Goal: Task Accomplishment & Management: Complete application form

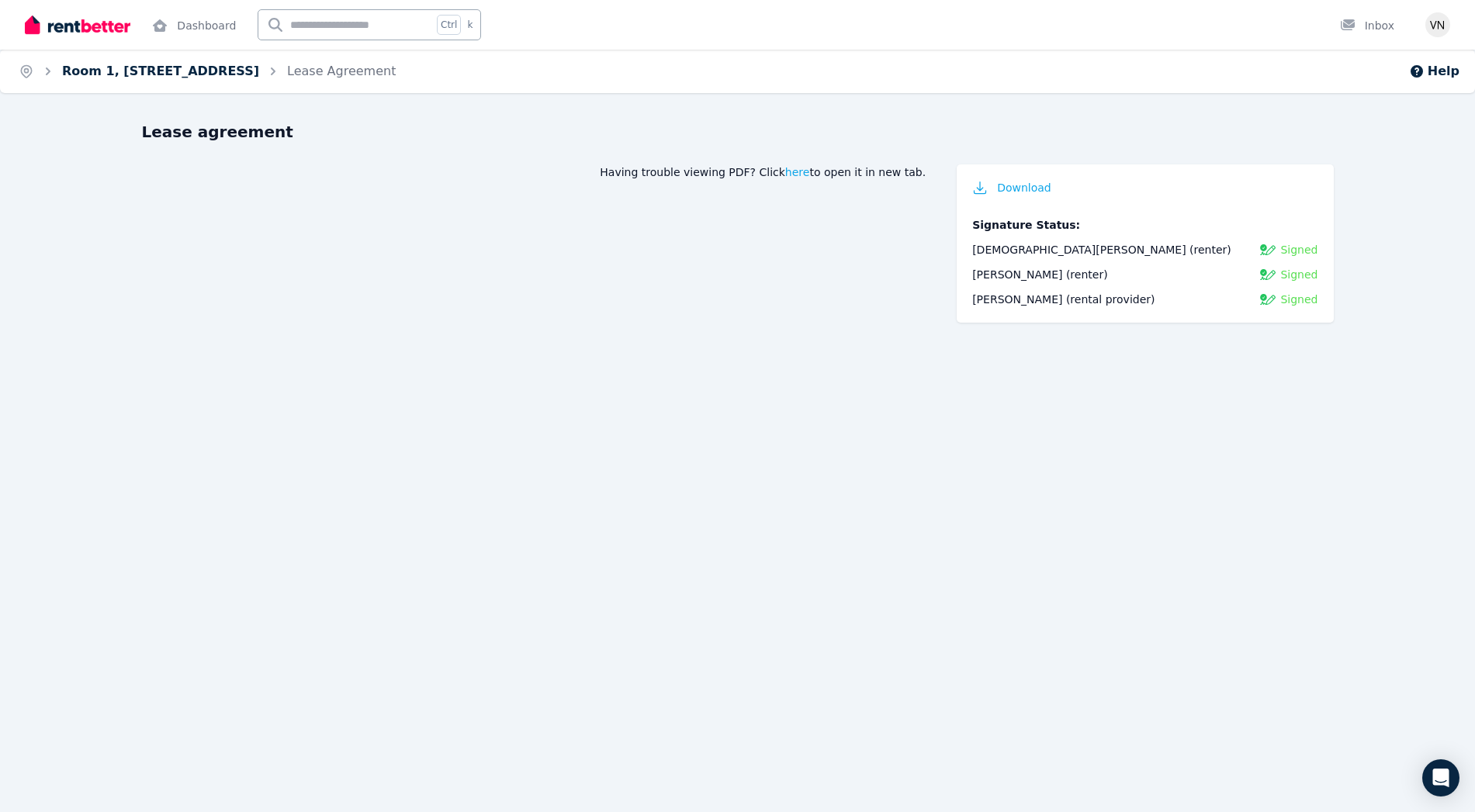
click at [209, 76] on link "Room 1, [STREET_ADDRESS]" at bounding box center [160, 70] width 197 height 15
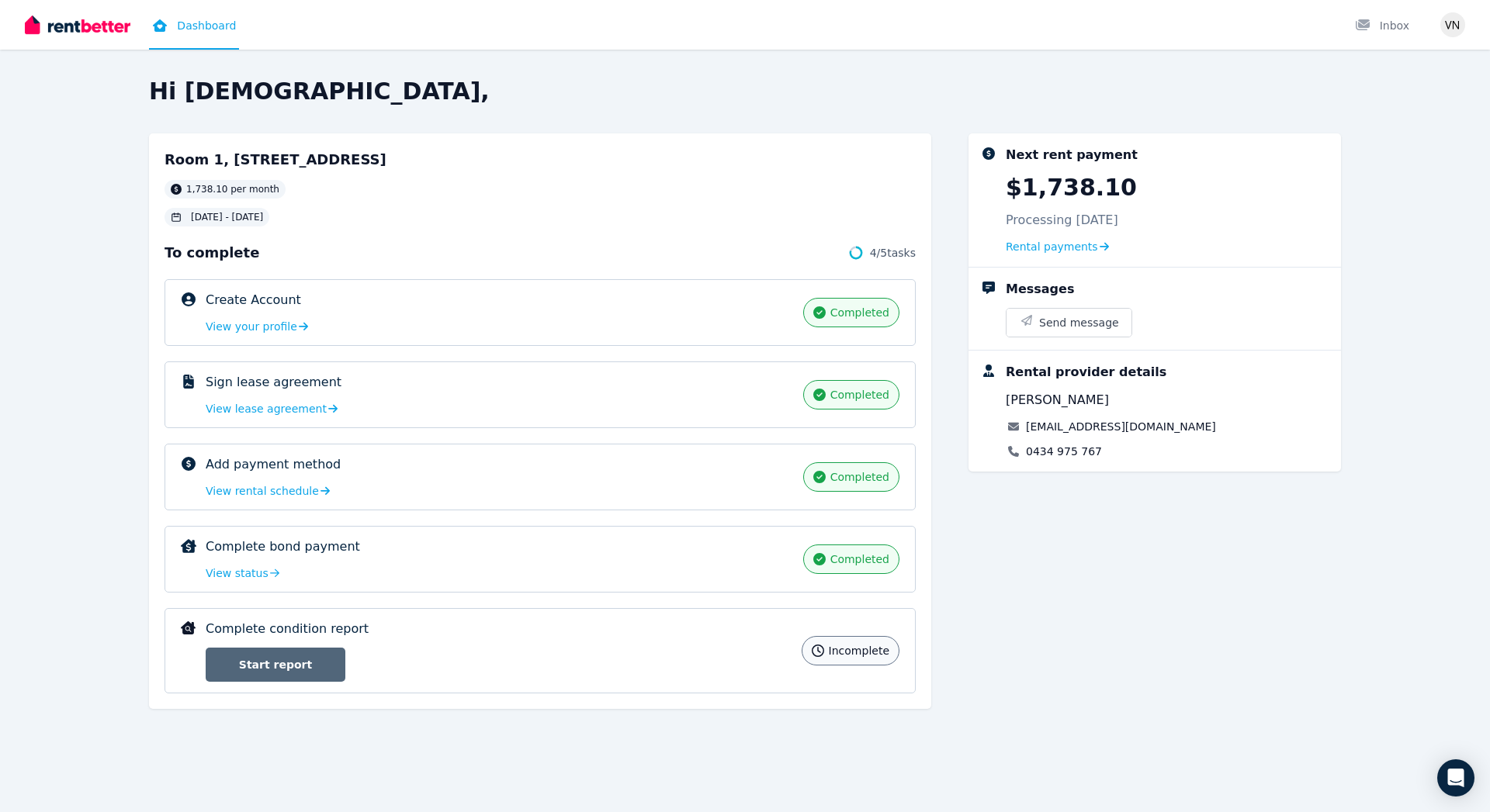
click at [319, 666] on link "Start report" at bounding box center [275, 664] width 140 height 34
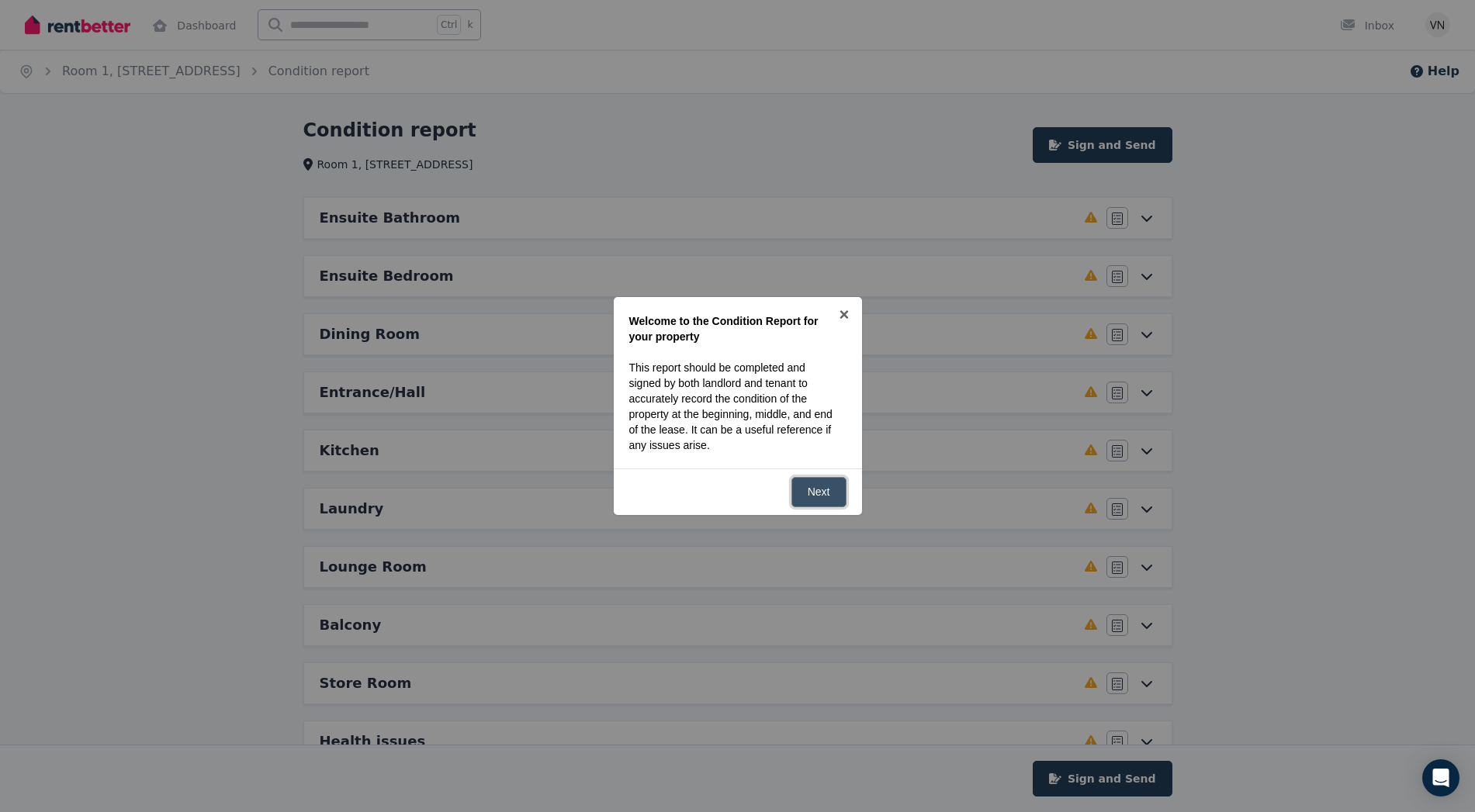
click at [831, 483] on link "Next" at bounding box center [818, 492] width 55 height 30
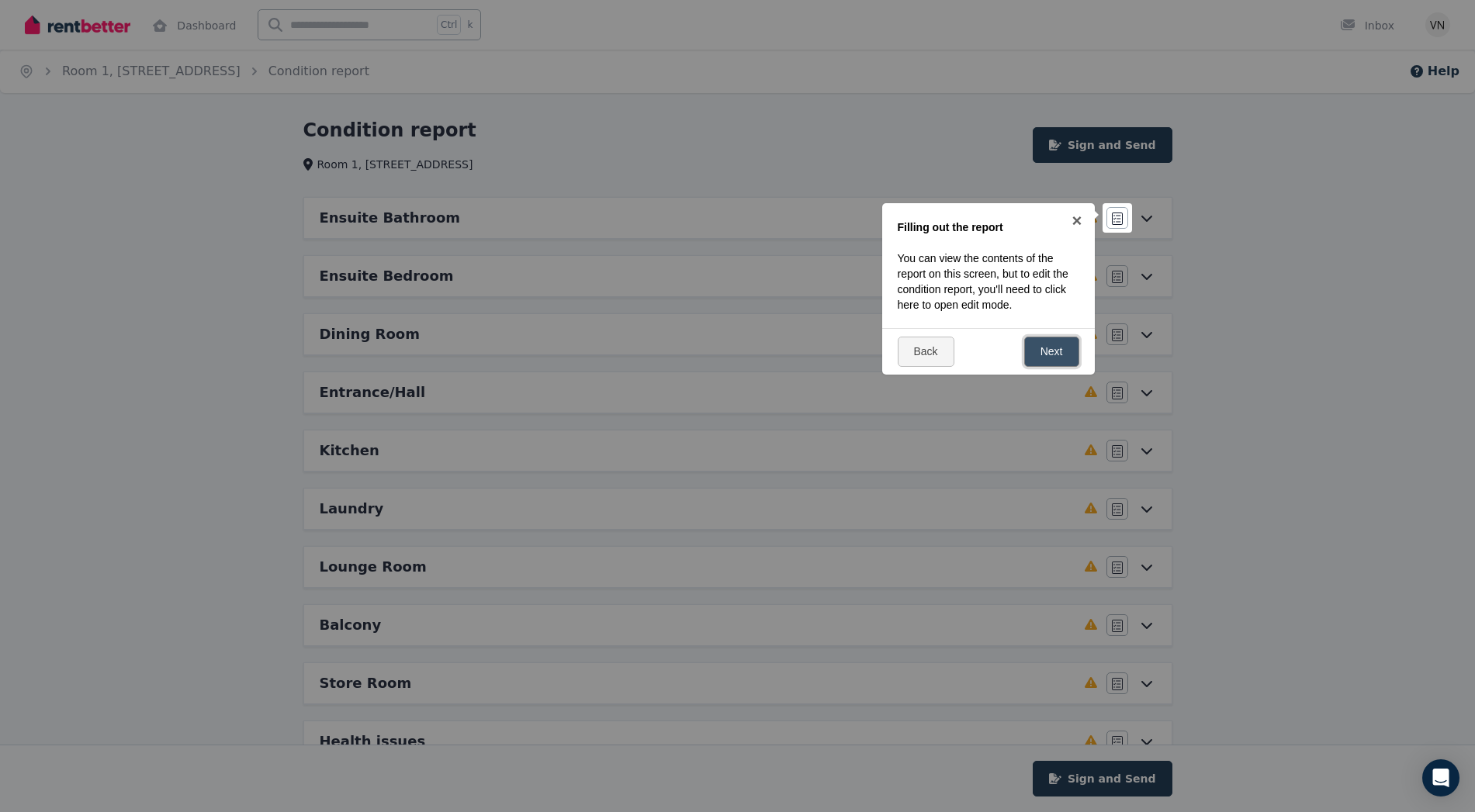
click at [1045, 348] on link "Next" at bounding box center [1051, 351] width 55 height 30
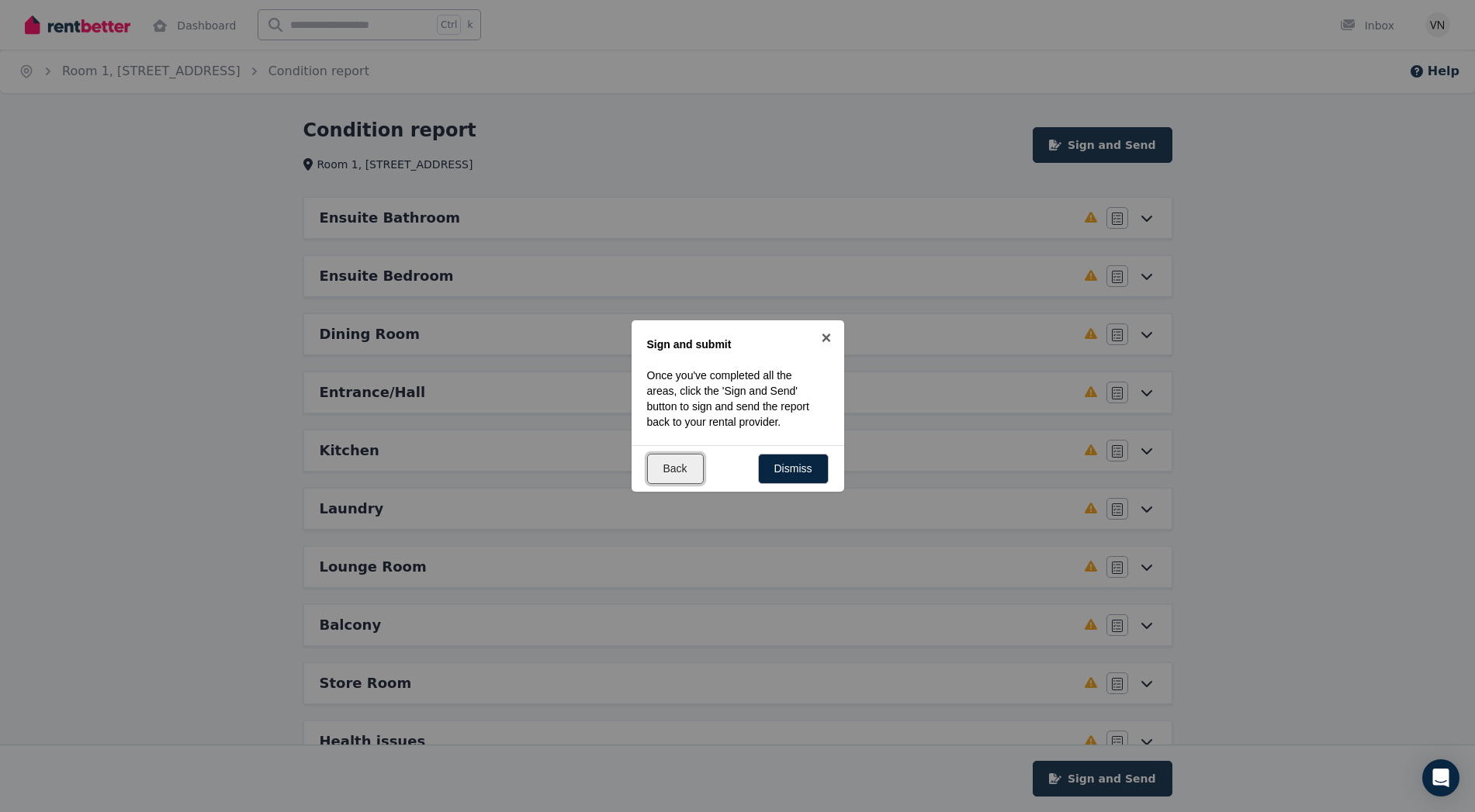
click at [679, 470] on link "Back" at bounding box center [675, 469] width 57 height 30
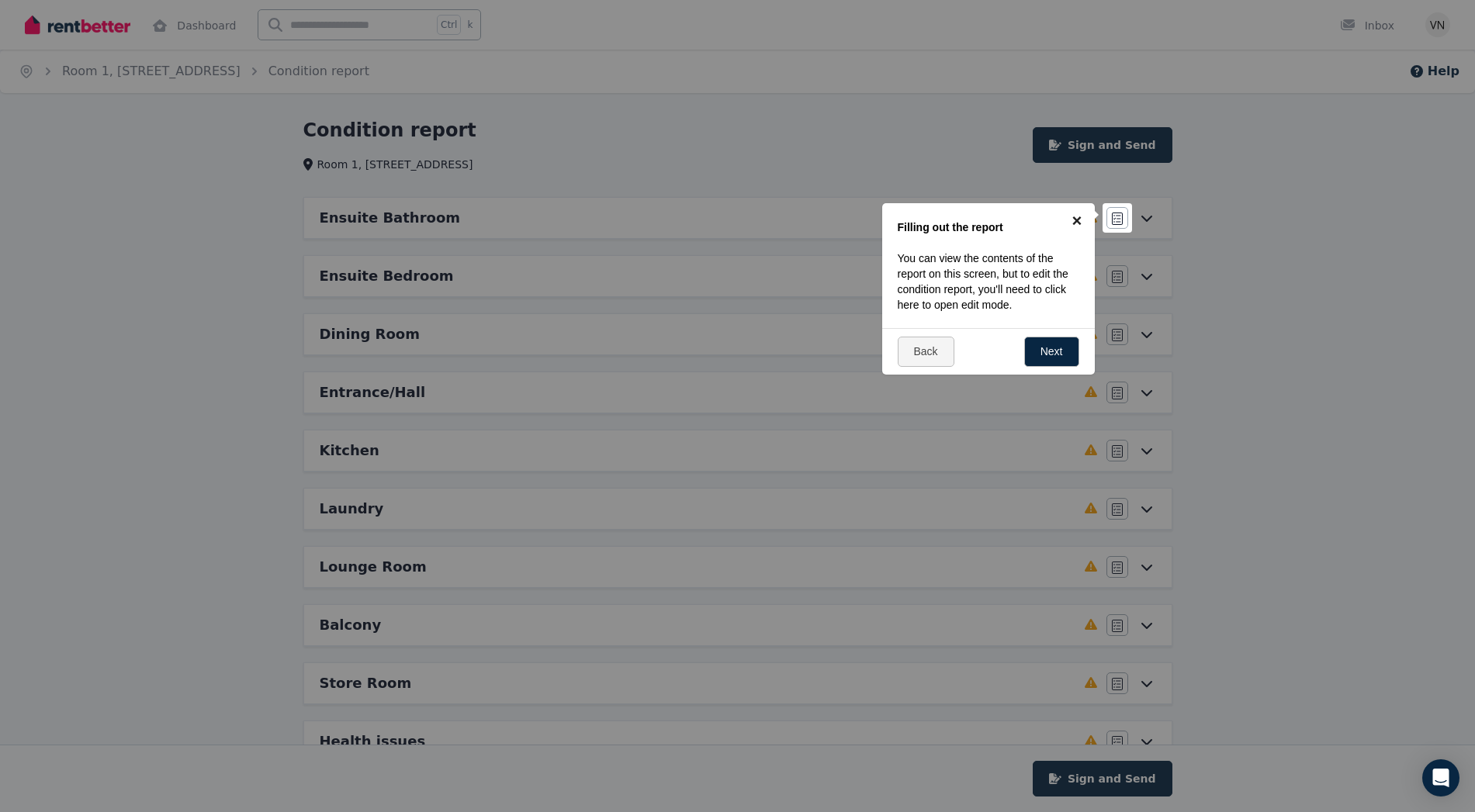
click at [1085, 219] on link "×" at bounding box center [1078, 221] width 35 height 35
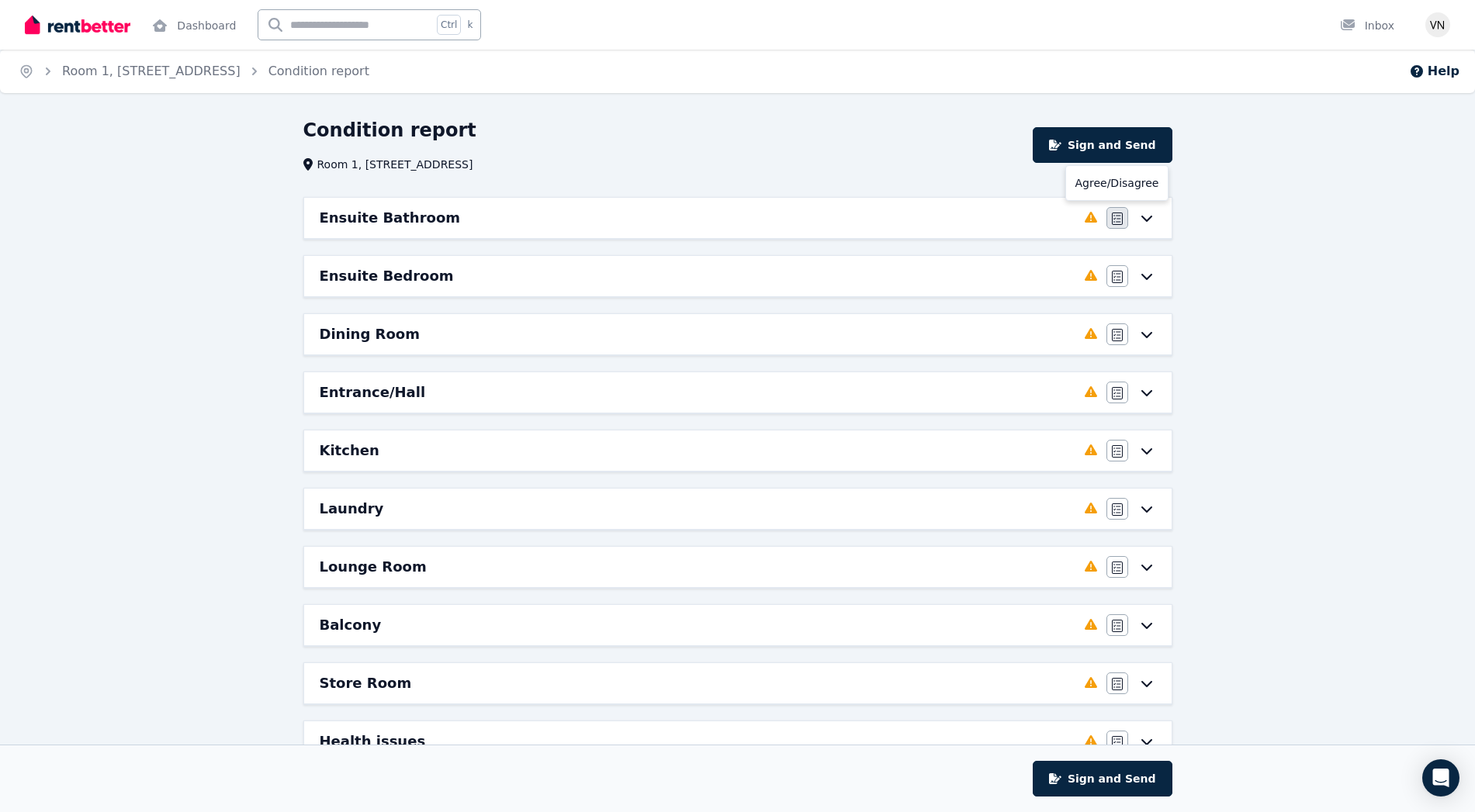
click at [1115, 219] on icon "button" at bounding box center [1117, 218] width 10 height 12
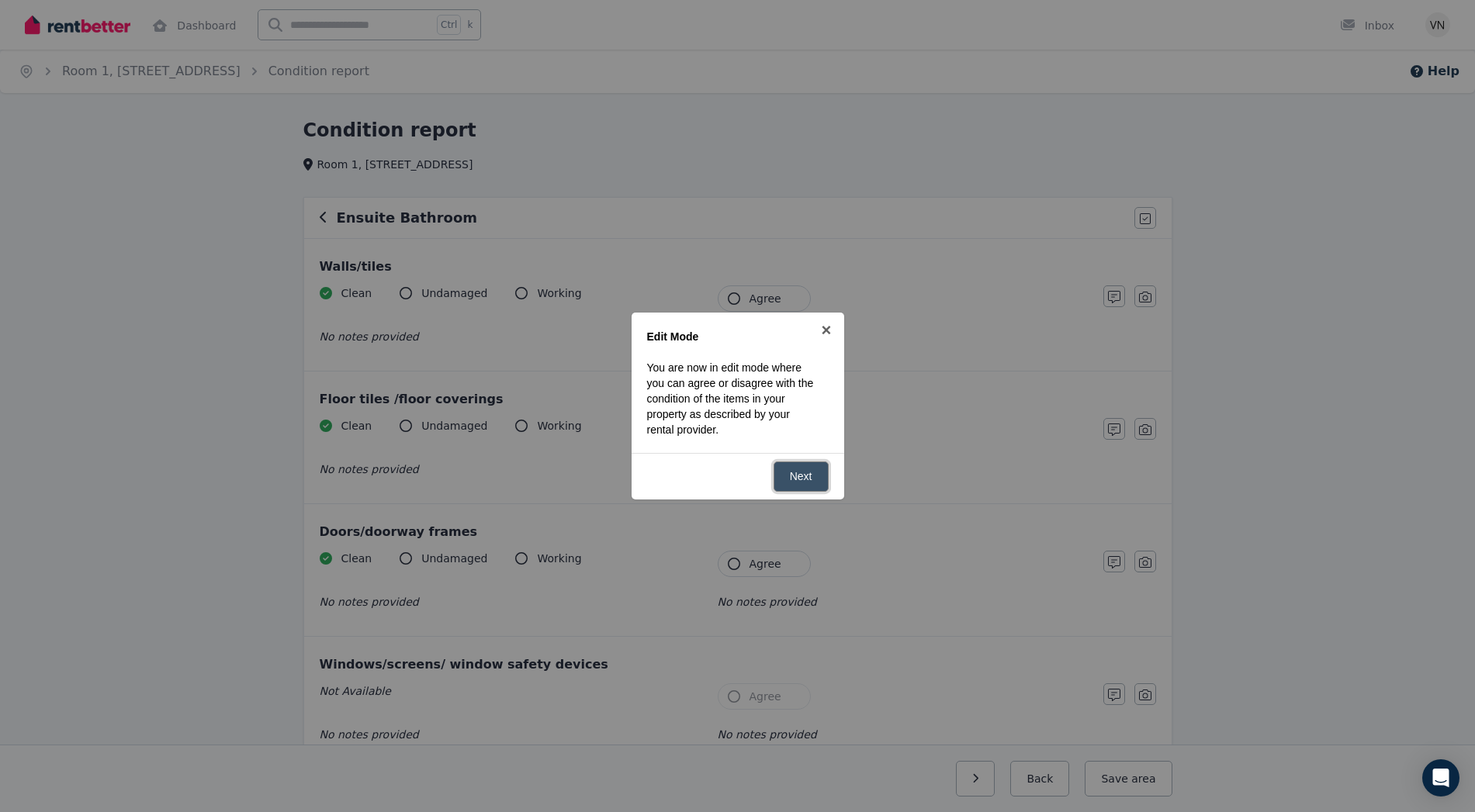
click at [815, 482] on link "Next" at bounding box center [800, 476] width 55 height 30
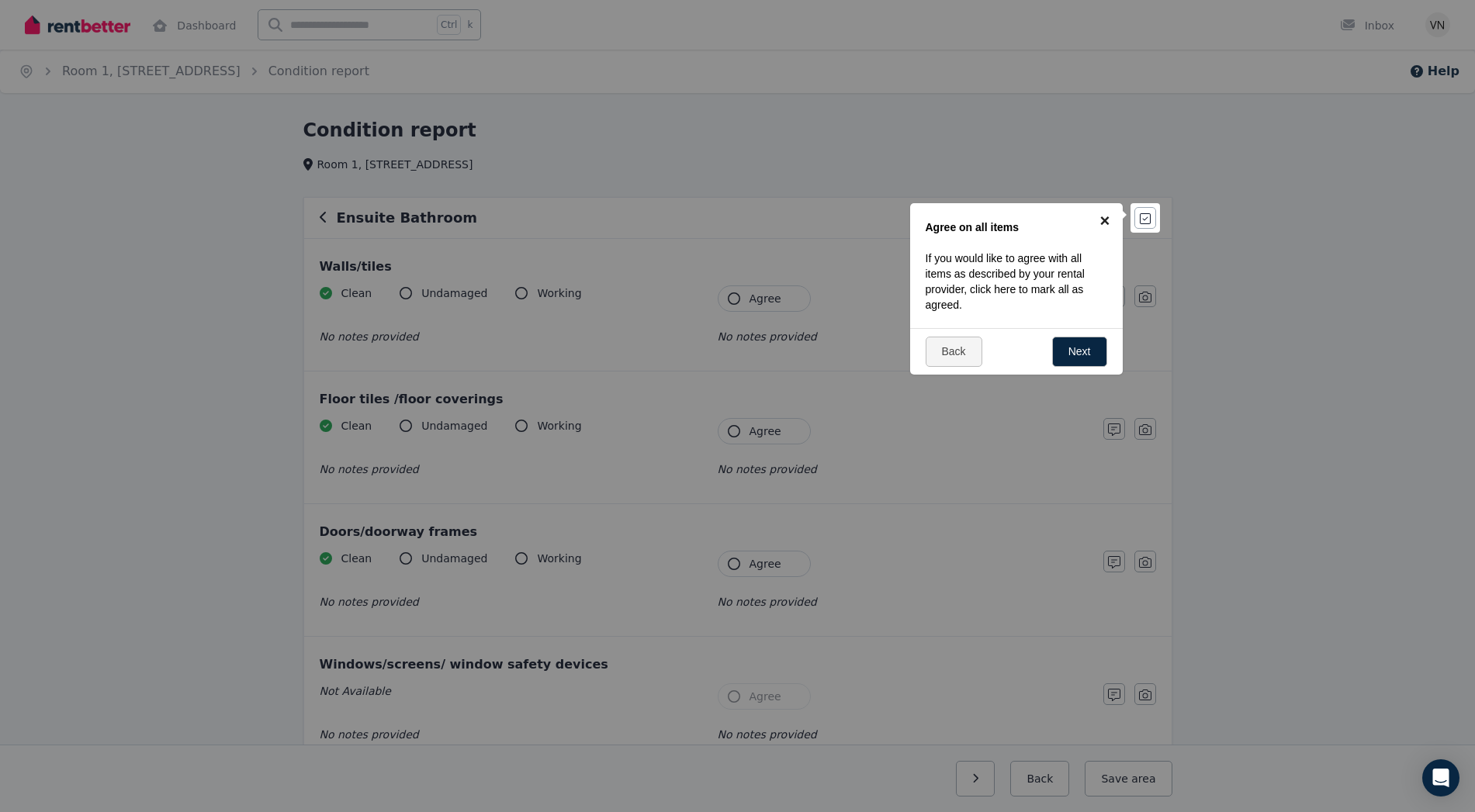
click at [1100, 219] on link "×" at bounding box center [1105, 221] width 35 height 35
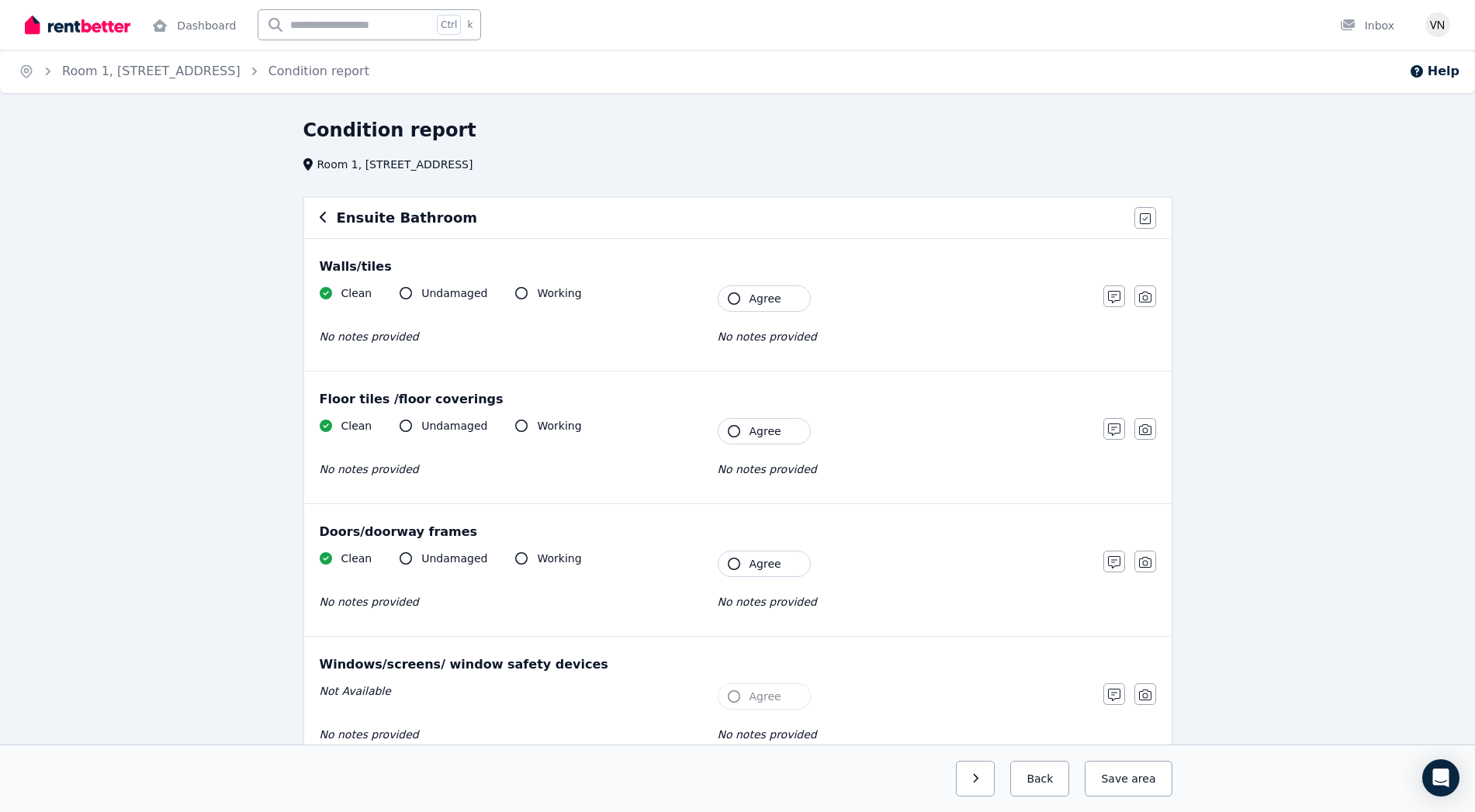
click at [737, 432] on icon "button" at bounding box center [734, 431] width 12 height 12
click at [734, 293] on icon "button" at bounding box center [734, 298] width 12 height 12
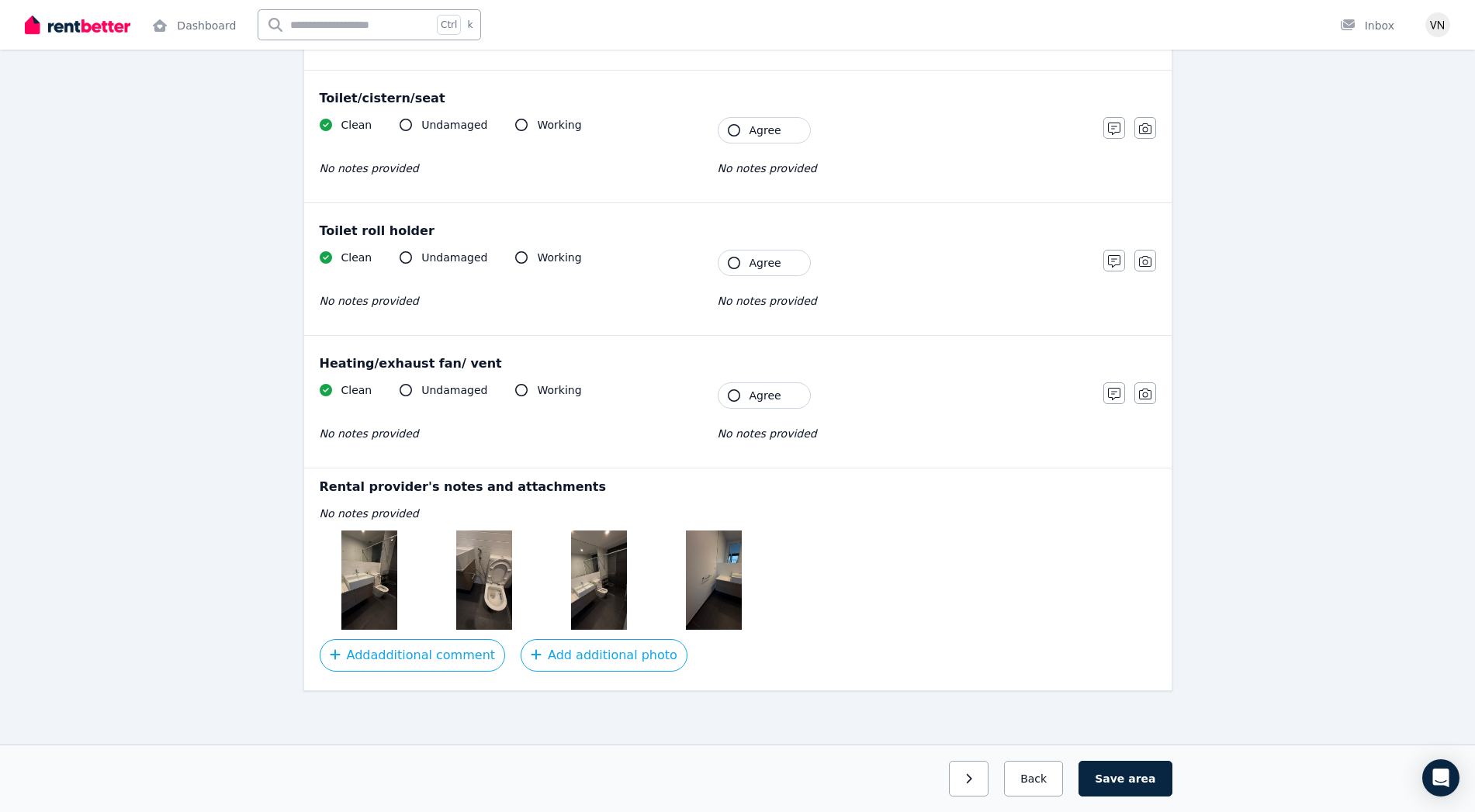
scroll to position [1762, 0]
click at [733, 394] on icon "button" at bounding box center [734, 393] width 12 height 12
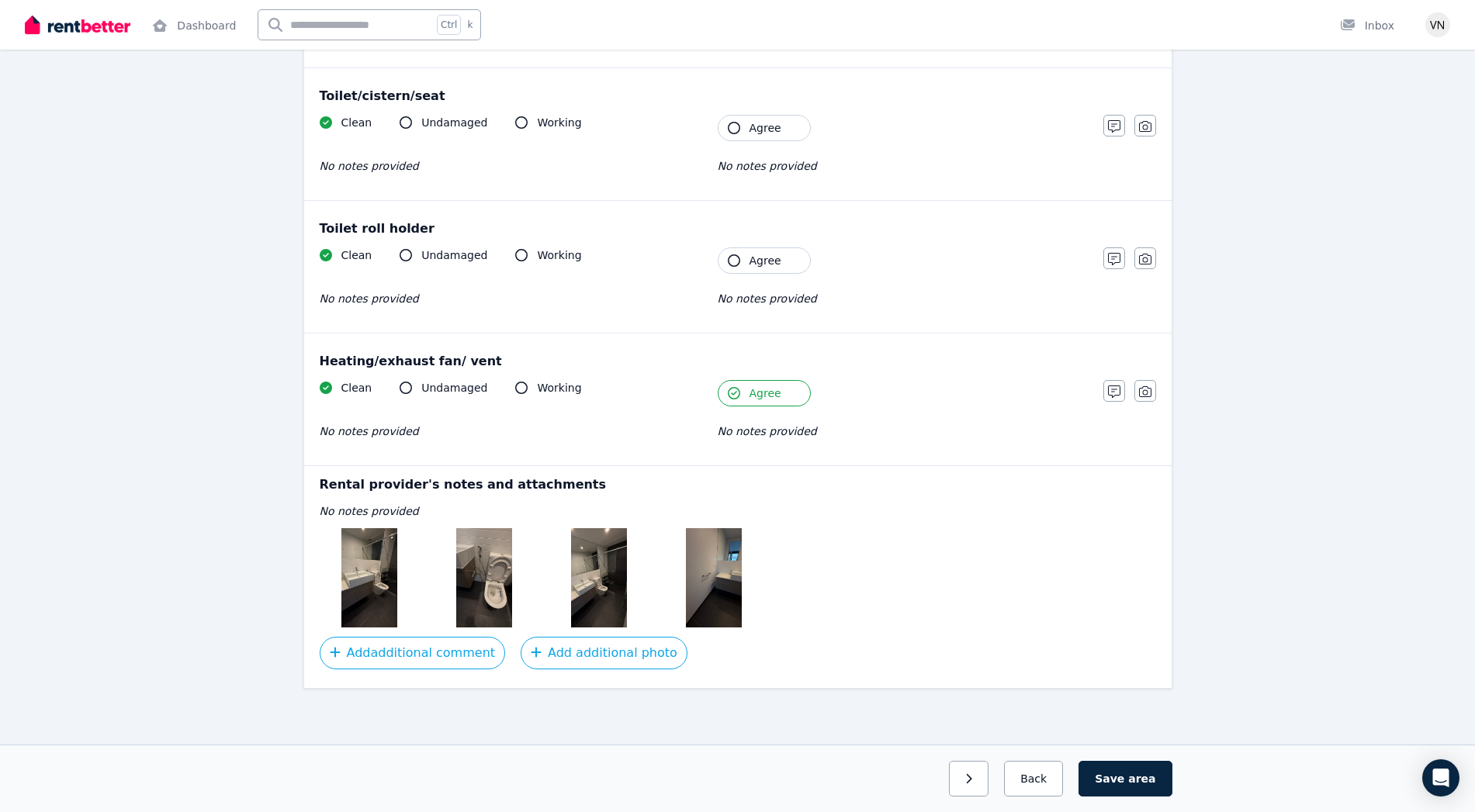
click at [738, 257] on icon "button" at bounding box center [734, 261] width 12 height 12
click at [735, 123] on icon "button" at bounding box center [734, 128] width 12 height 12
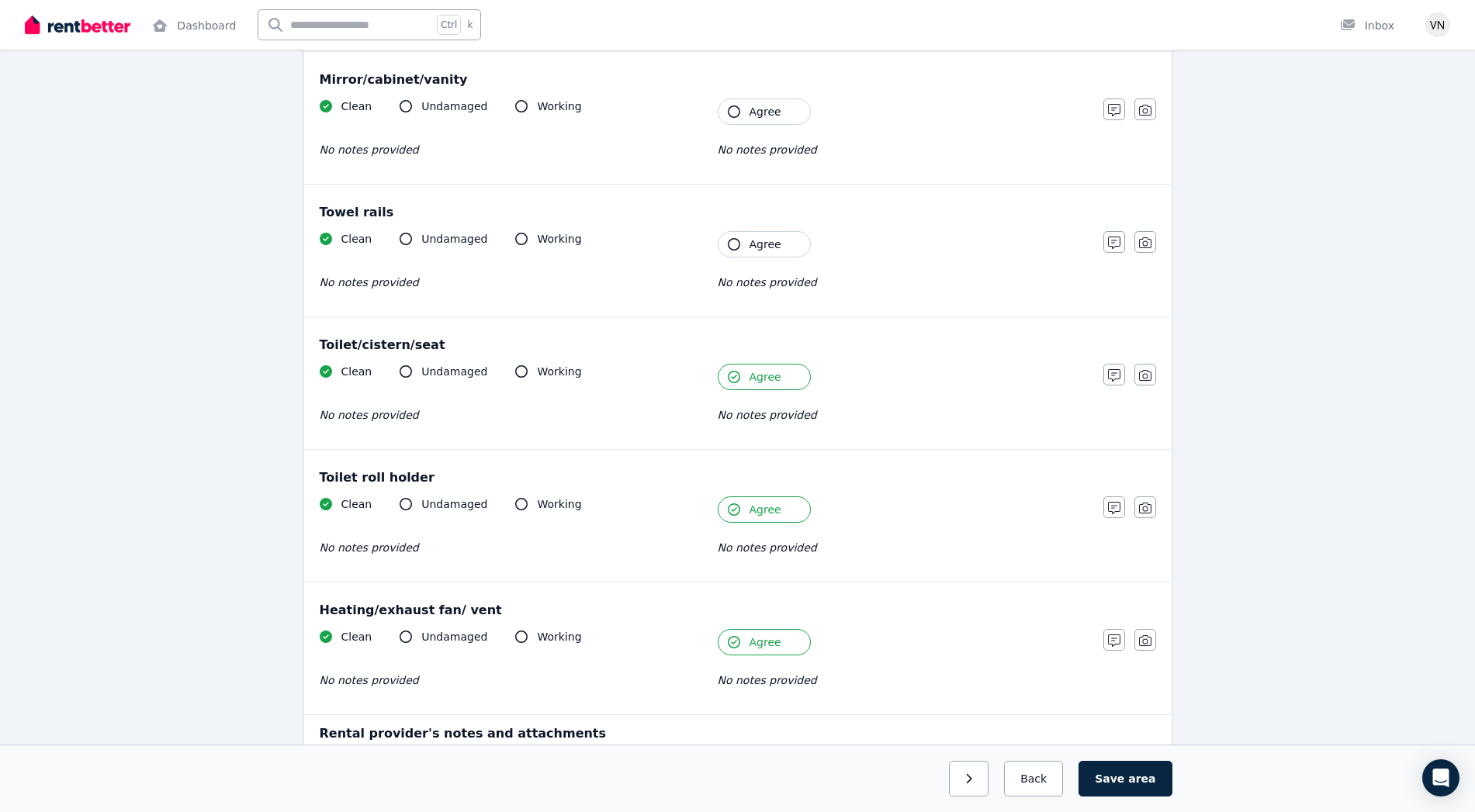
scroll to position [1498, 0]
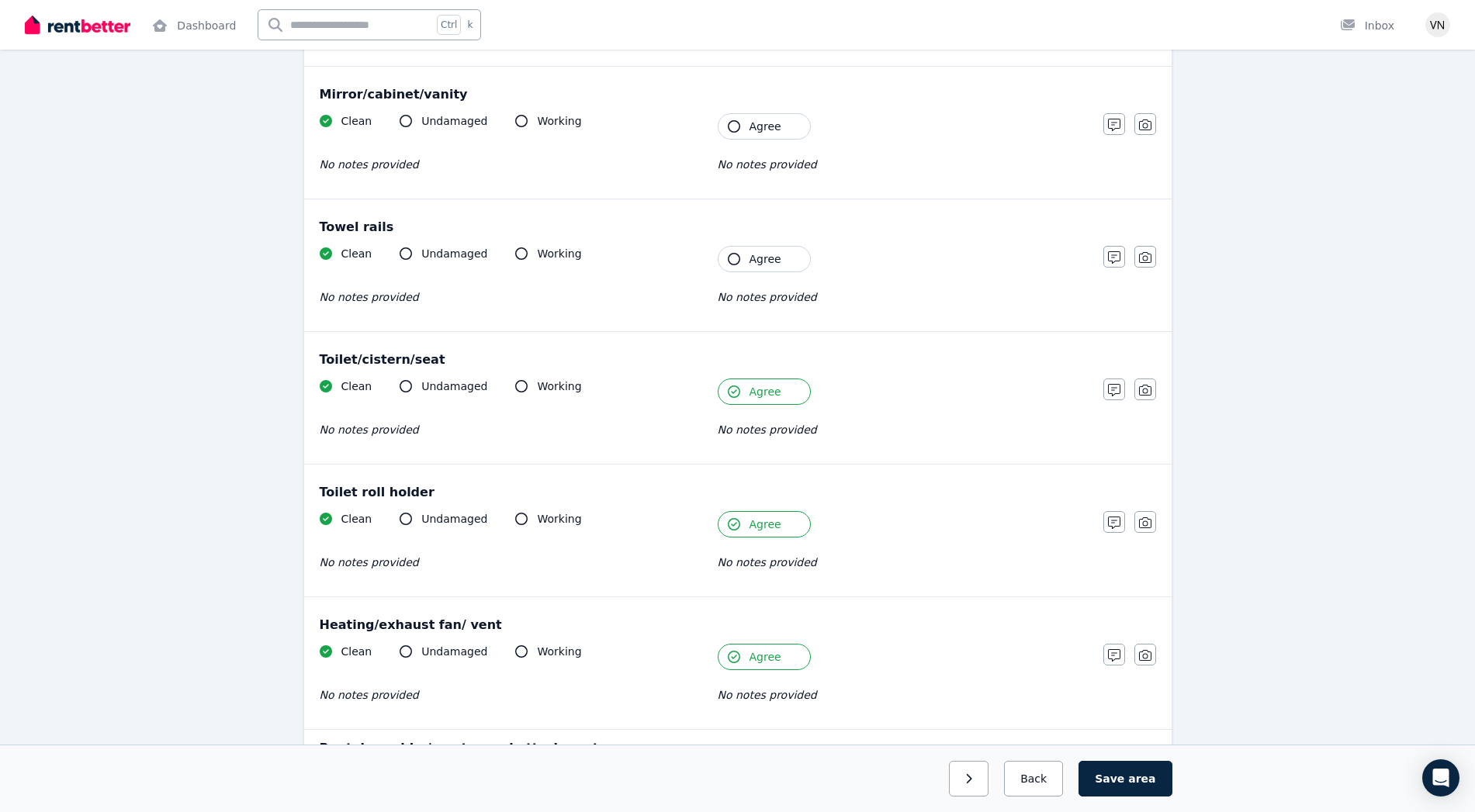
click at [730, 263] on icon "button" at bounding box center [734, 259] width 12 height 12
click at [737, 136] on button "Agree" at bounding box center [764, 126] width 93 height 26
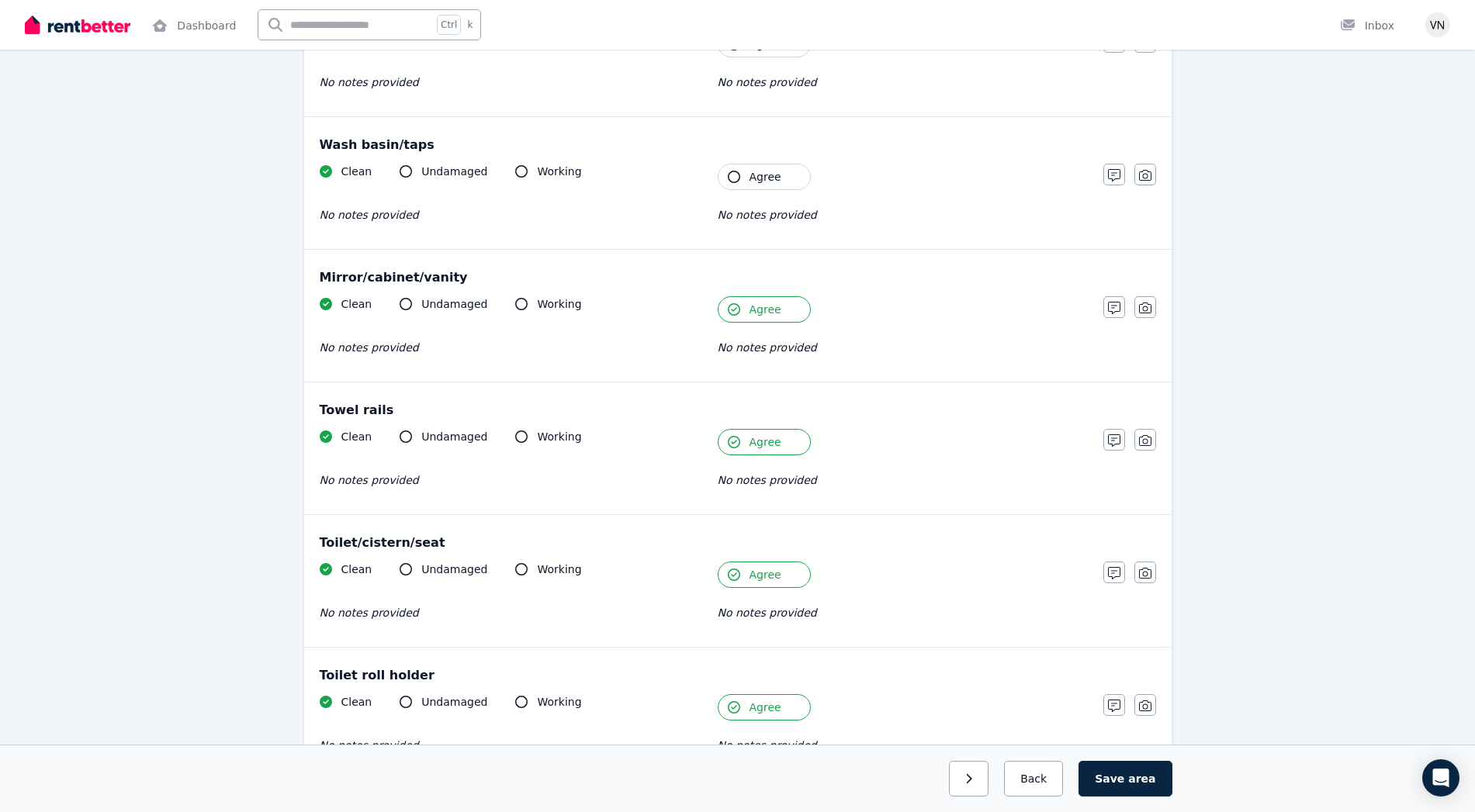
scroll to position [1152, 0]
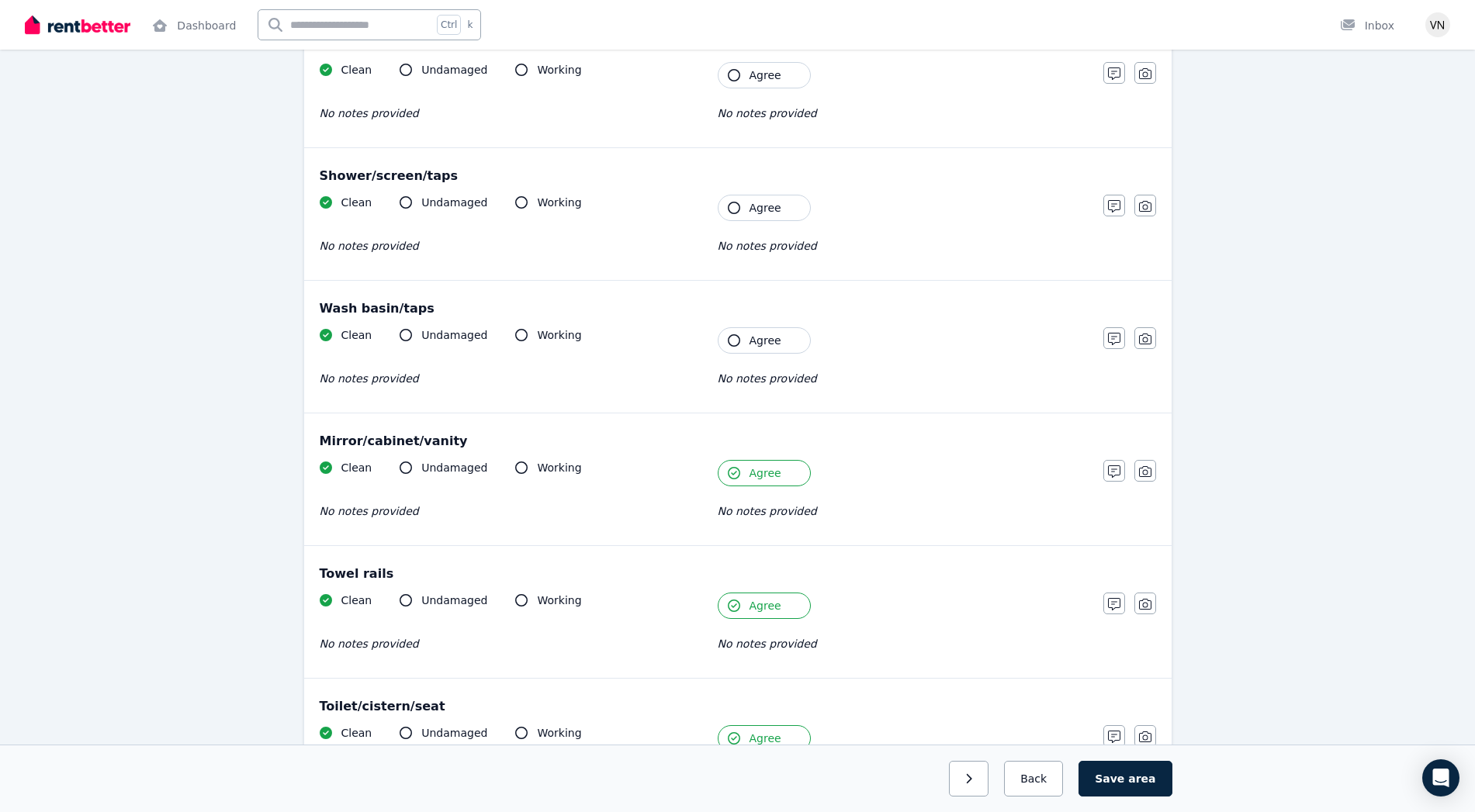
click at [734, 341] on icon "button" at bounding box center [734, 340] width 12 height 12
click at [729, 205] on icon "button" at bounding box center [734, 208] width 12 height 12
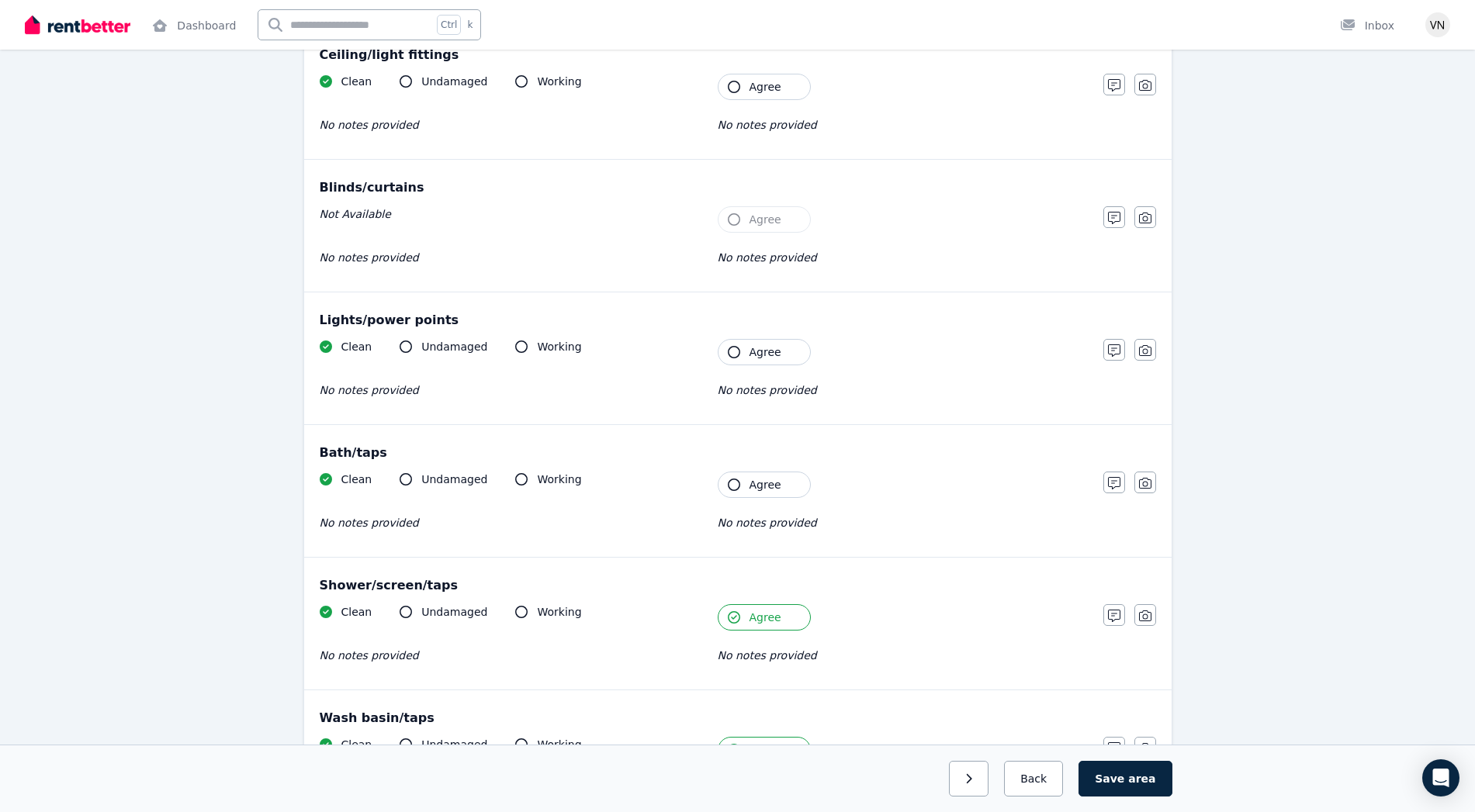
scroll to position [729, 0]
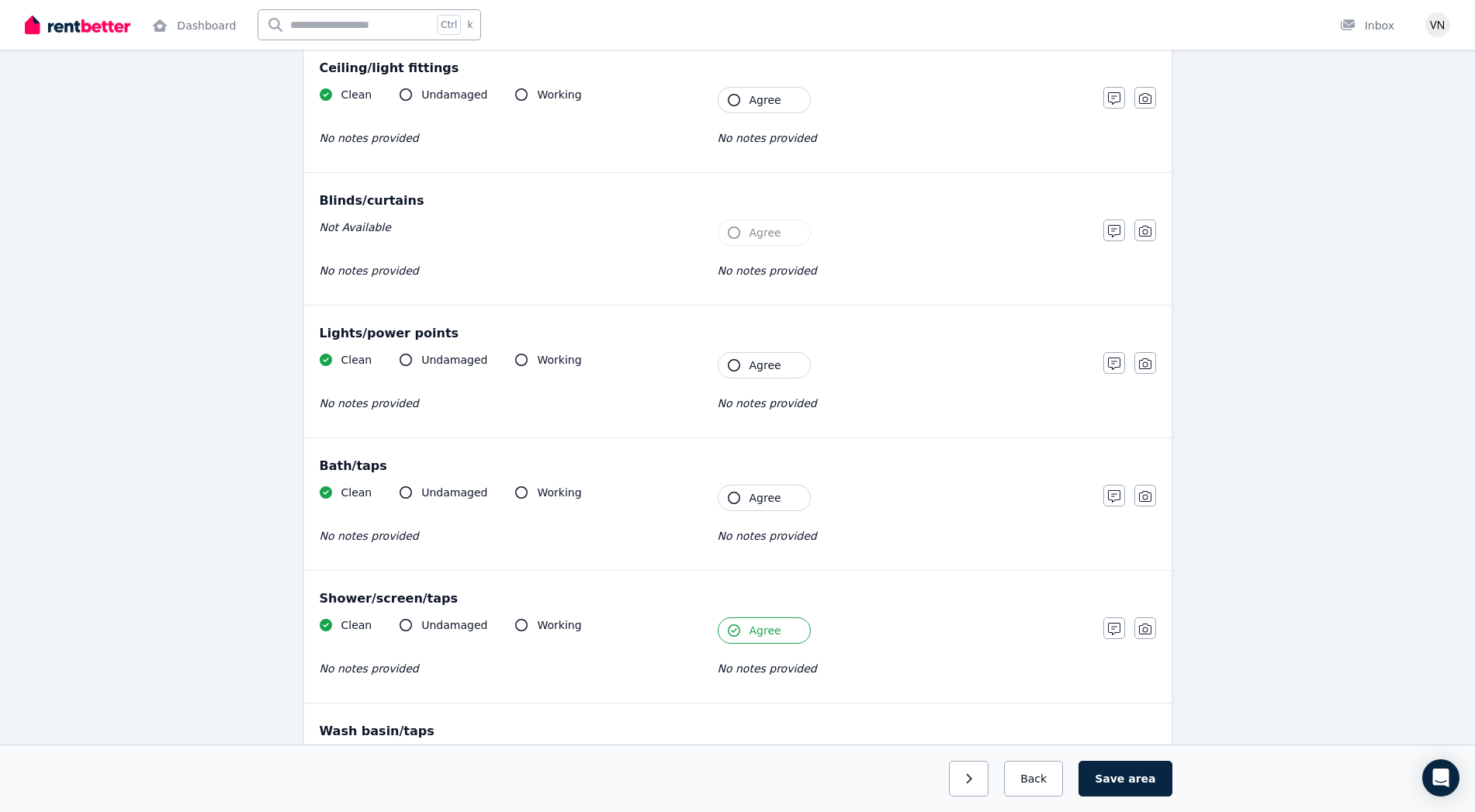
click at [735, 496] on icon "button" at bounding box center [734, 498] width 12 height 12
click at [734, 361] on icon "button" at bounding box center [734, 365] width 12 height 12
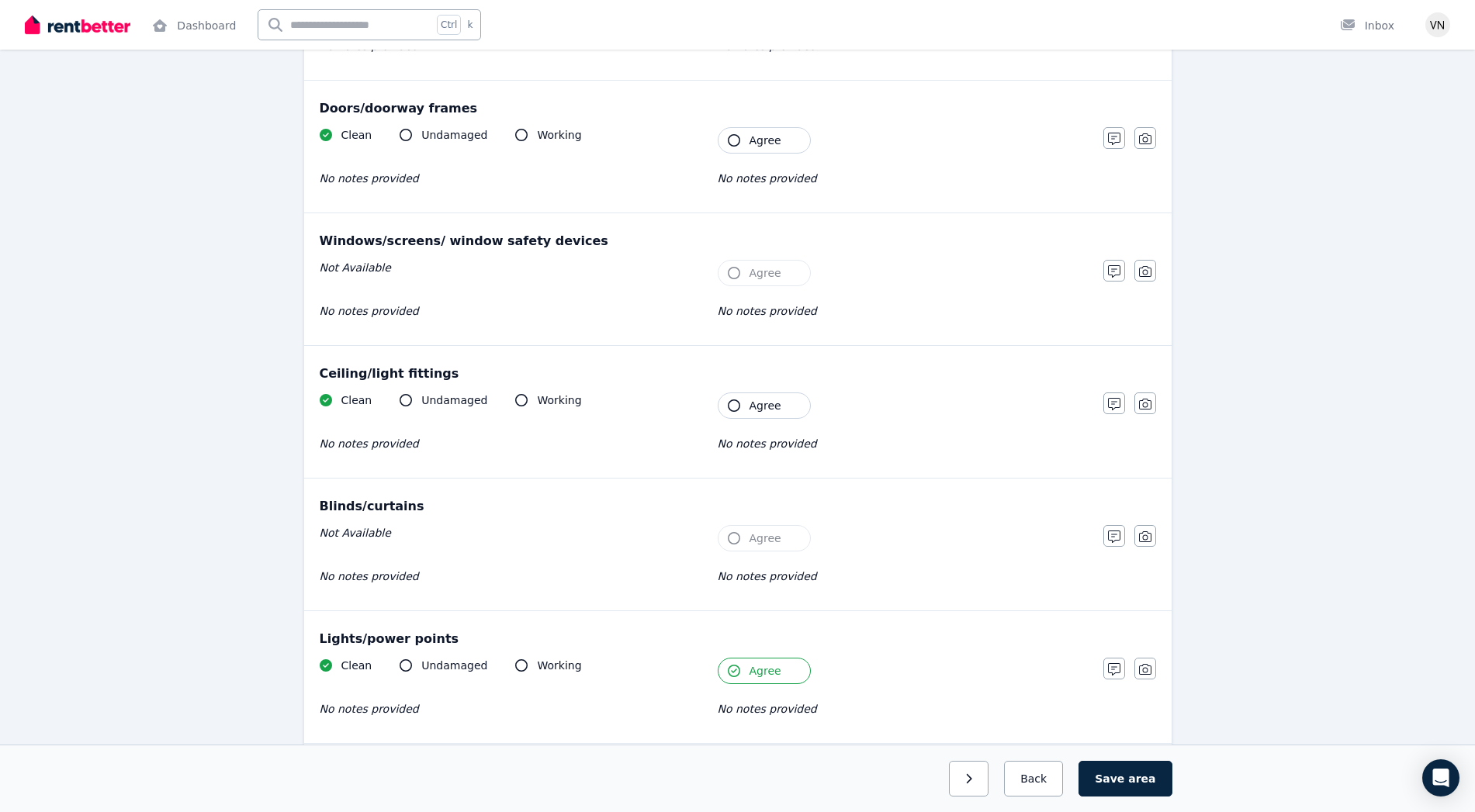
scroll to position [405, 0]
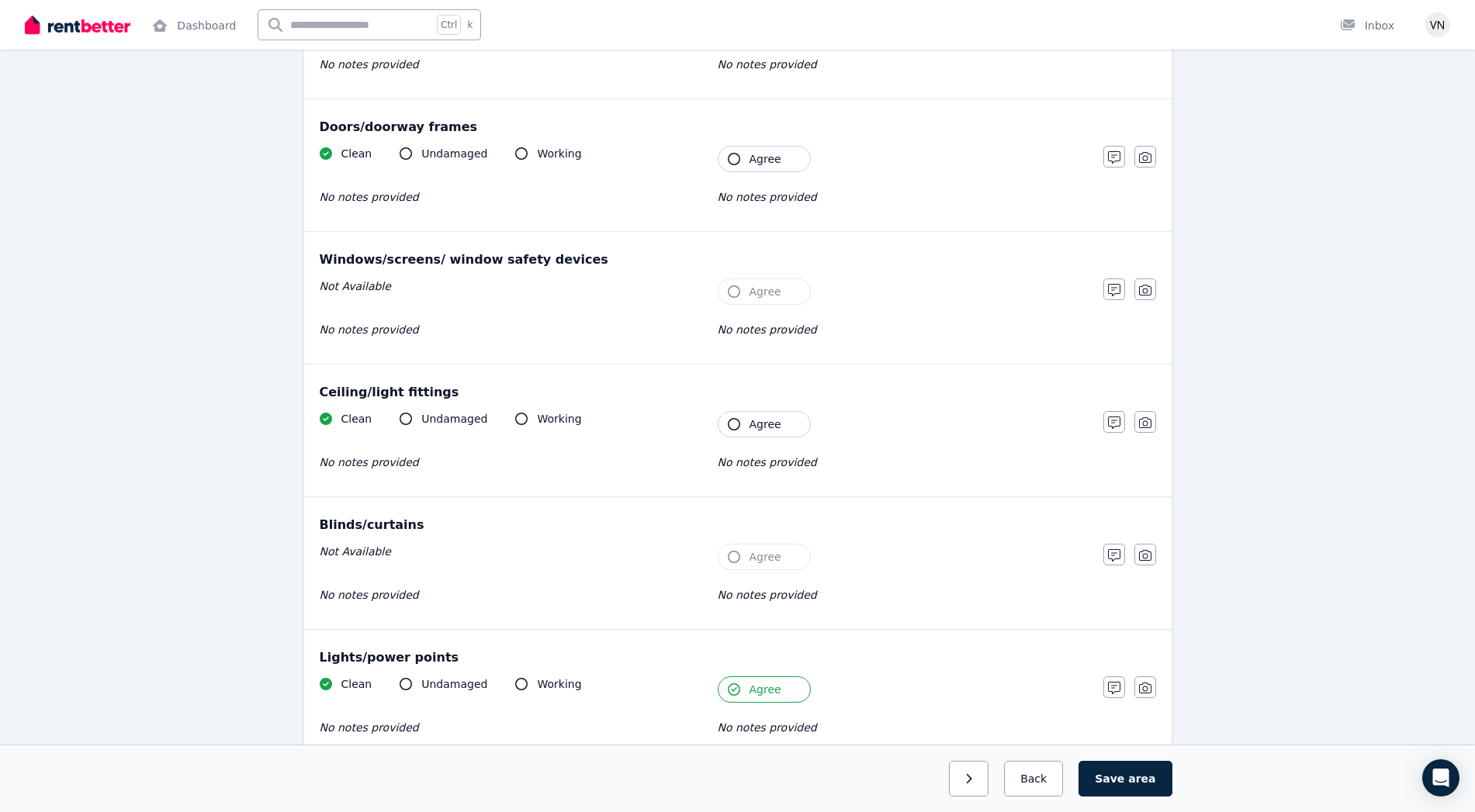
click at [736, 416] on button "Agree" at bounding box center [764, 424] width 93 height 26
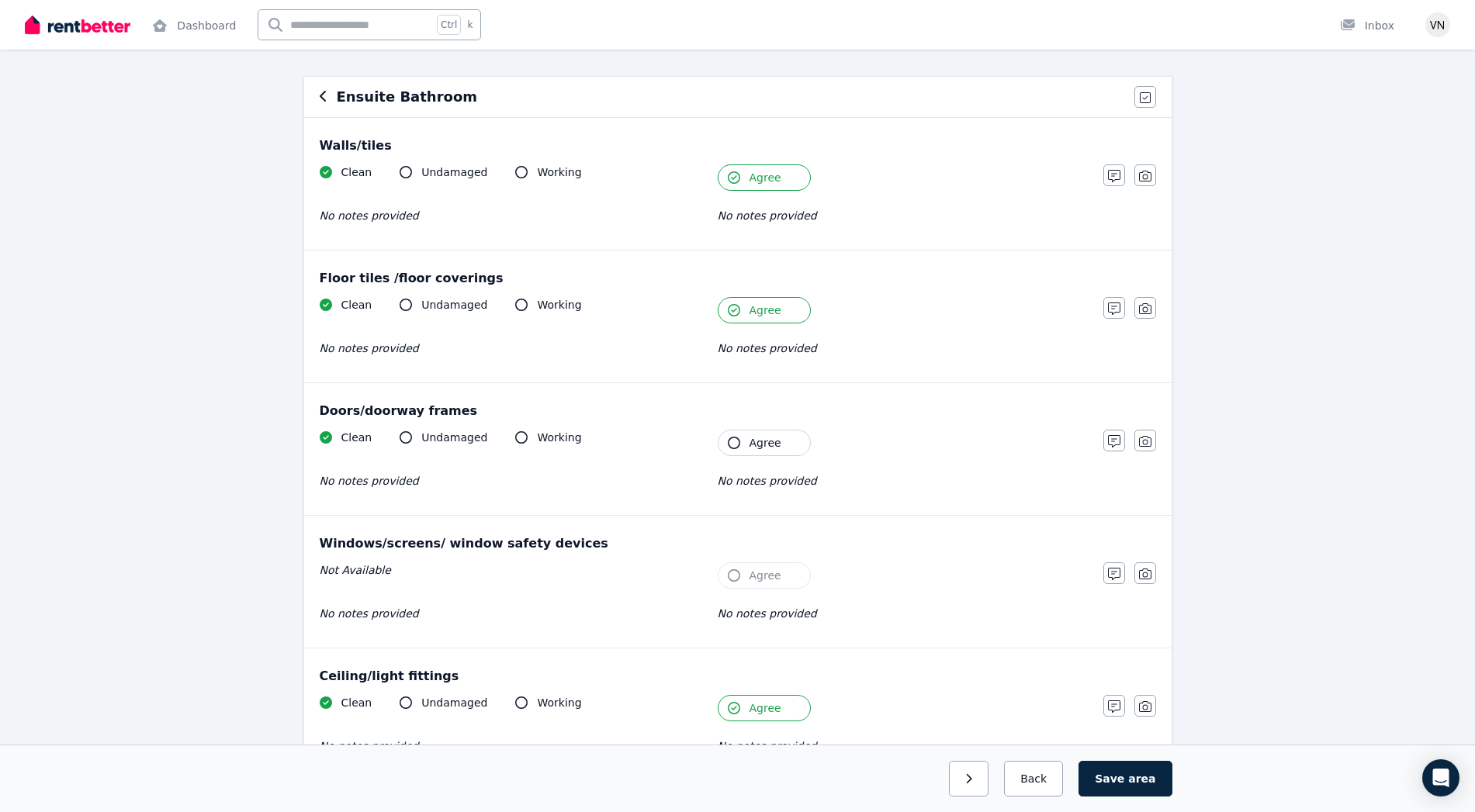
scroll to position [118, 0]
click at [687, 336] on div "Clean Undamaged Working No notes provided Tenant Agree No notes provided" at bounding box center [704, 337] width 768 height 76
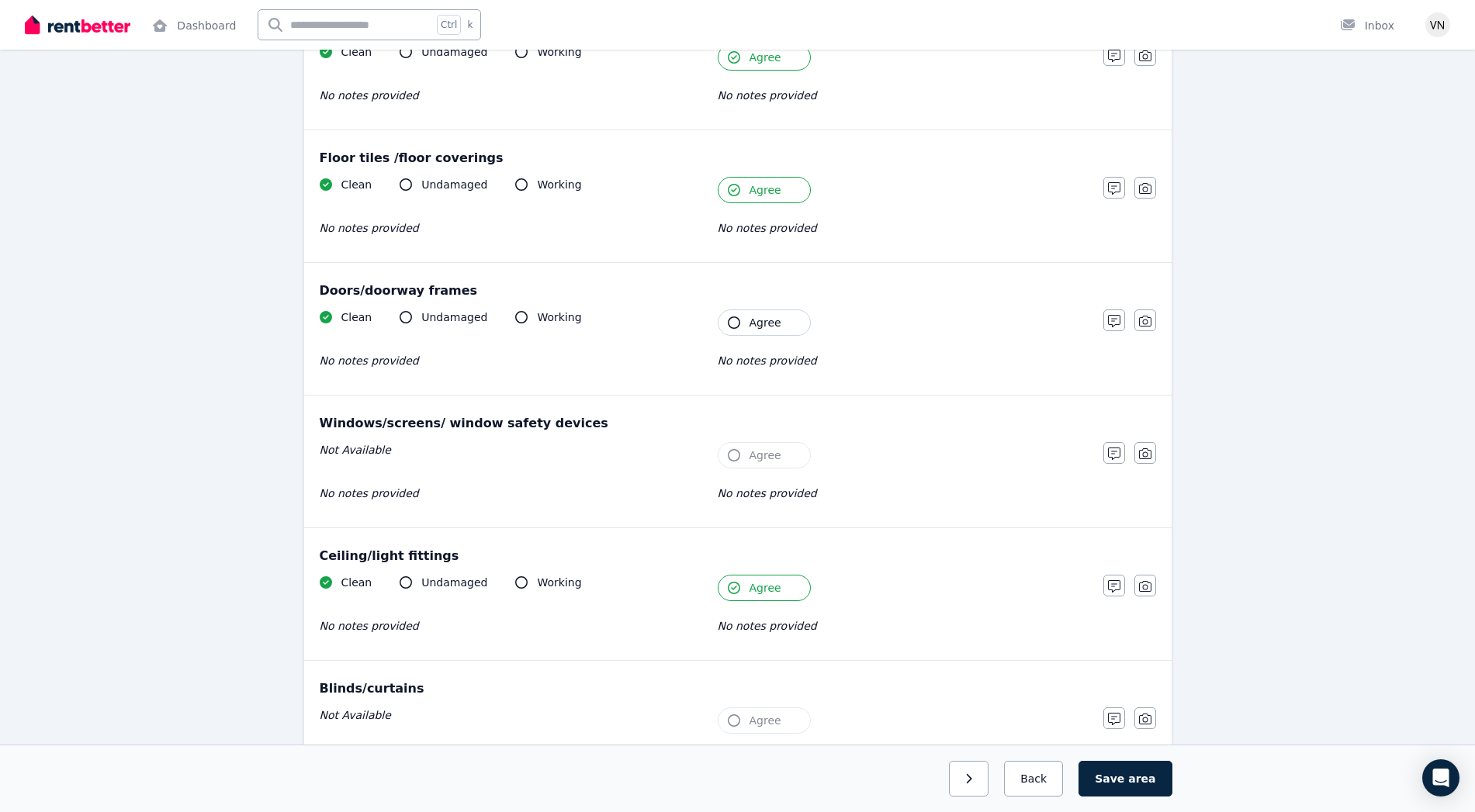
scroll to position [243, 0]
click at [1118, 323] on icon "button" at bounding box center [1114, 319] width 12 height 12
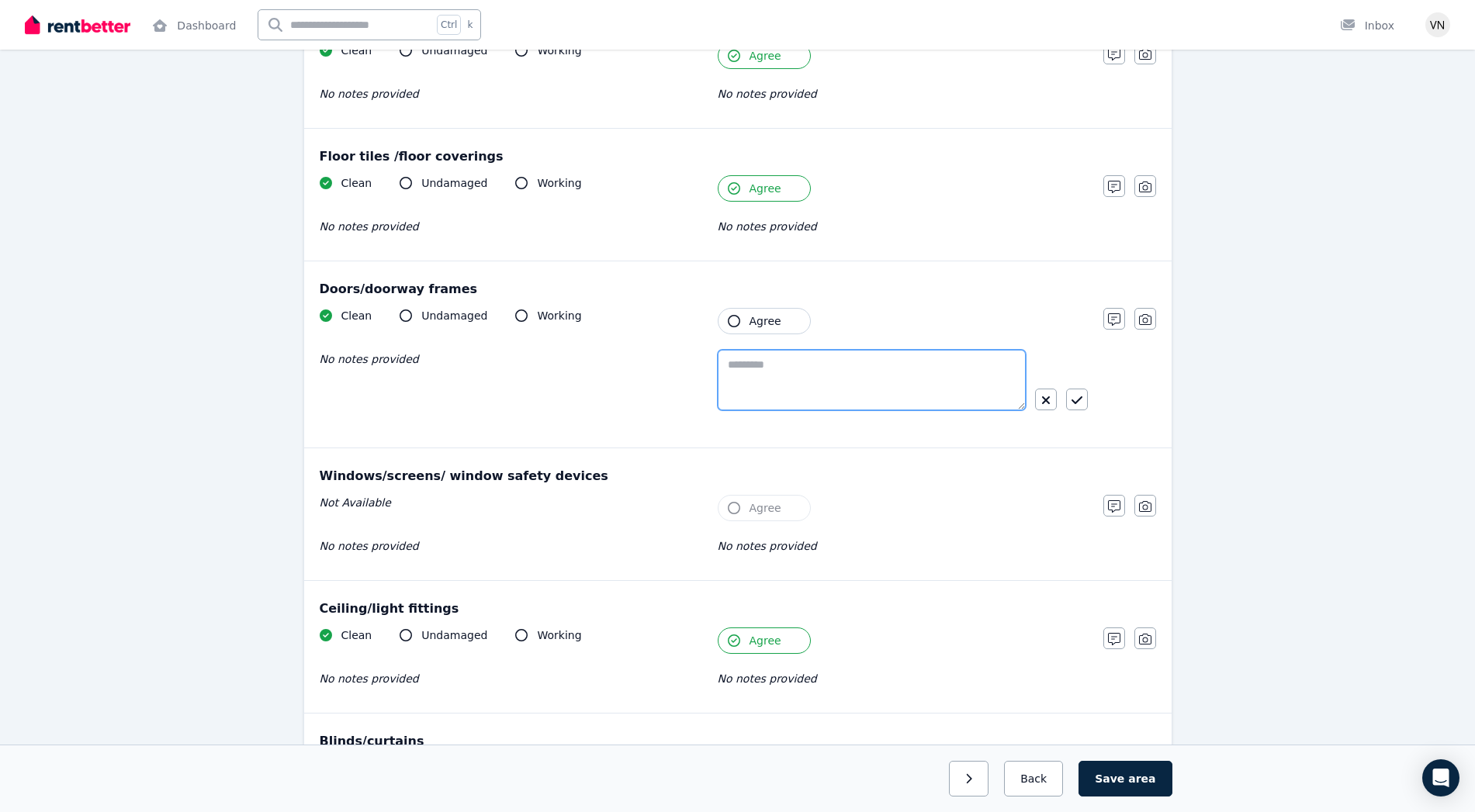
click at [780, 369] on textarea at bounding box center [871, 380] width 308 height 61
click at [802, 363] on textarea "**********" at bounding box center [871, 380] width 308 height 61
type textarea "**********"
click at [1072, 394] on icon "button" at bounding box center [1077, 400] width 10 height 12
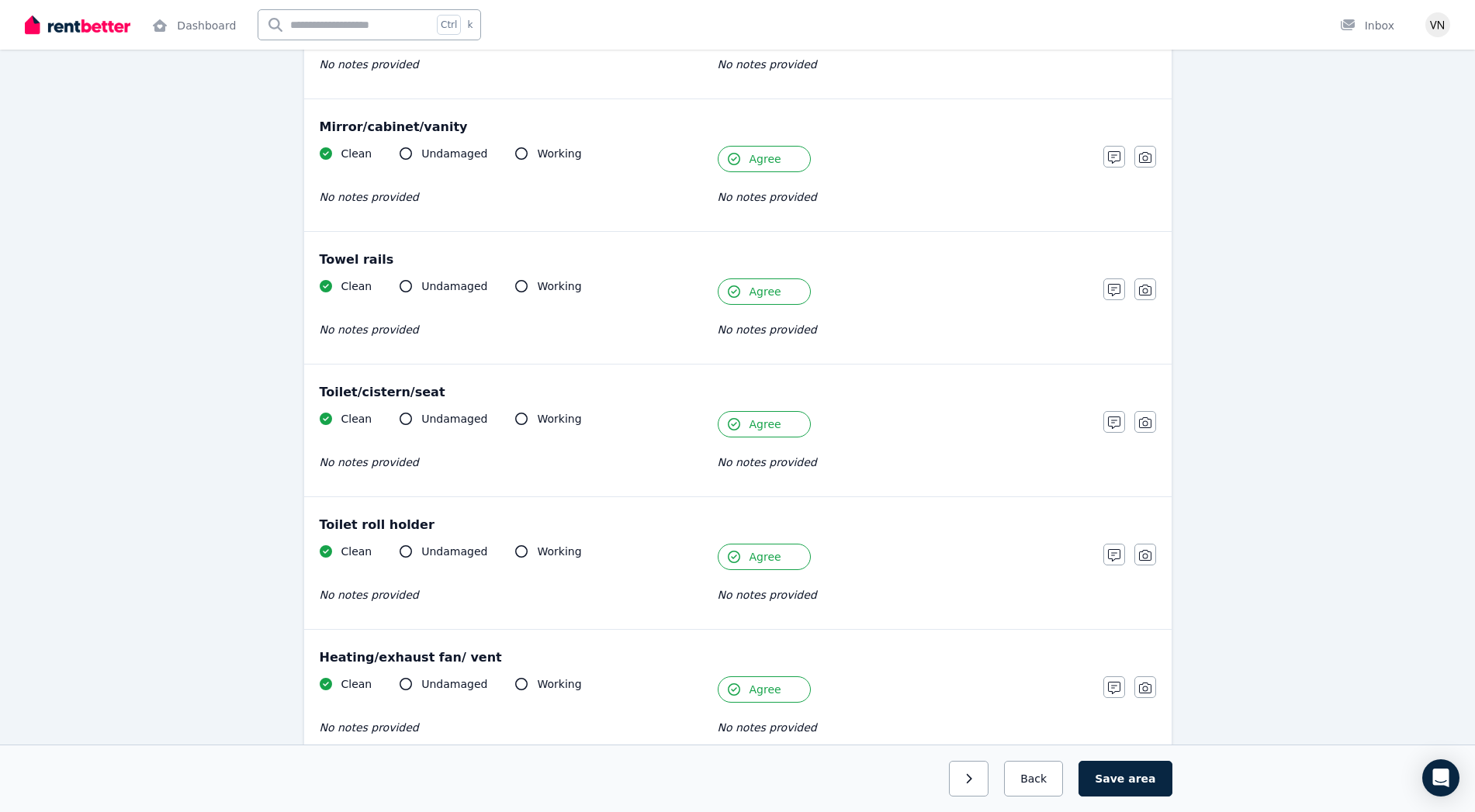
scroll to position [1778, 0]
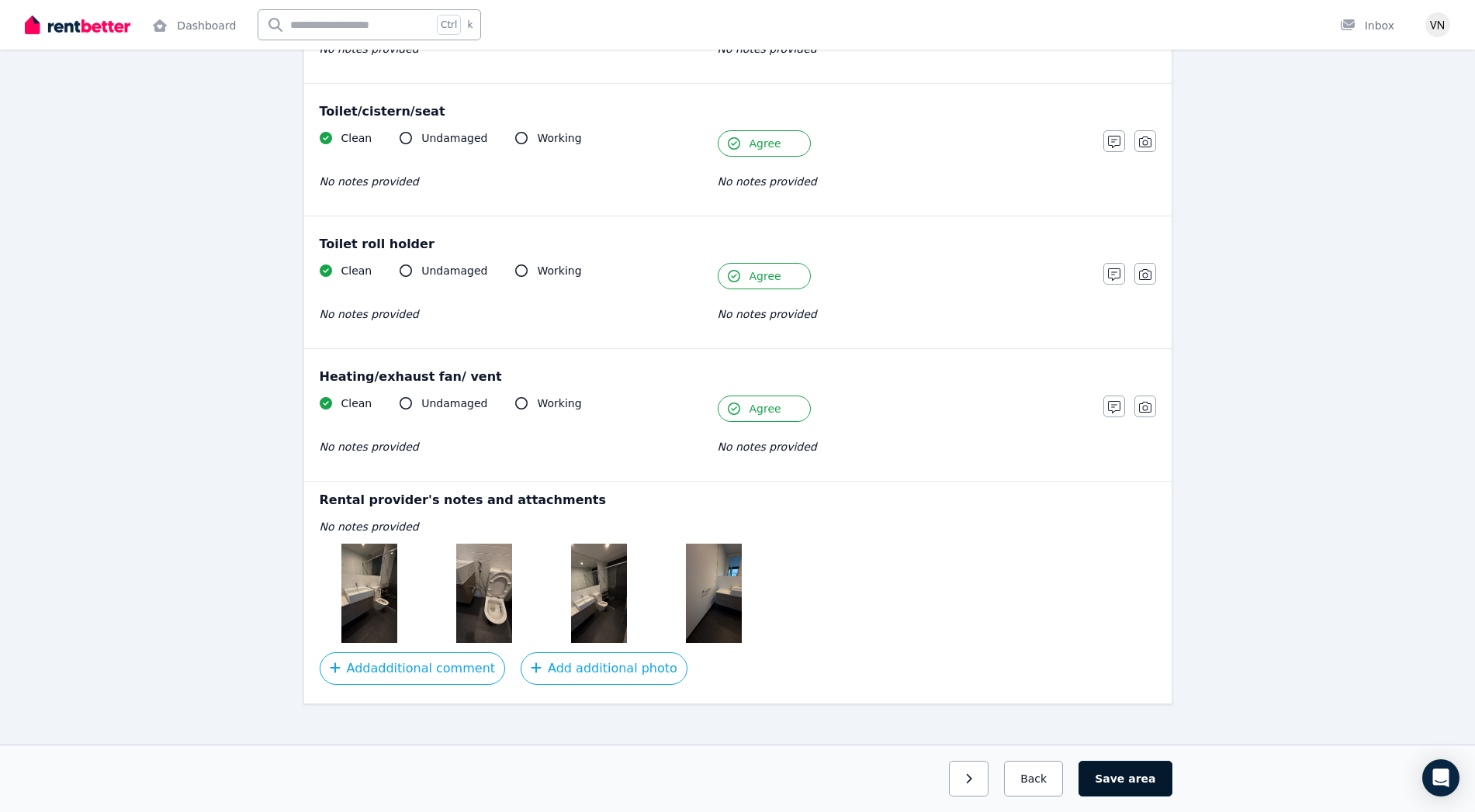
click at [1125, 775] on button "Save area" at bounding box center [1125, 778] width 93 height 36
click at [1029, 795] on button "Back" at bounding box center [1033, 778] width 72 height 36
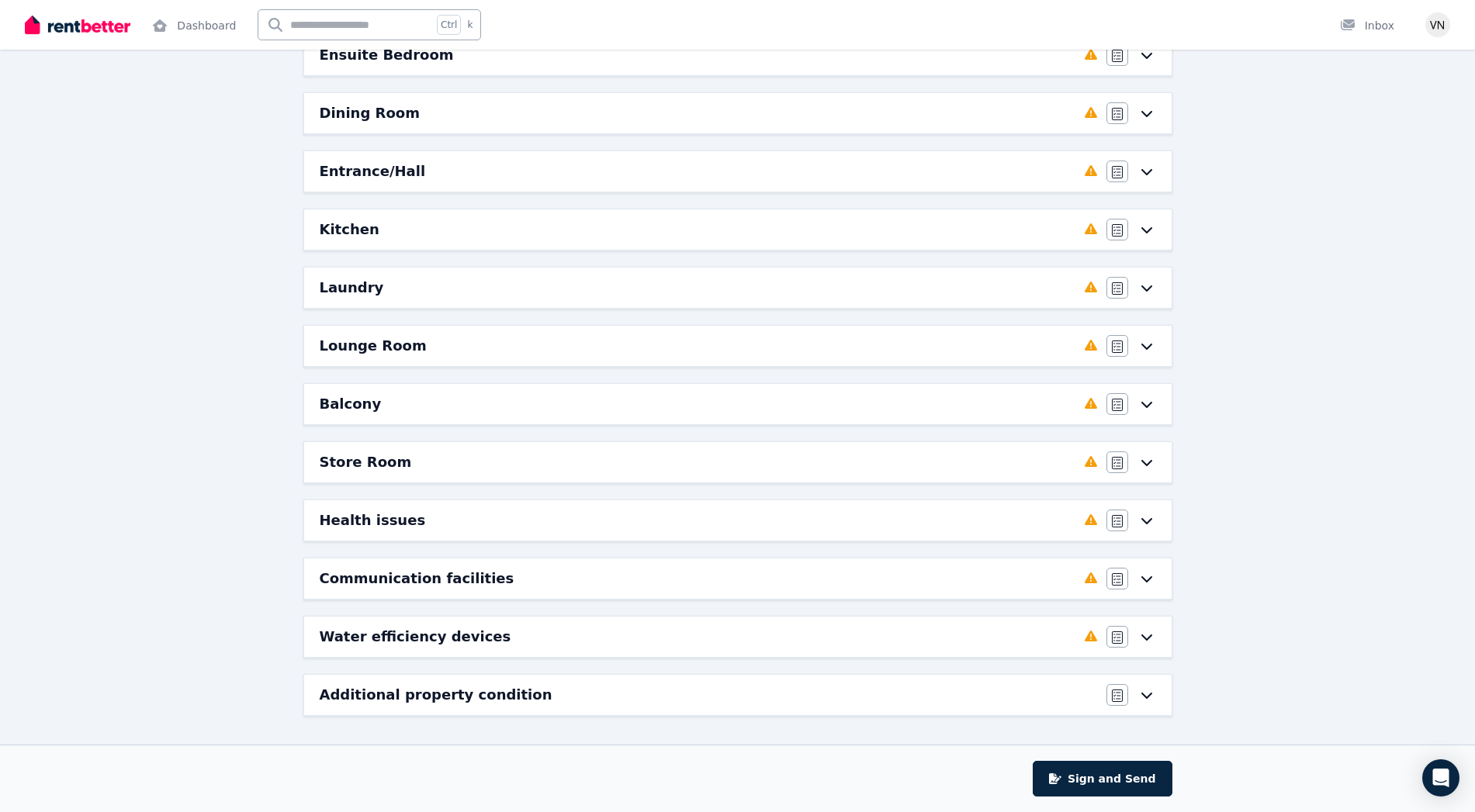
scroll to position [0, 0]
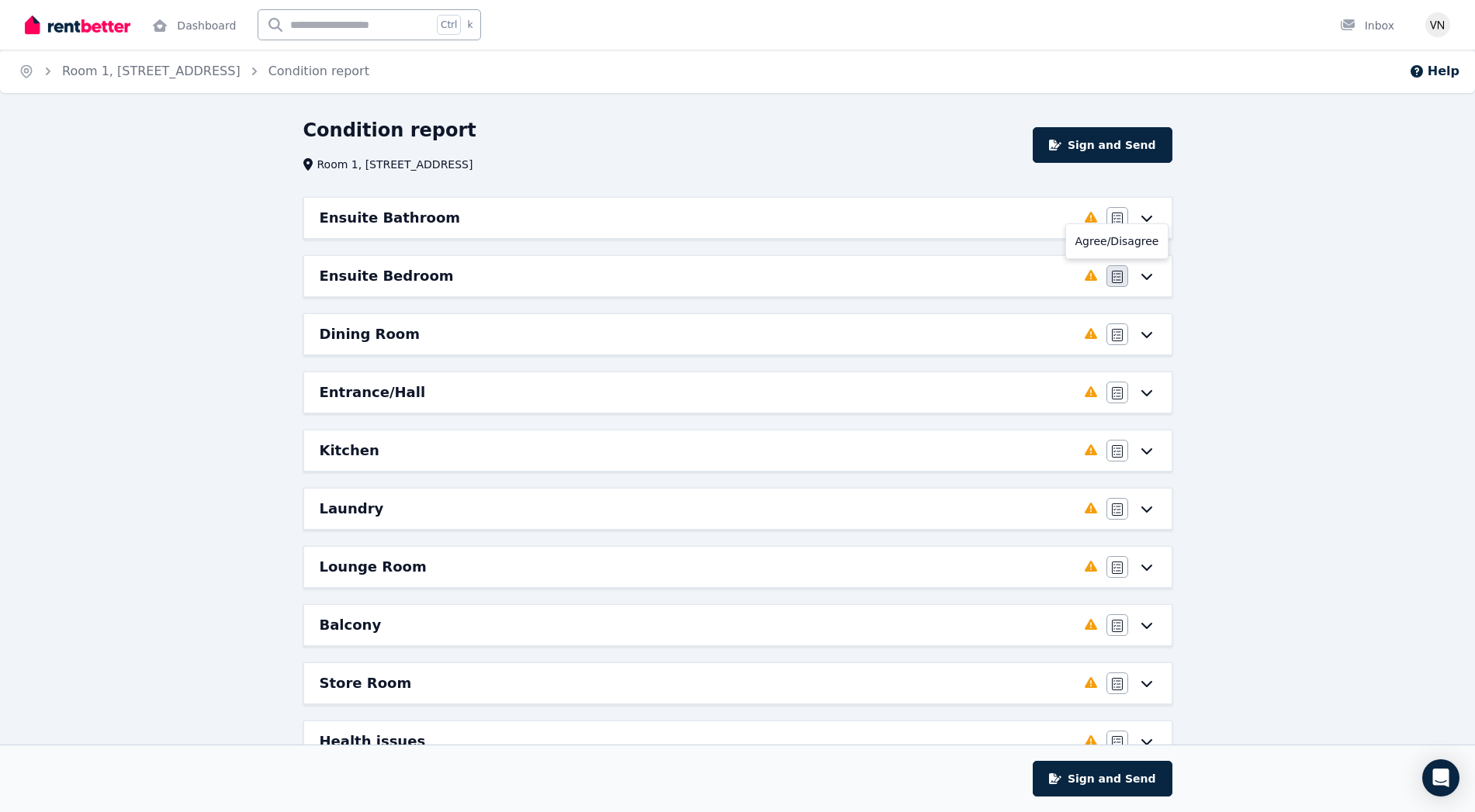
click at [1114, 277] on icon "button" at bounding box center [1117, 276] width 10 height 12
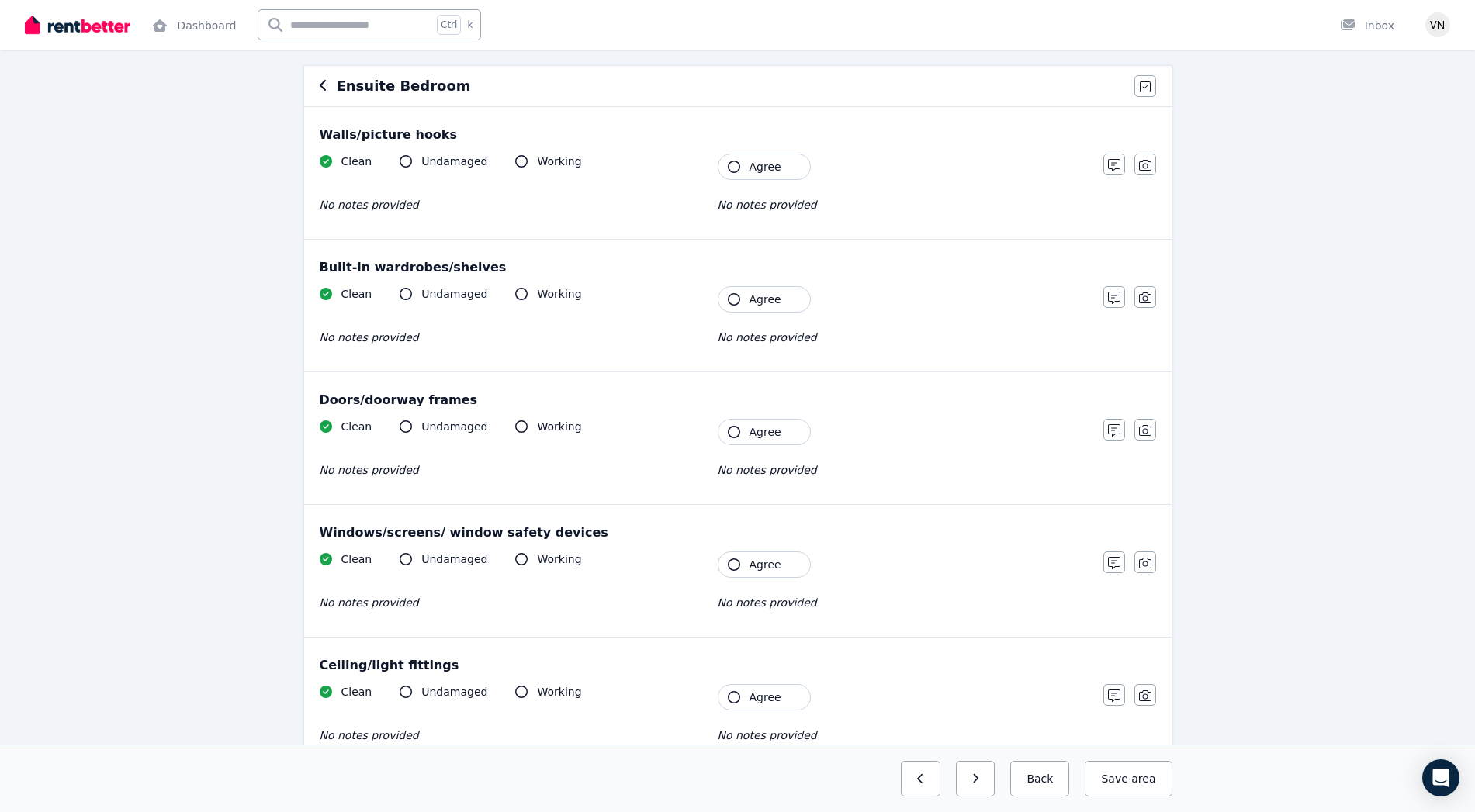
scroll to position [134, 0]
click at [727, 298] on button "Agree" at bounding box center [764, 296] width 93 height 26
click at [731, 162] on icon "button" at bounding box center [734, 164] width 12 height 12
click at [727, 430] on button "Agree" at bounding box center [764, 429] width 93 height 26
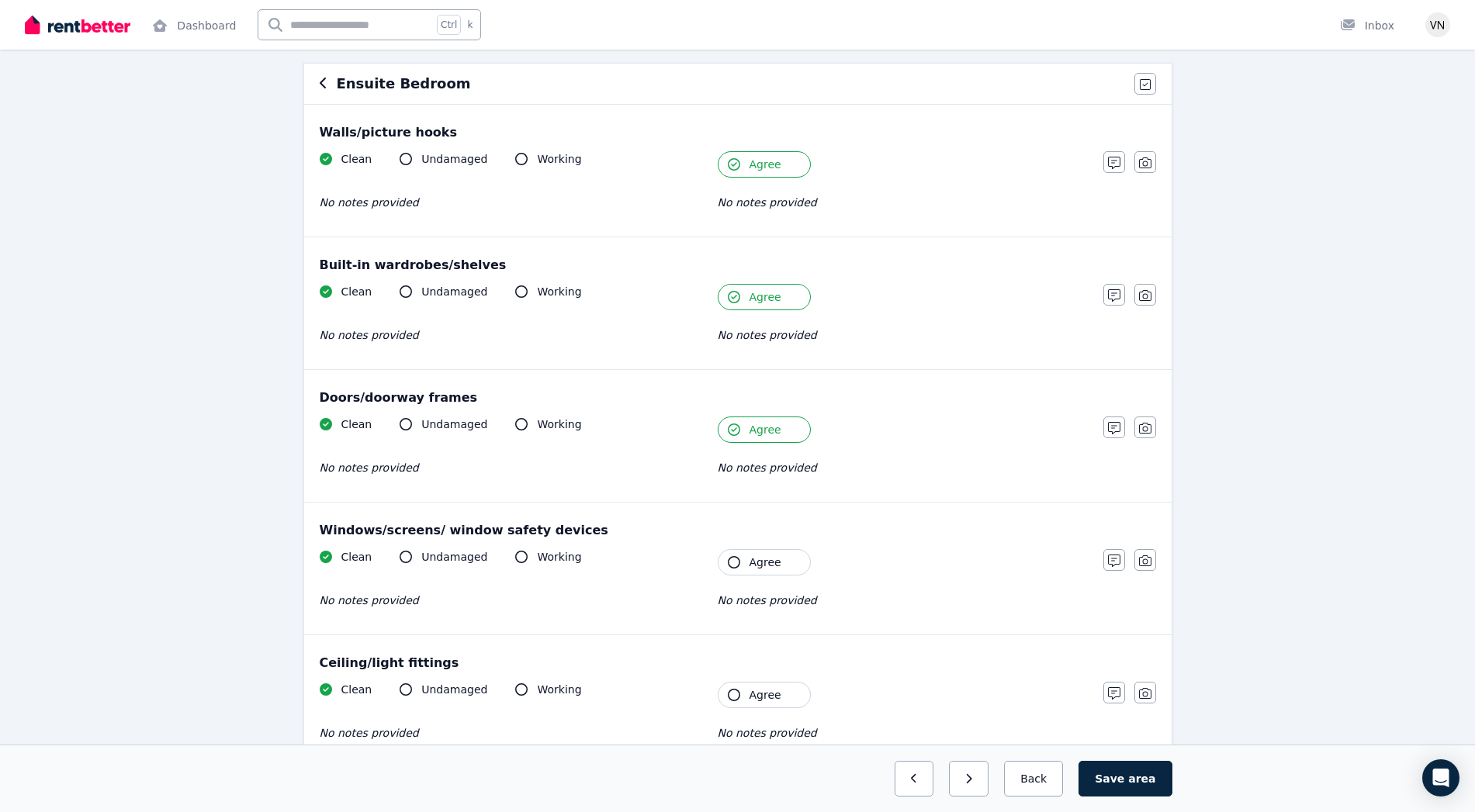
click at [732, 562] on icon "button" at bounding box center [734, 562] width 12 height 12
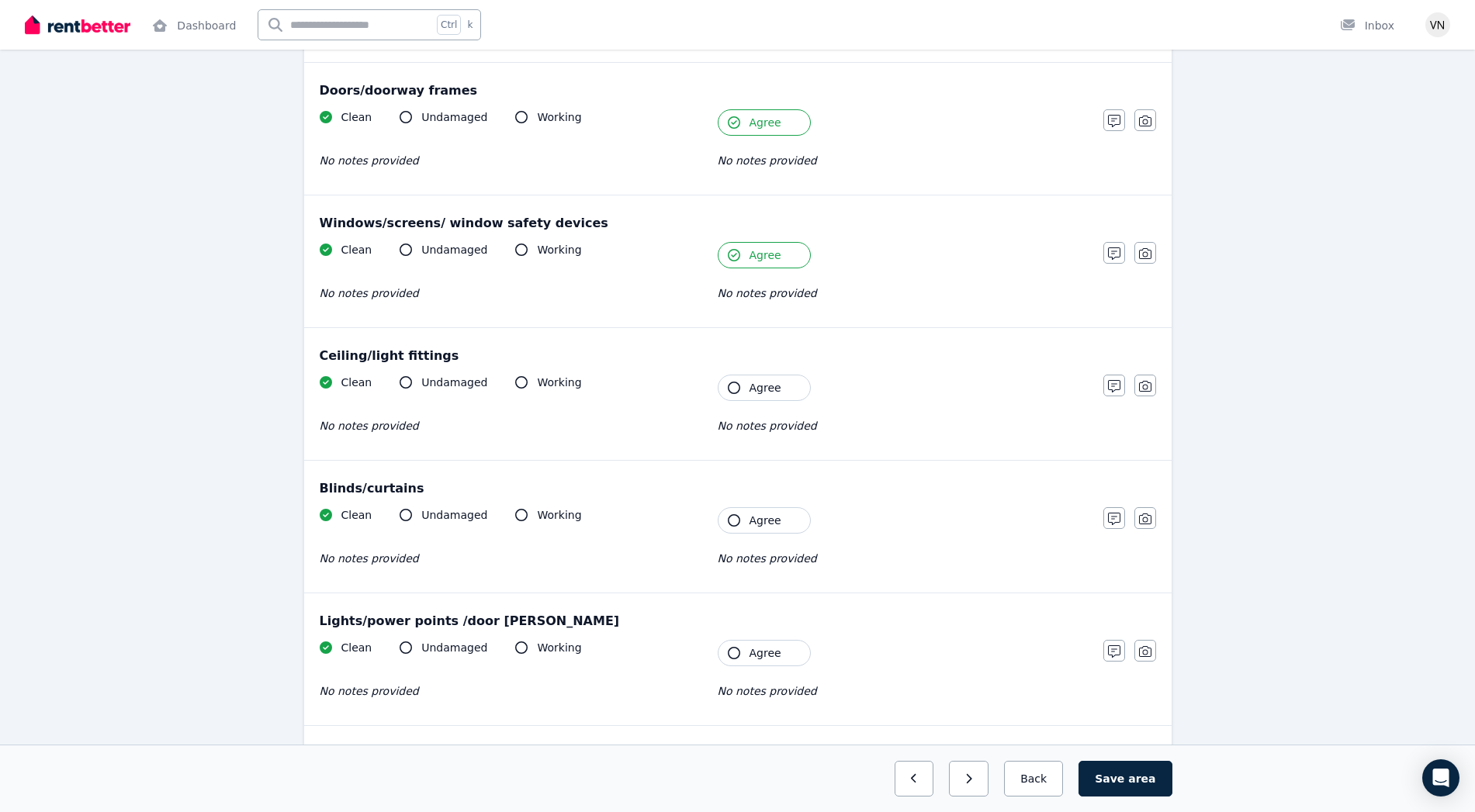
scroll to position [449, 0]
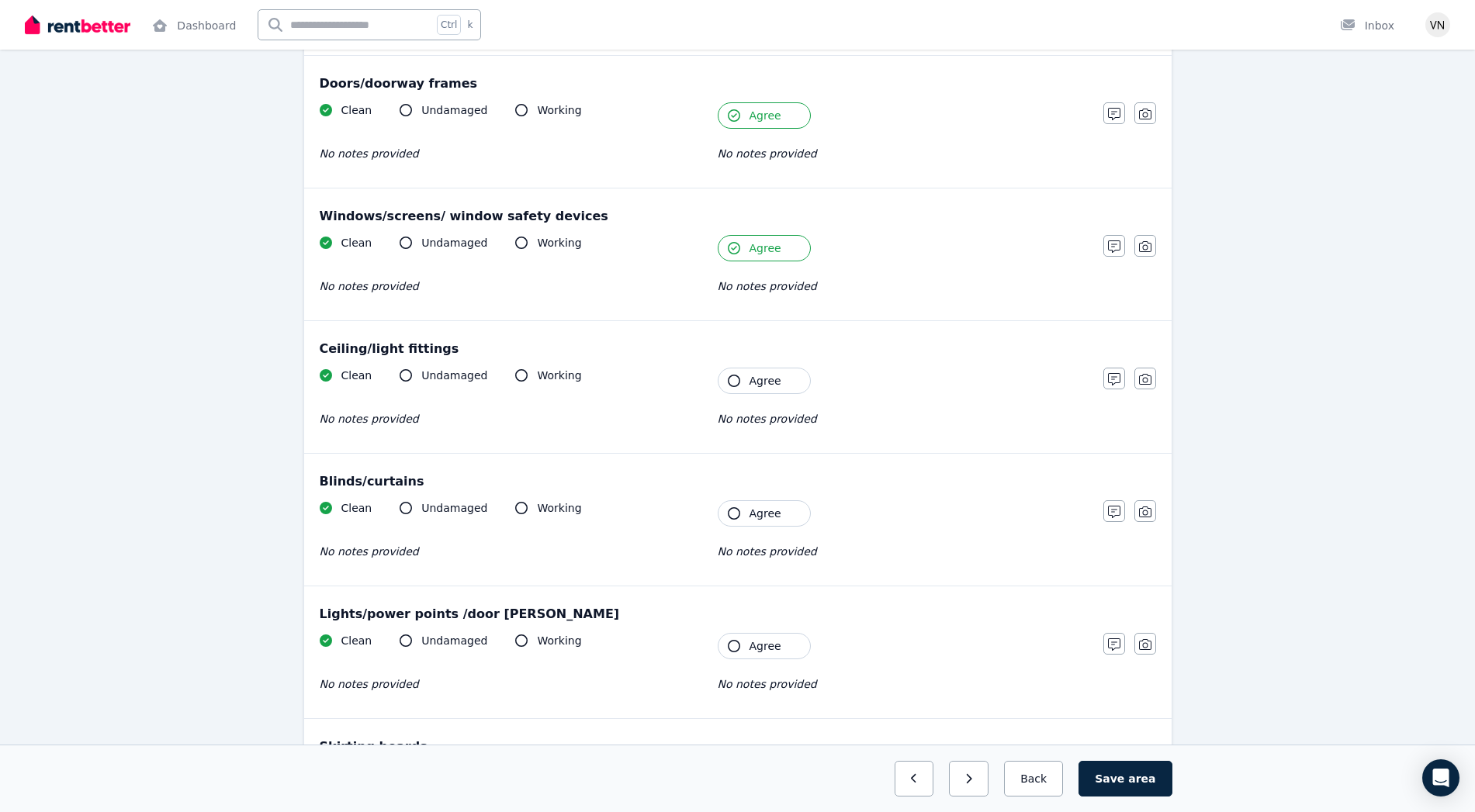
click at [736, 378] on icon "button" at bounding box center [734, 381] width 12 height 12
click at [737, 501] on button "Agree" at bounding box center [764, 513] width 93 height 26
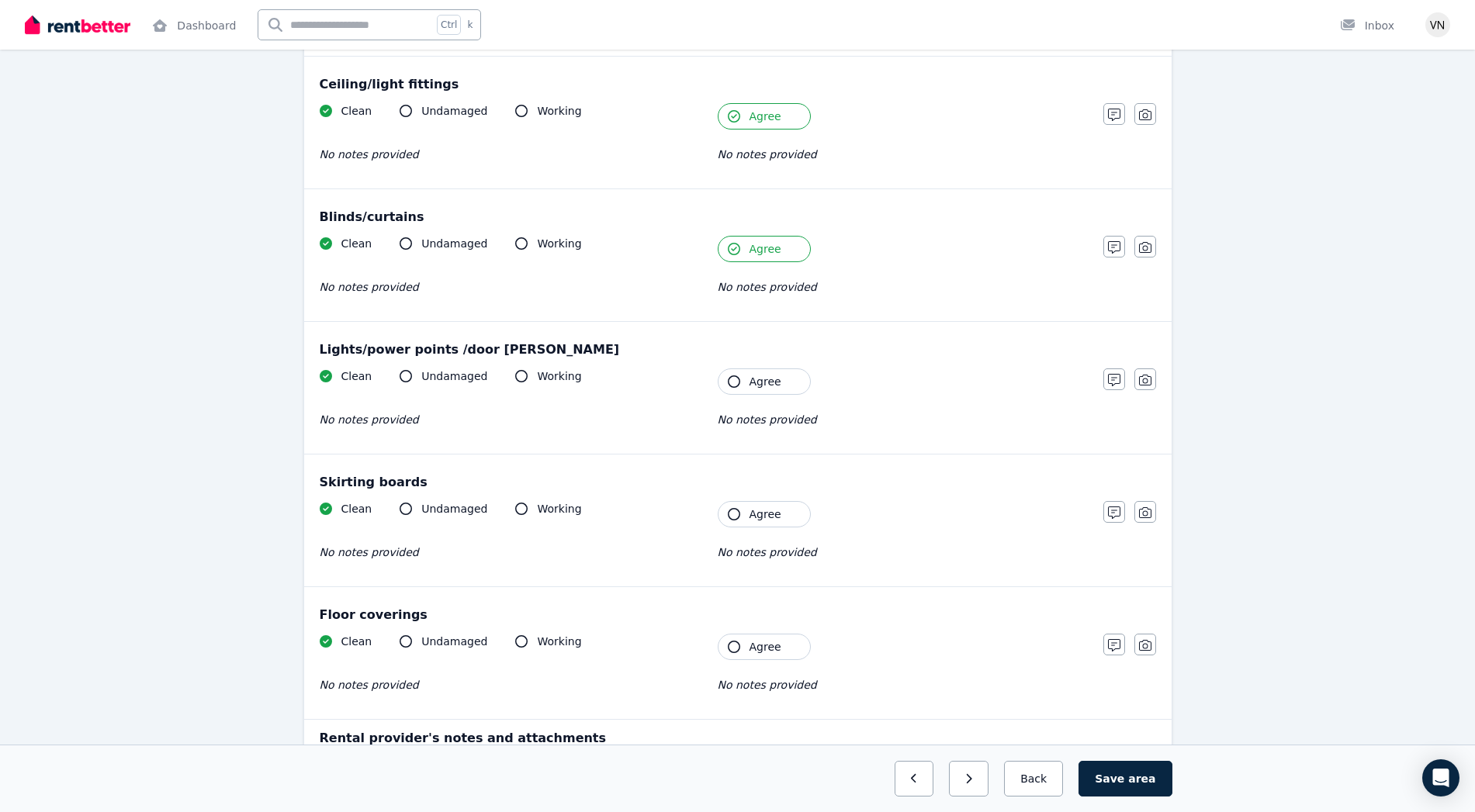
scroll to position [714, 0]
click at [732, 376] on icon "button" at bounding box center [734, 381] width 12 height 12
click at [738, 508] on icon "button" at bounding box center [734, 513] width 12 height 12
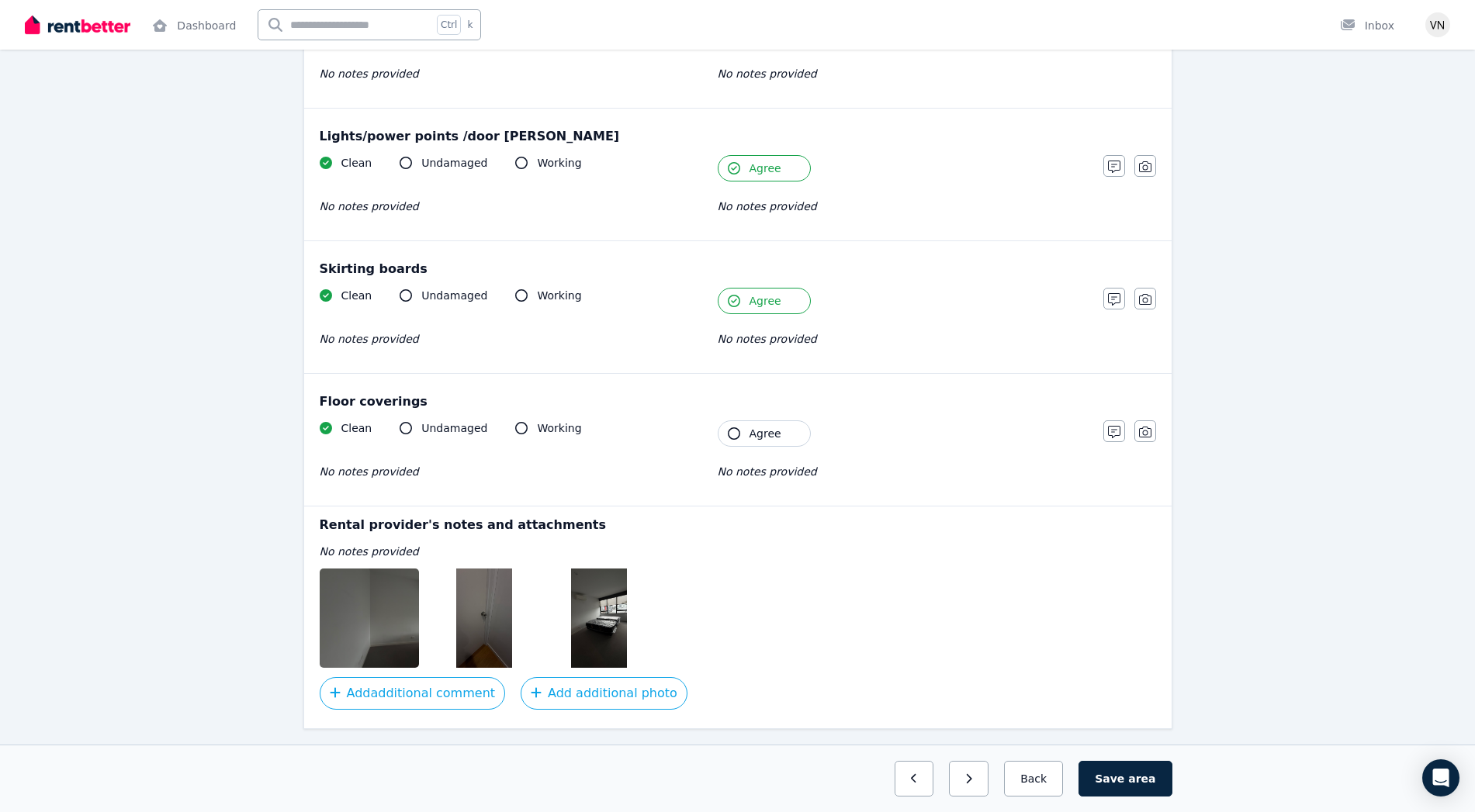
scroll to position [966, 0]
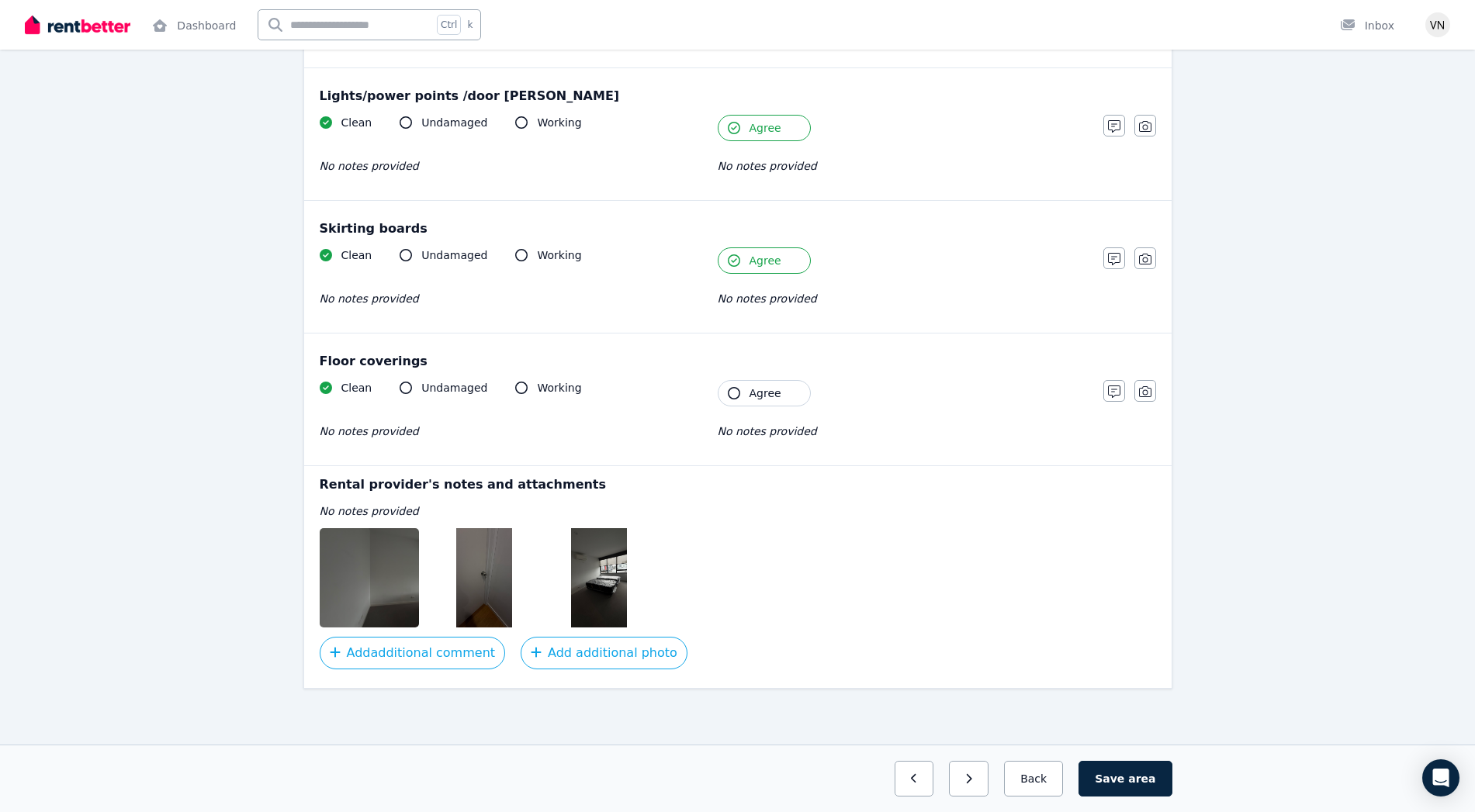
click at [745, 401] on button "Agree" at bounding box center [764, 393] width 93 height 26
click at [596, 589] on img at bounding box center [599, 577] width 56 height 99
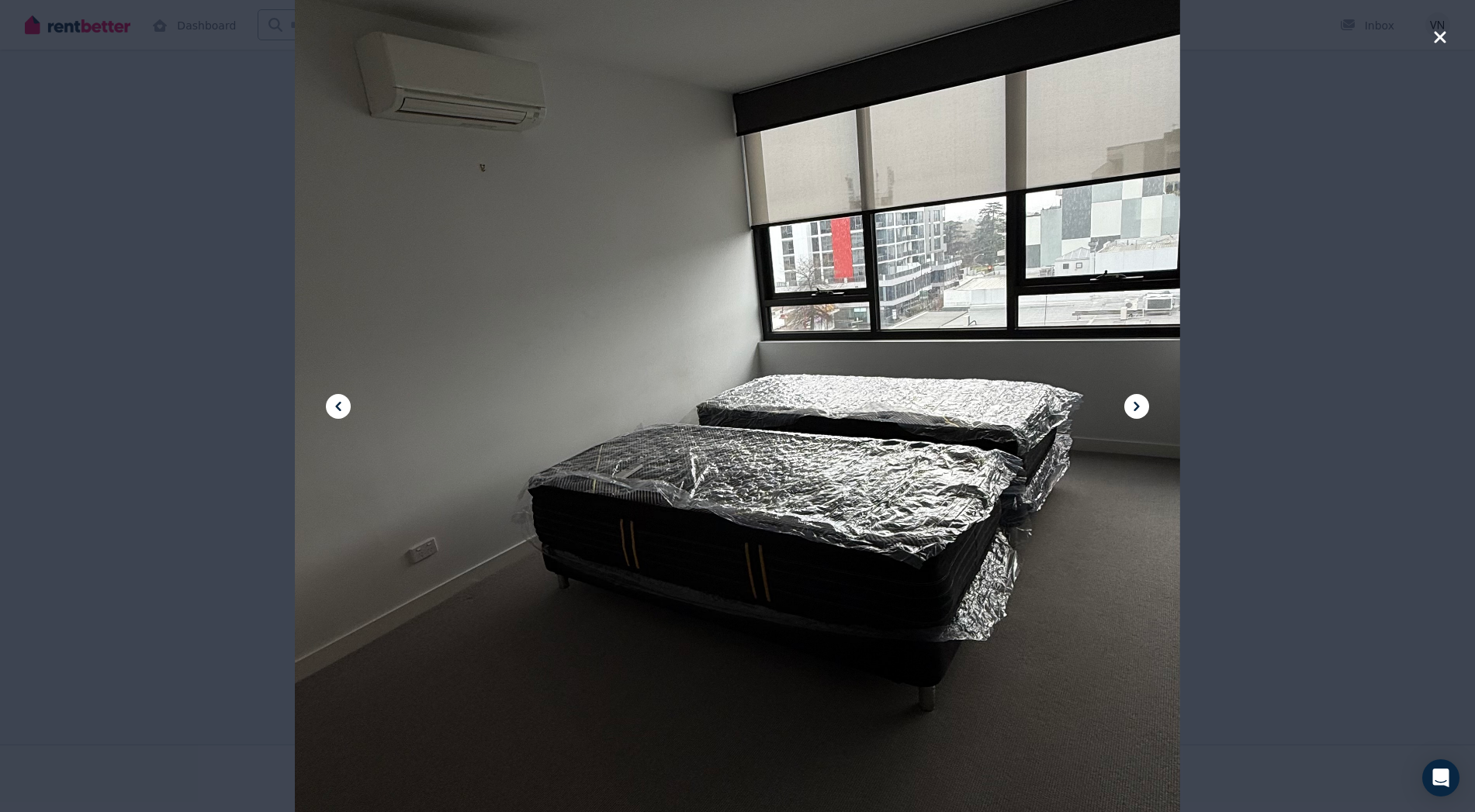
click at [1445, 37] on icon "button" at bounding box center [1440, 37] width 14 height 18
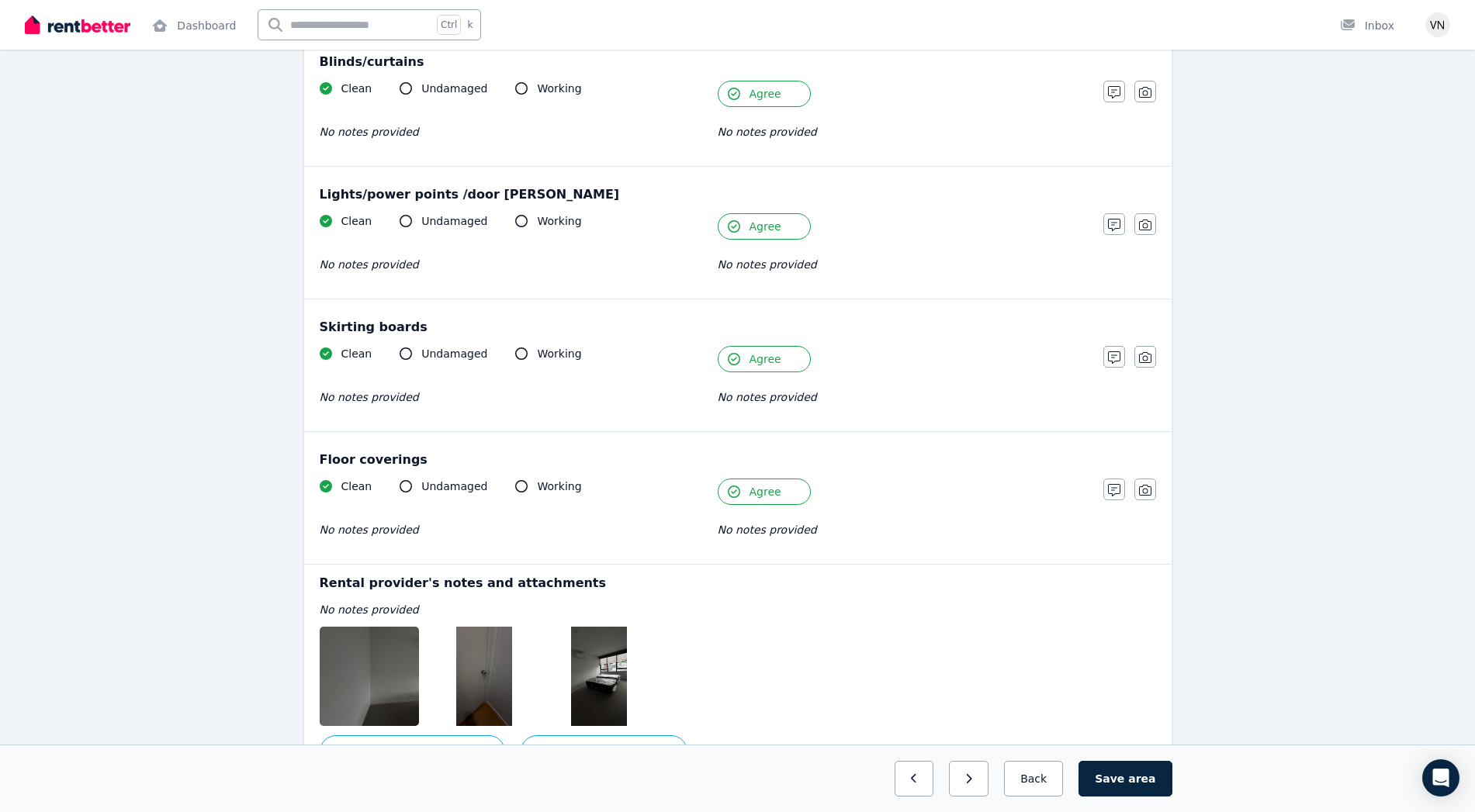
scroll to position [869, 0]
click at [1125, 786] on button "Save area" at bounding box center [1125, 778] width 93 height 36
click at [966, 778] on icon "button" at bounding box center [963, 778] width 5 height 10
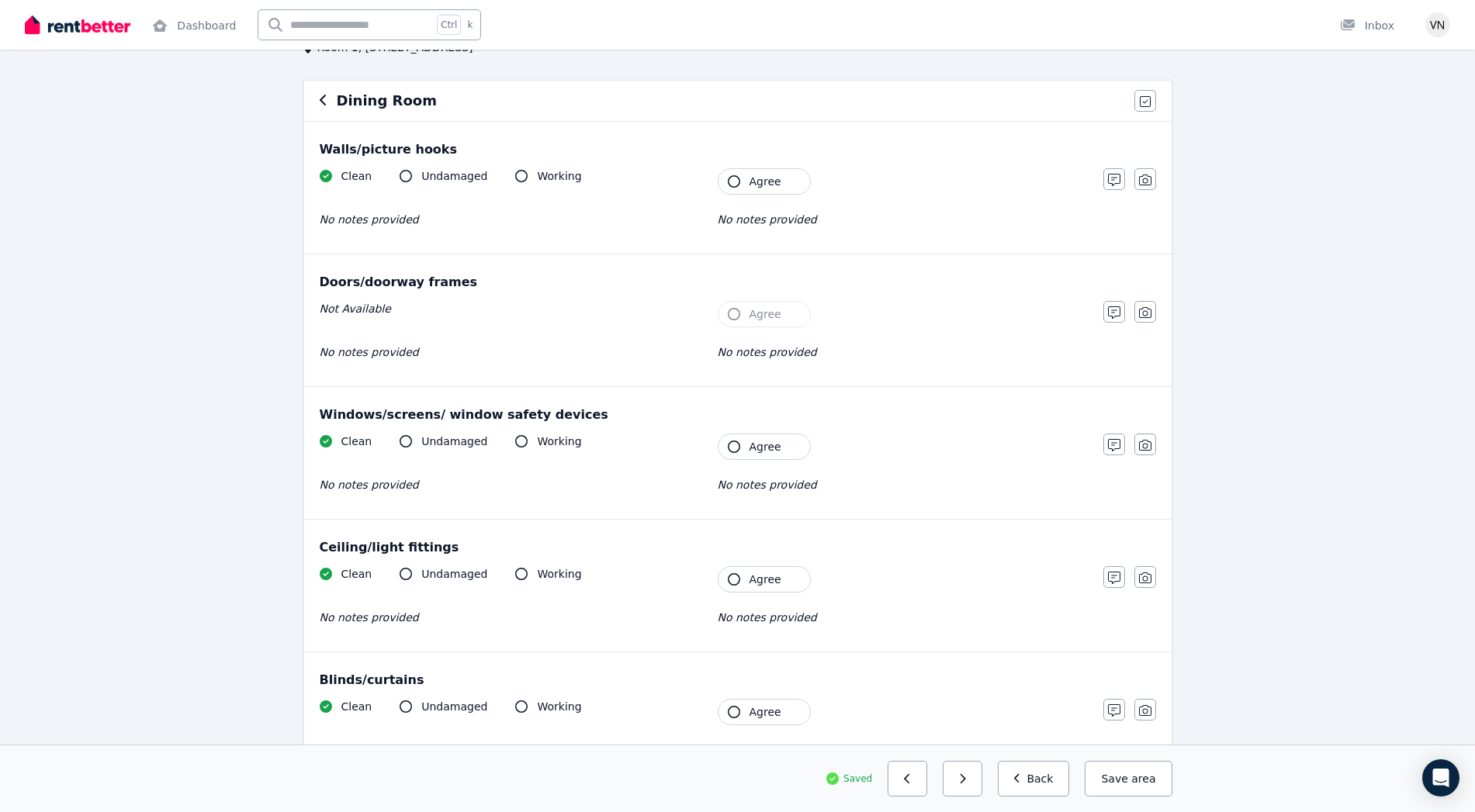
scroll to position [116, 0]
click at [920, 771] on button "button" at bounding box center [906, 778] width 39 height 36
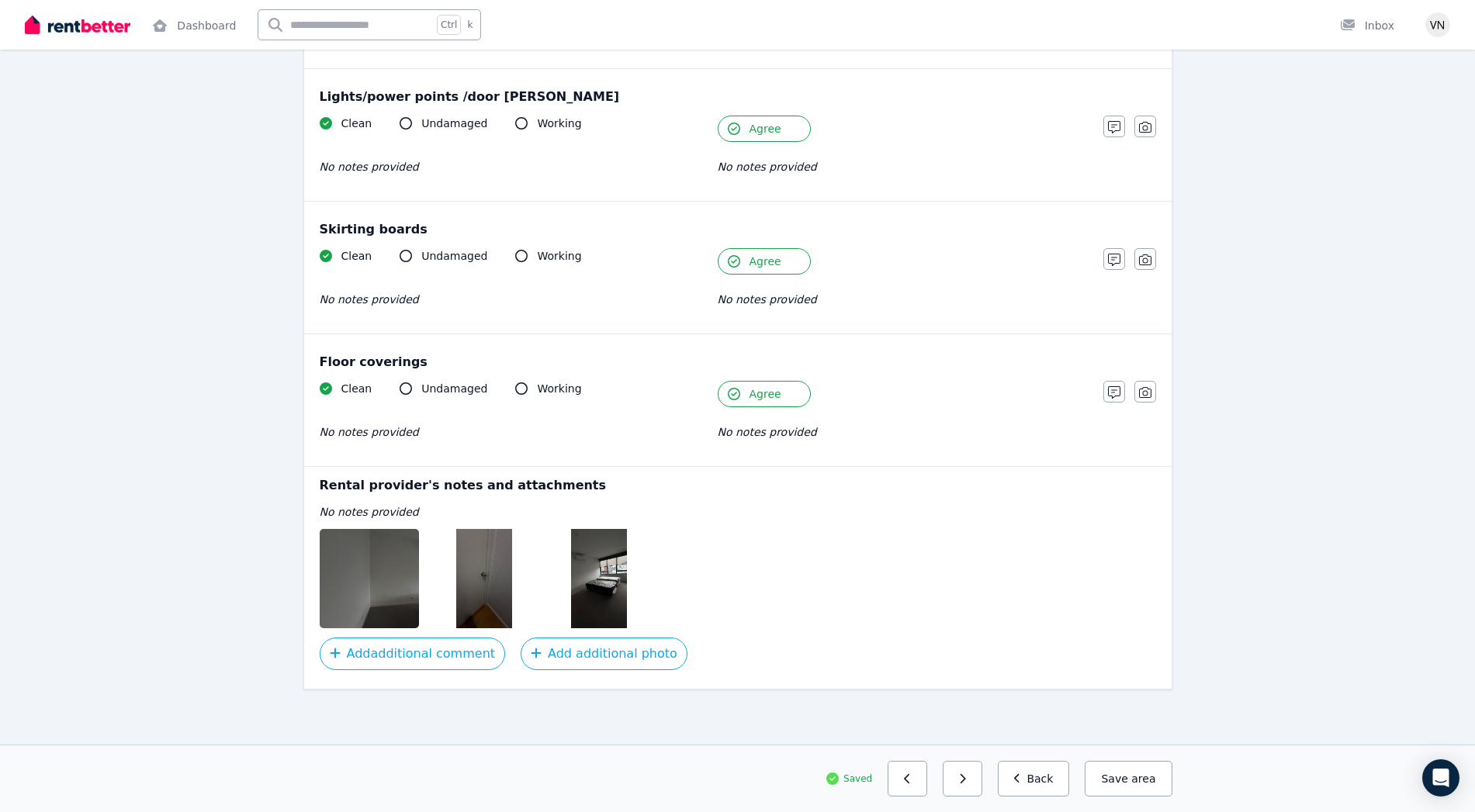
scroll to position [966, 0]
click at [965, 776] on button "button" at bounding box center [962, 778] width 39 height 36
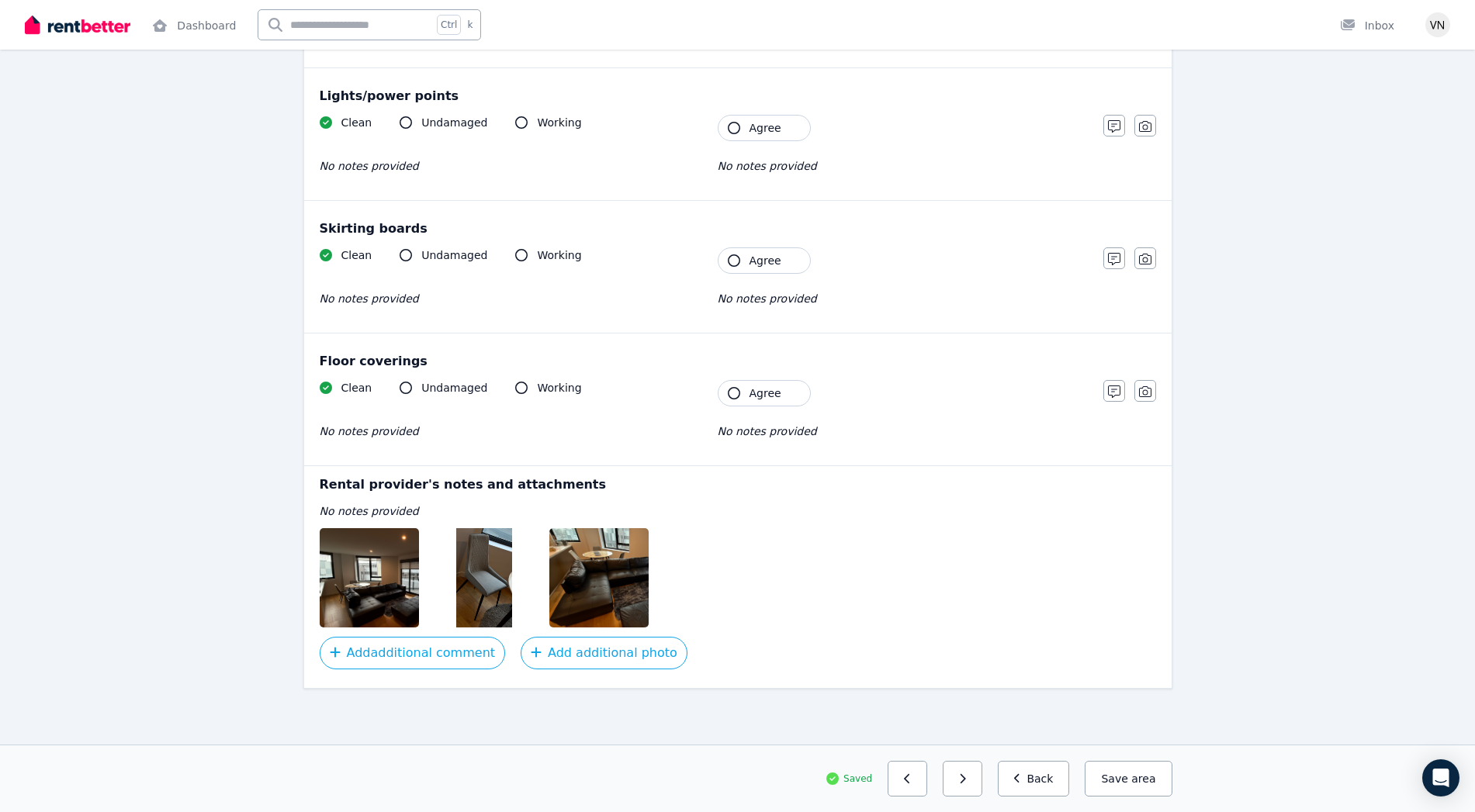
scroll to position [834, 0]
click at [731, 391] on icon "button" at bounding box center [734, 393] width 12 height 12
click at [735, 255] on icon "button" at bounding box center [734, 261] width 12 height 12
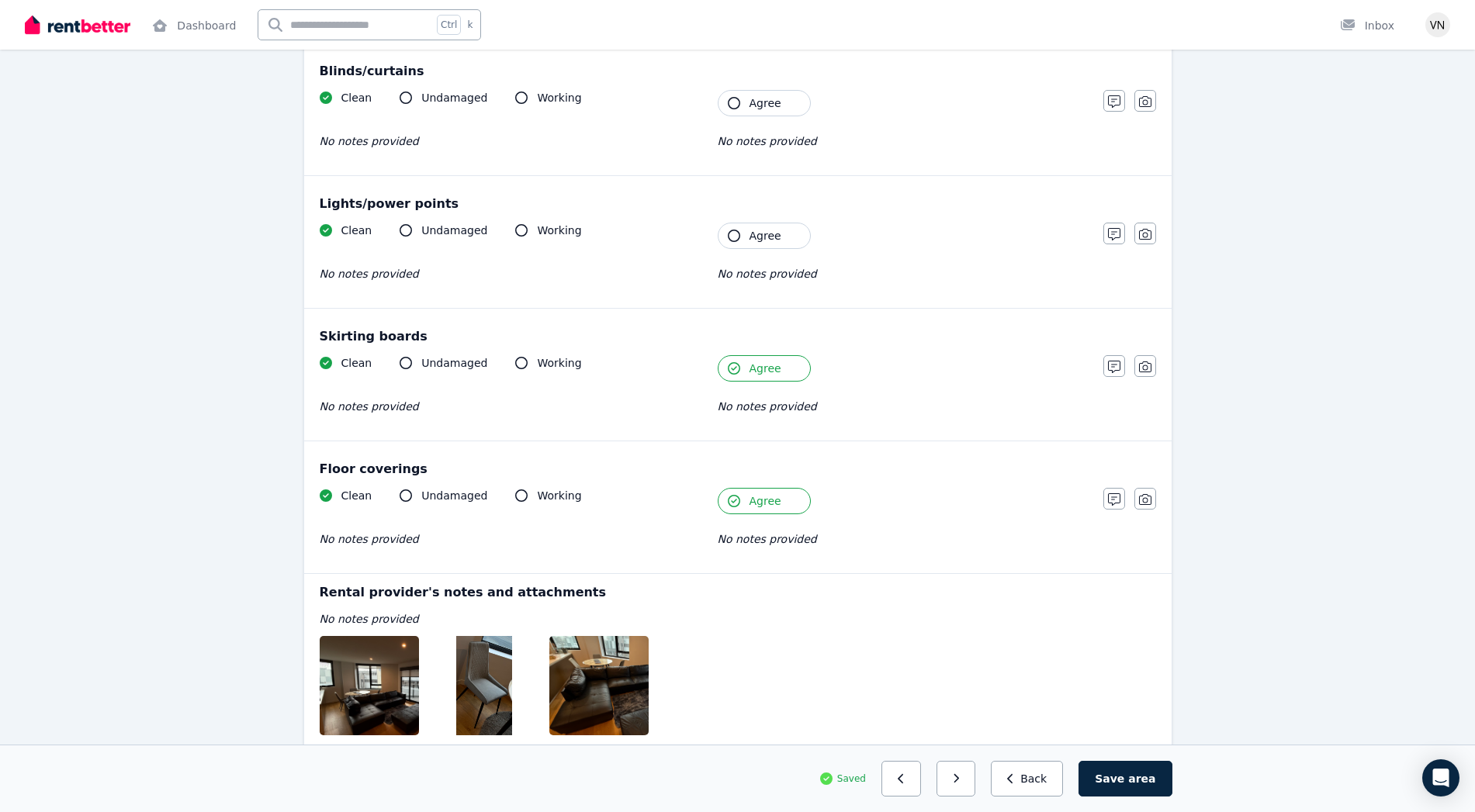
scroll to position [643, 0]
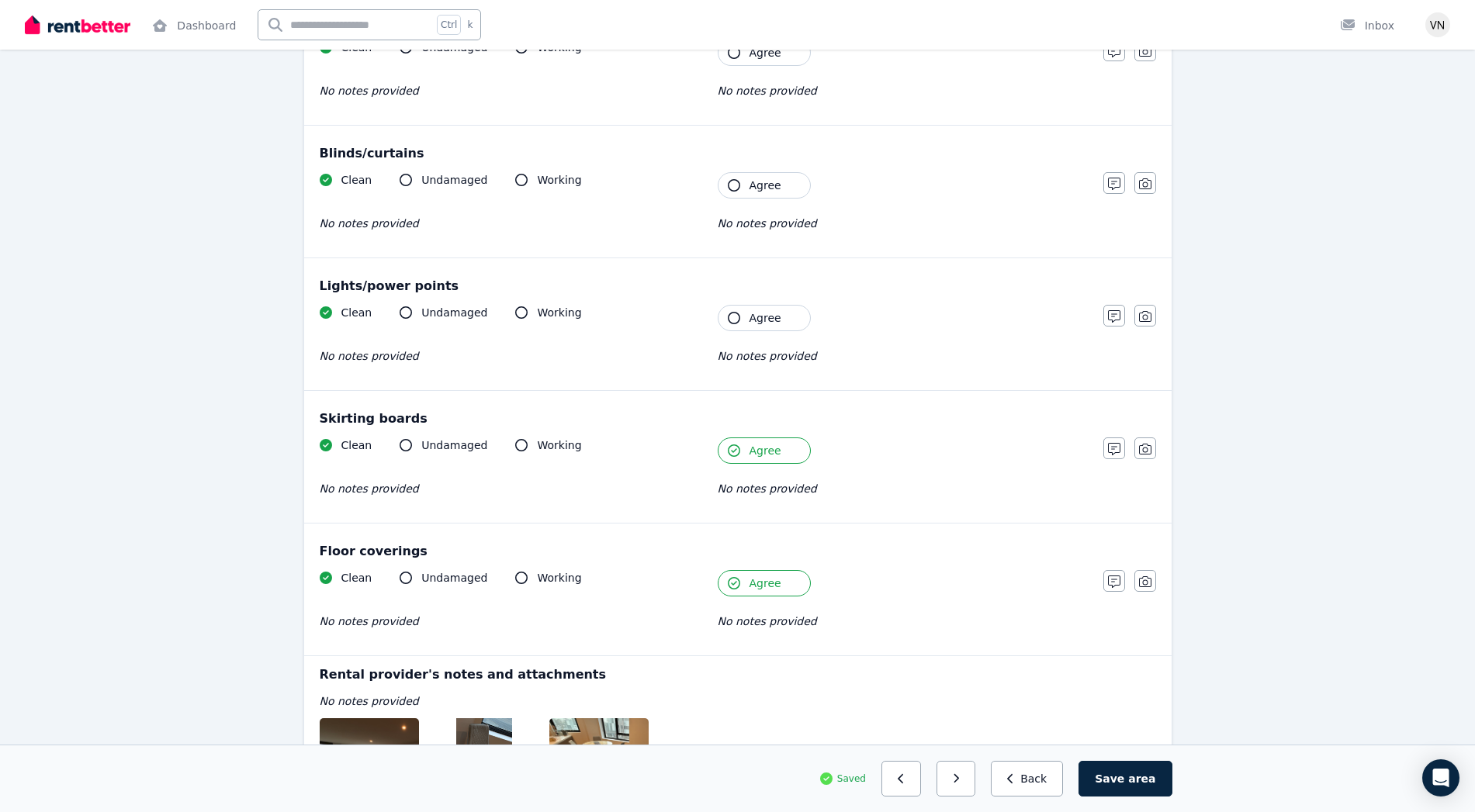
click at [731, 315] on icon "button" at bounding box center [734, 318] width 12 height 12
click at [731, 177] on button "Agree" at bounding box center [764, 185] width 93 height 26
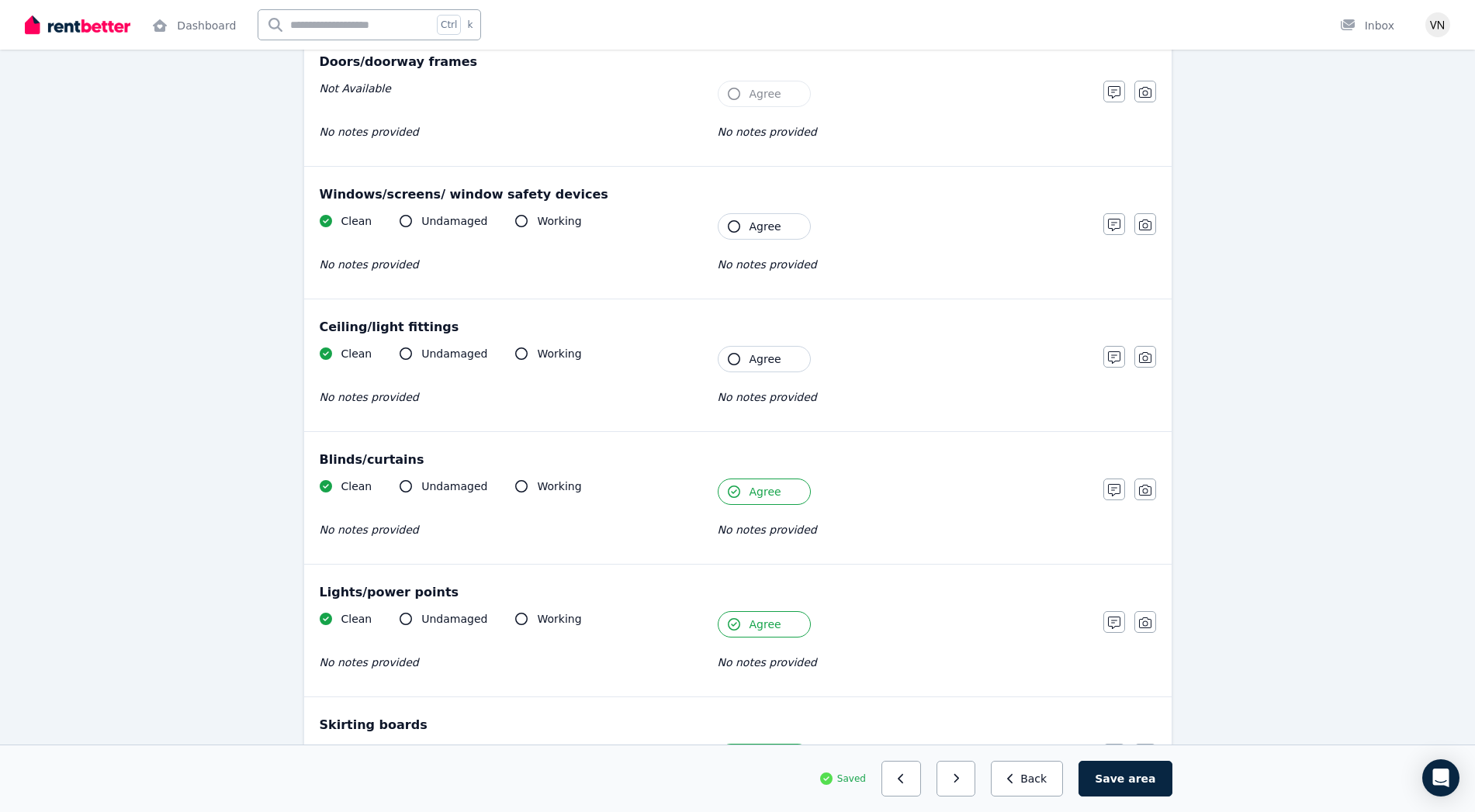
scroll to position [328, 0]
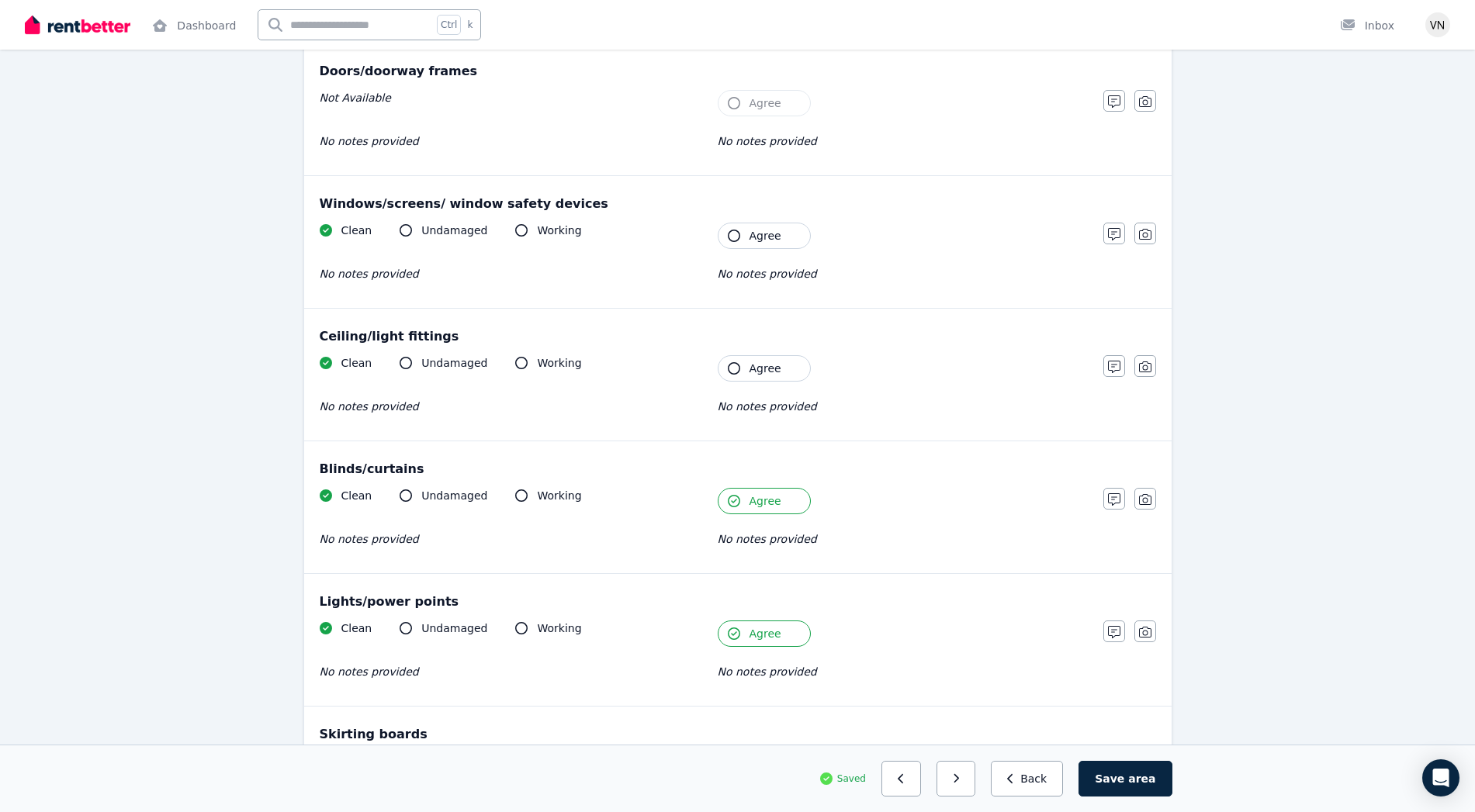
click at [731, 363] on icon "button" at bounding box center [734, 369] width 12 height 12
click at [731, 233] on icon "button" at bounding box center [734, 236] width 12 height 12
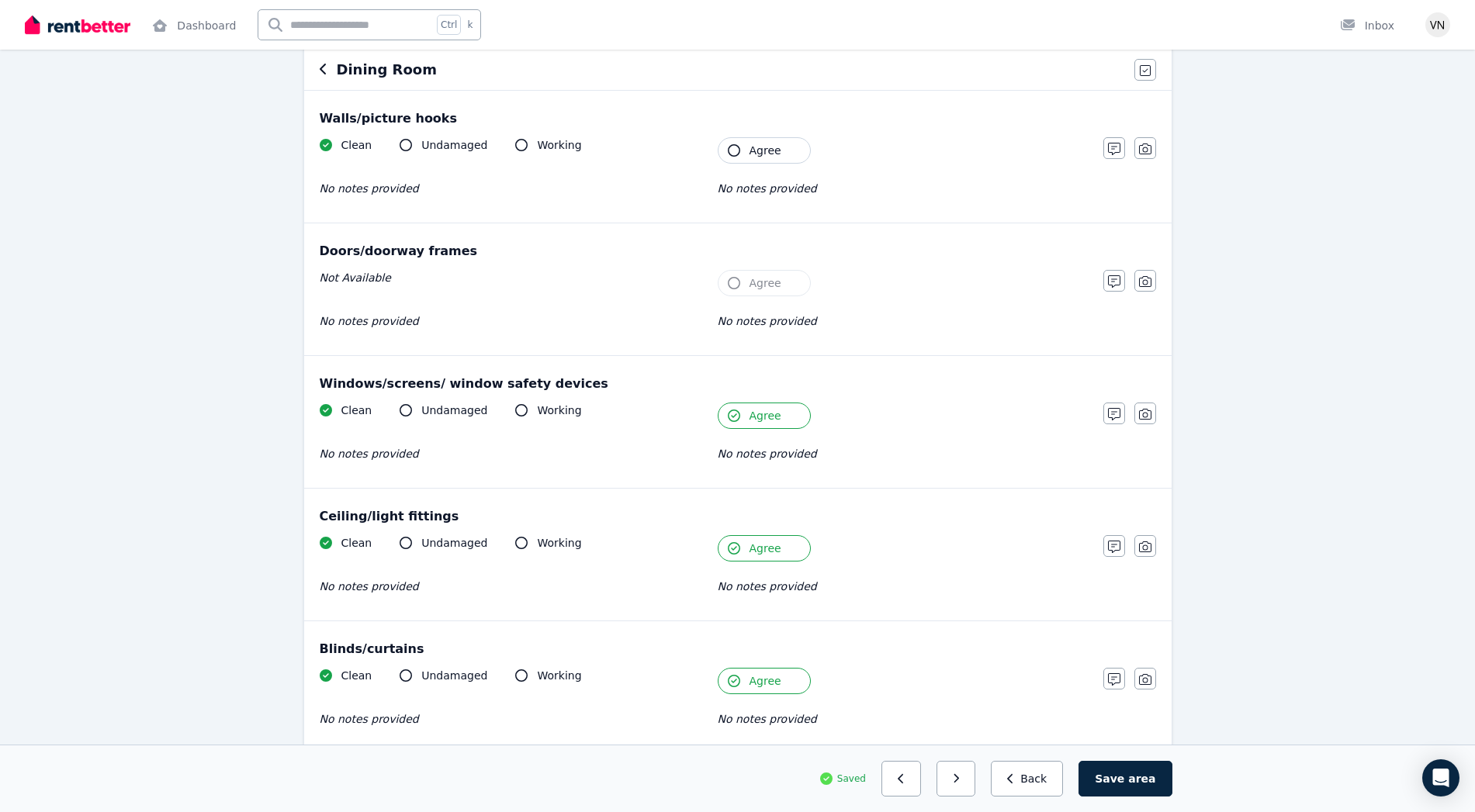
scroll to position [43, 0]
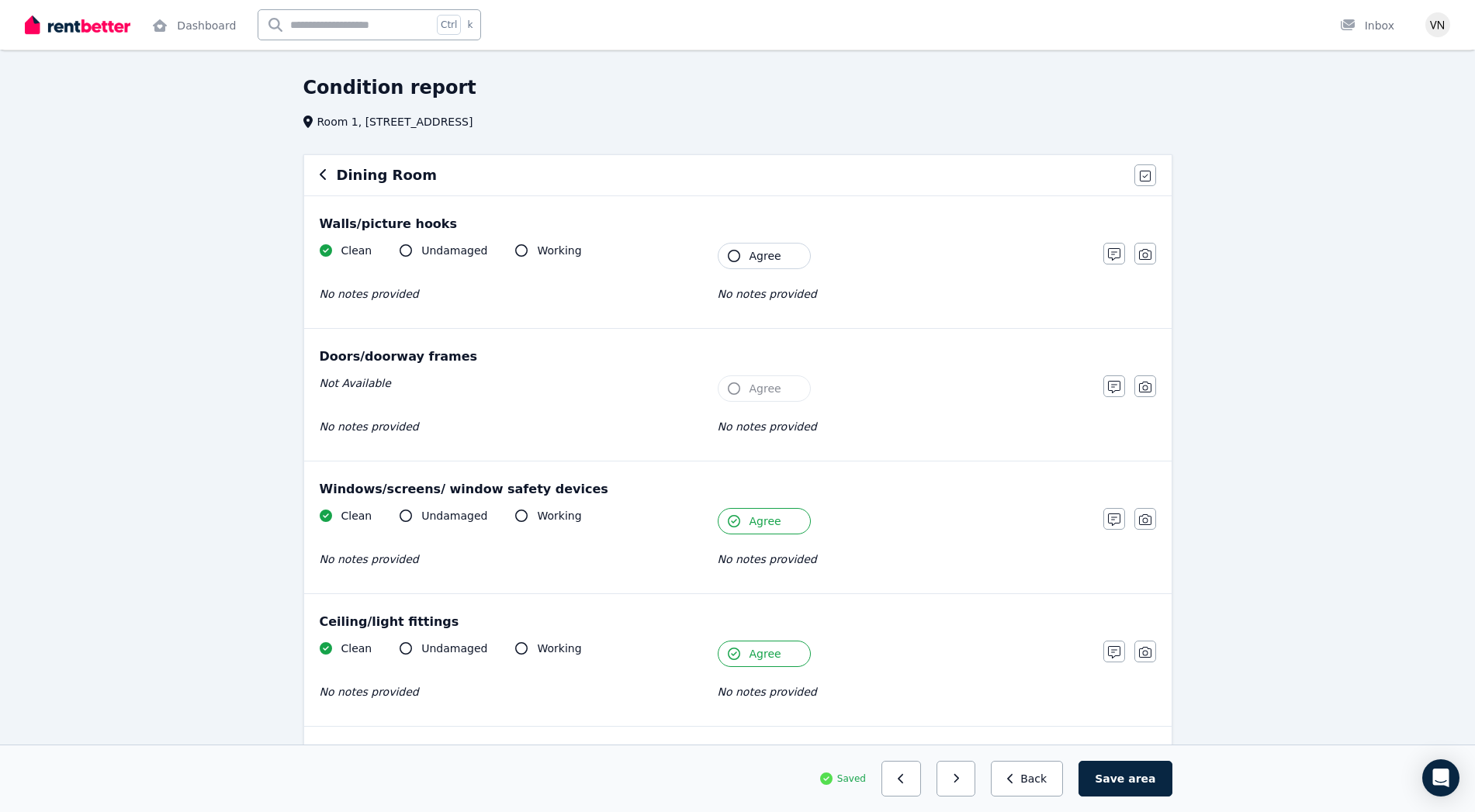
click at [738, 255] on icon "button" at bounding box center [734, 256] width 12 height 12
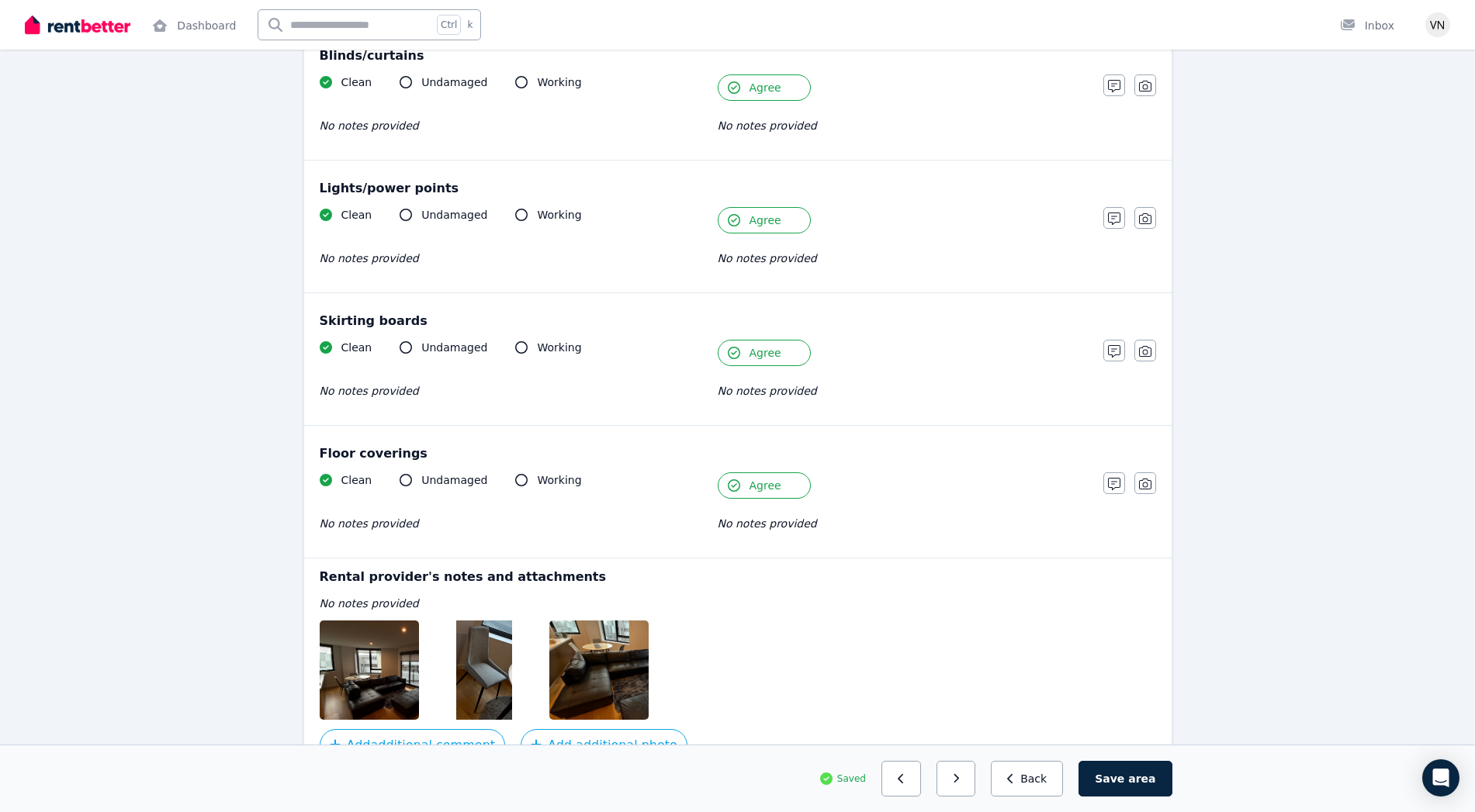
scroll to position [834, 0]
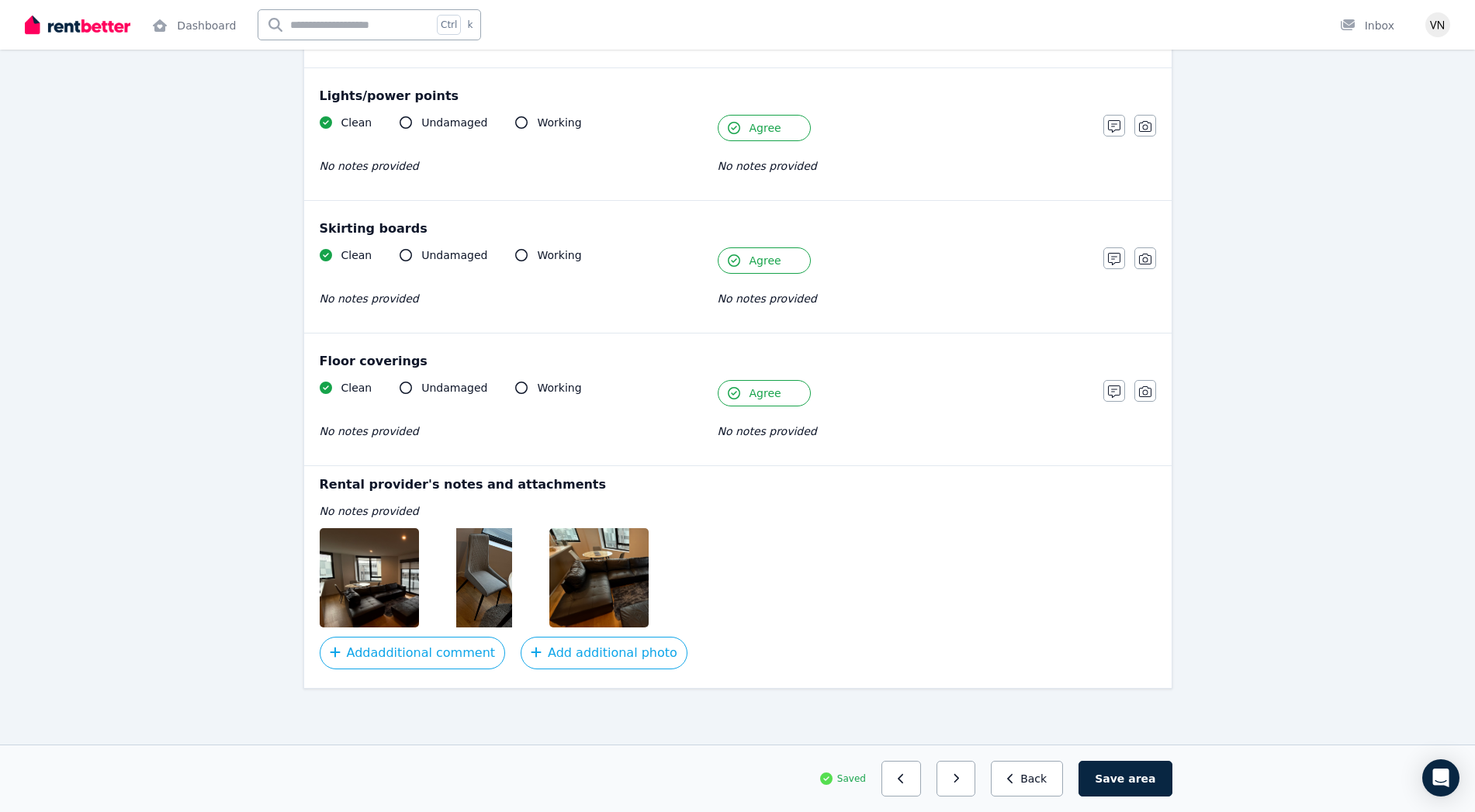
click at [339, 557] on img at bounding box center [408, 577] width 177 height 99
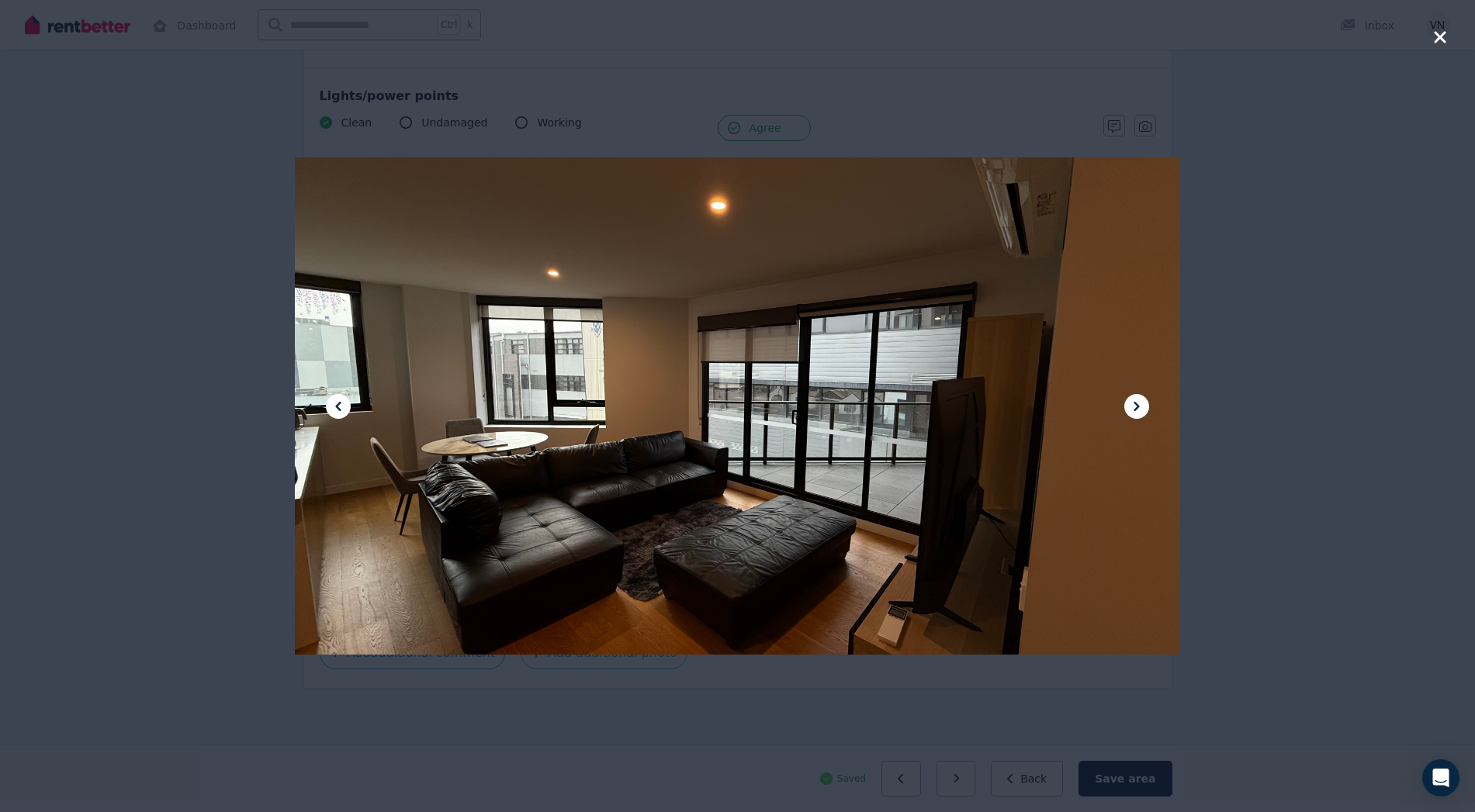
click at [1144, 400] on icon at bounding box center [1136, 406] width 18 height 18
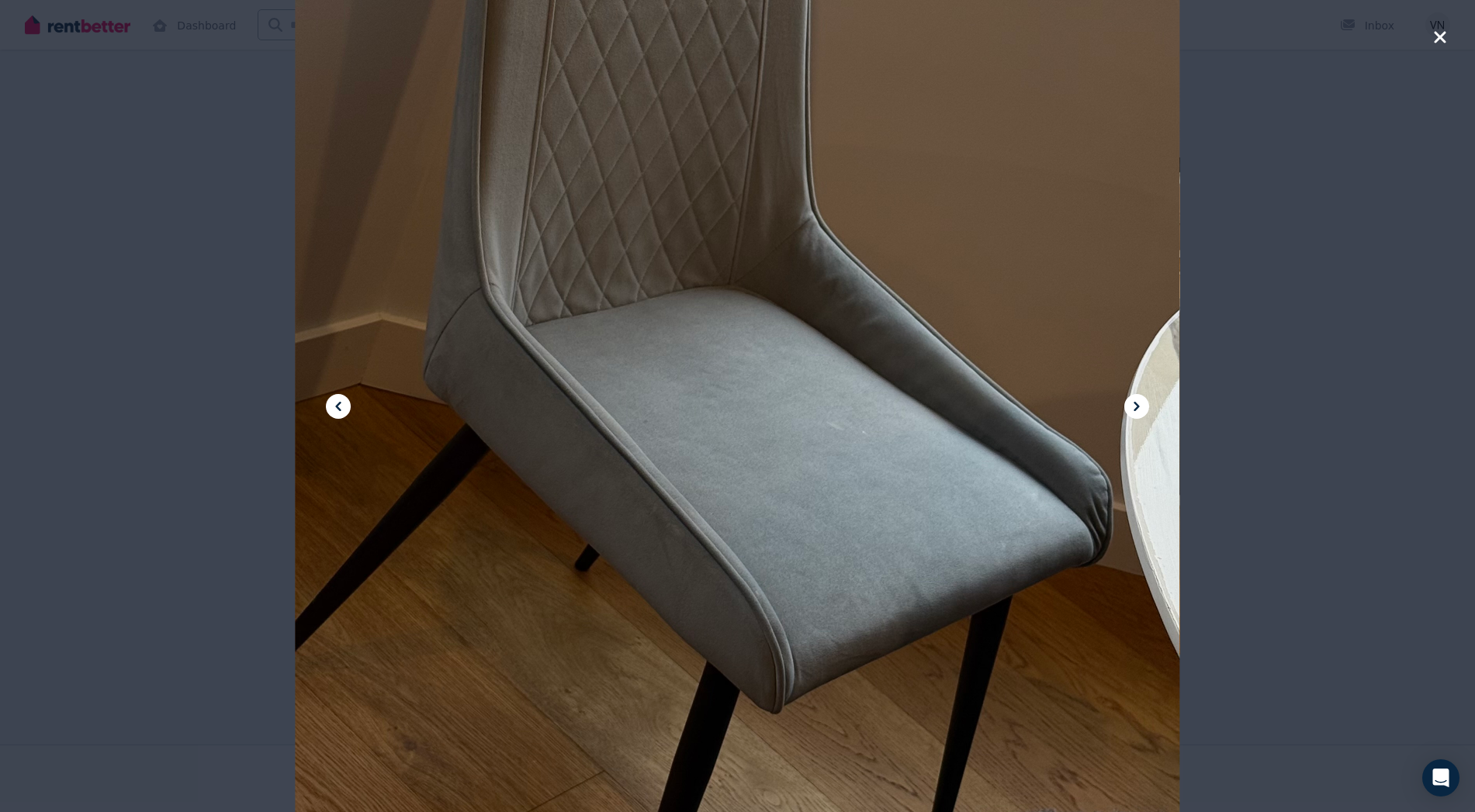
click at [1144, 400] on icon at bounding box center [1136, 406] width 18 height 18
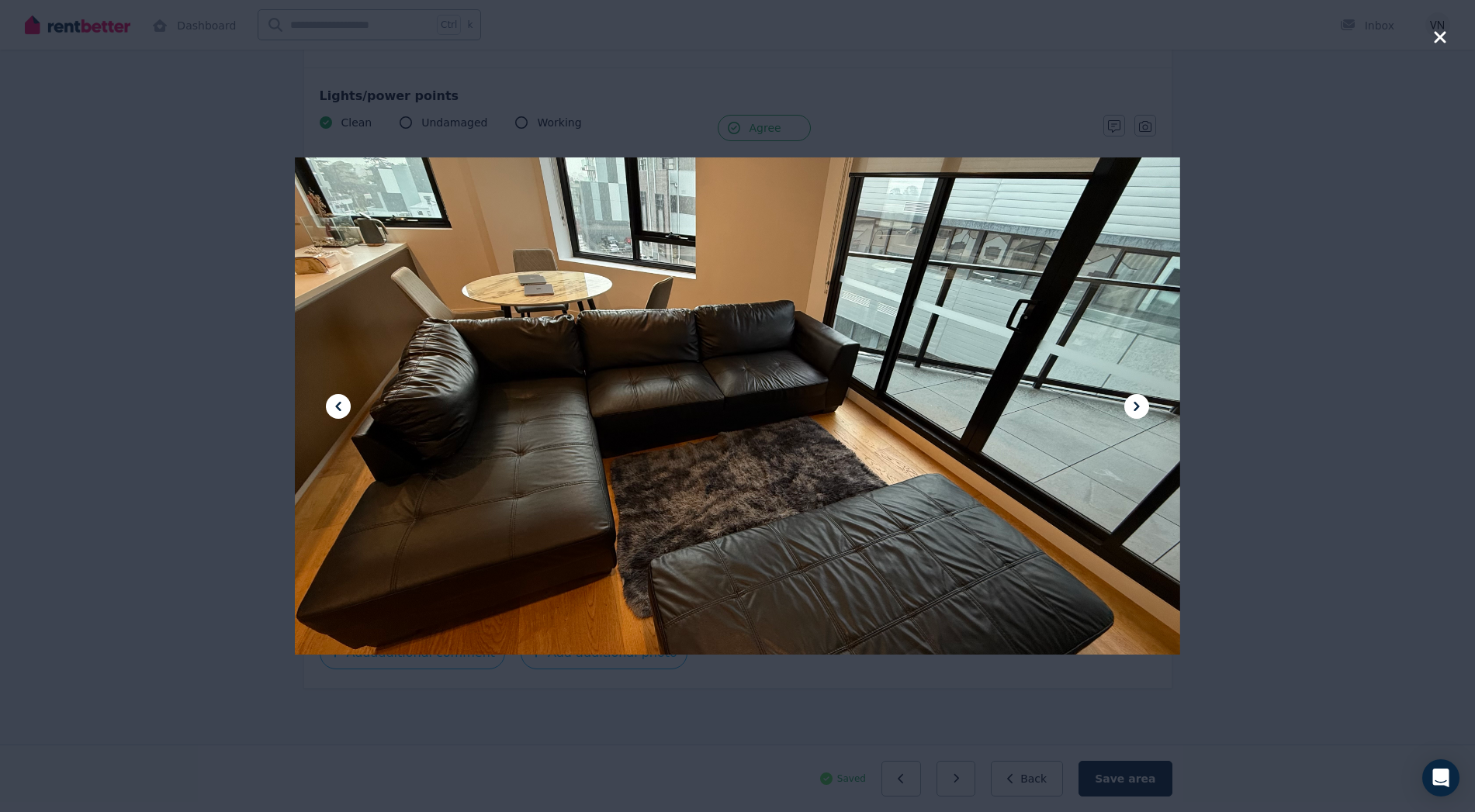
click at [1144, 400] on icon at bounding box center [1136, 406] width 18 height 18
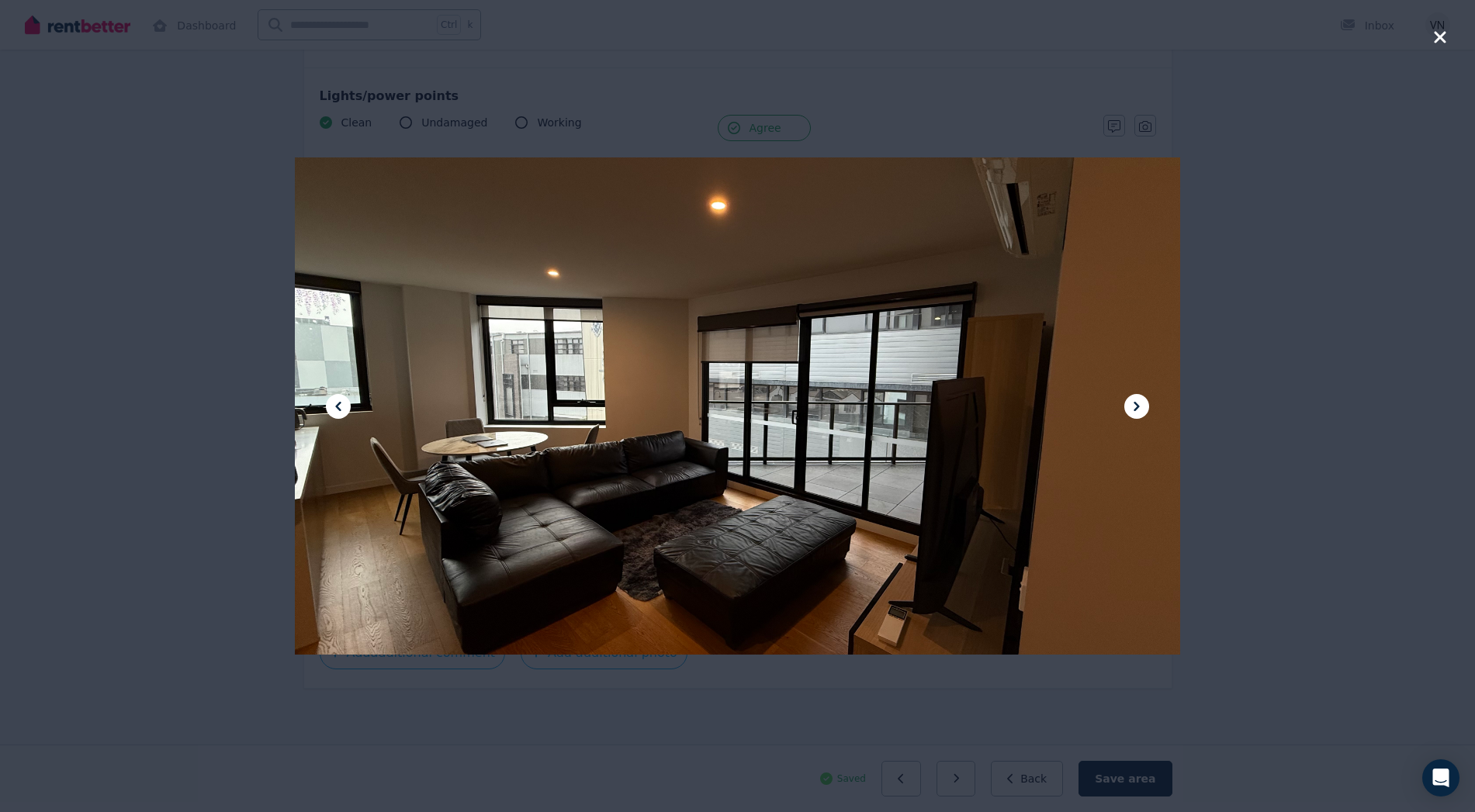
click at [1144, 400] on icon at bounding box center [1136, 406] width 18 height 18
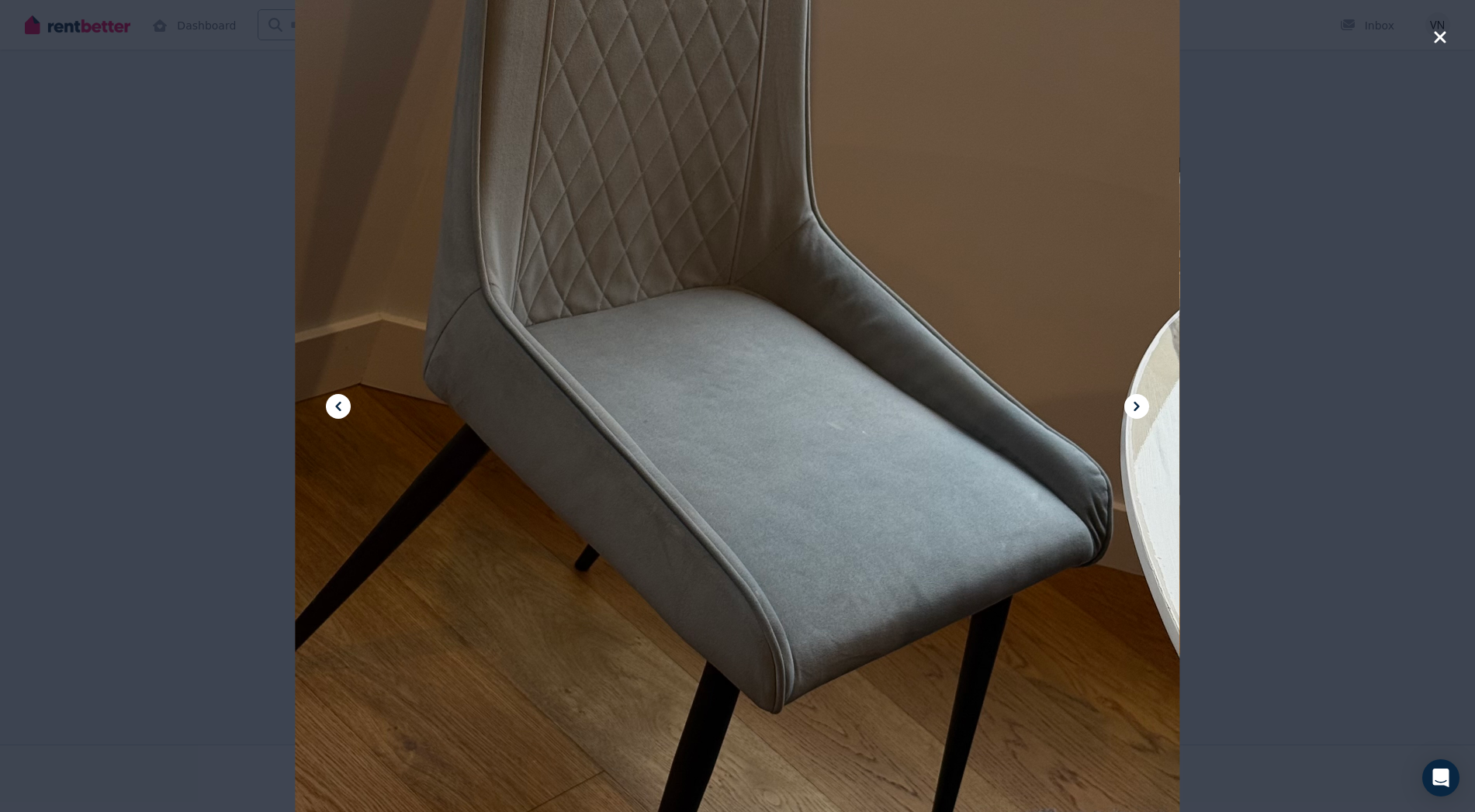
click at [1436, 43] on icon "button" at bounding box center [1440, 37] width 14 height 18
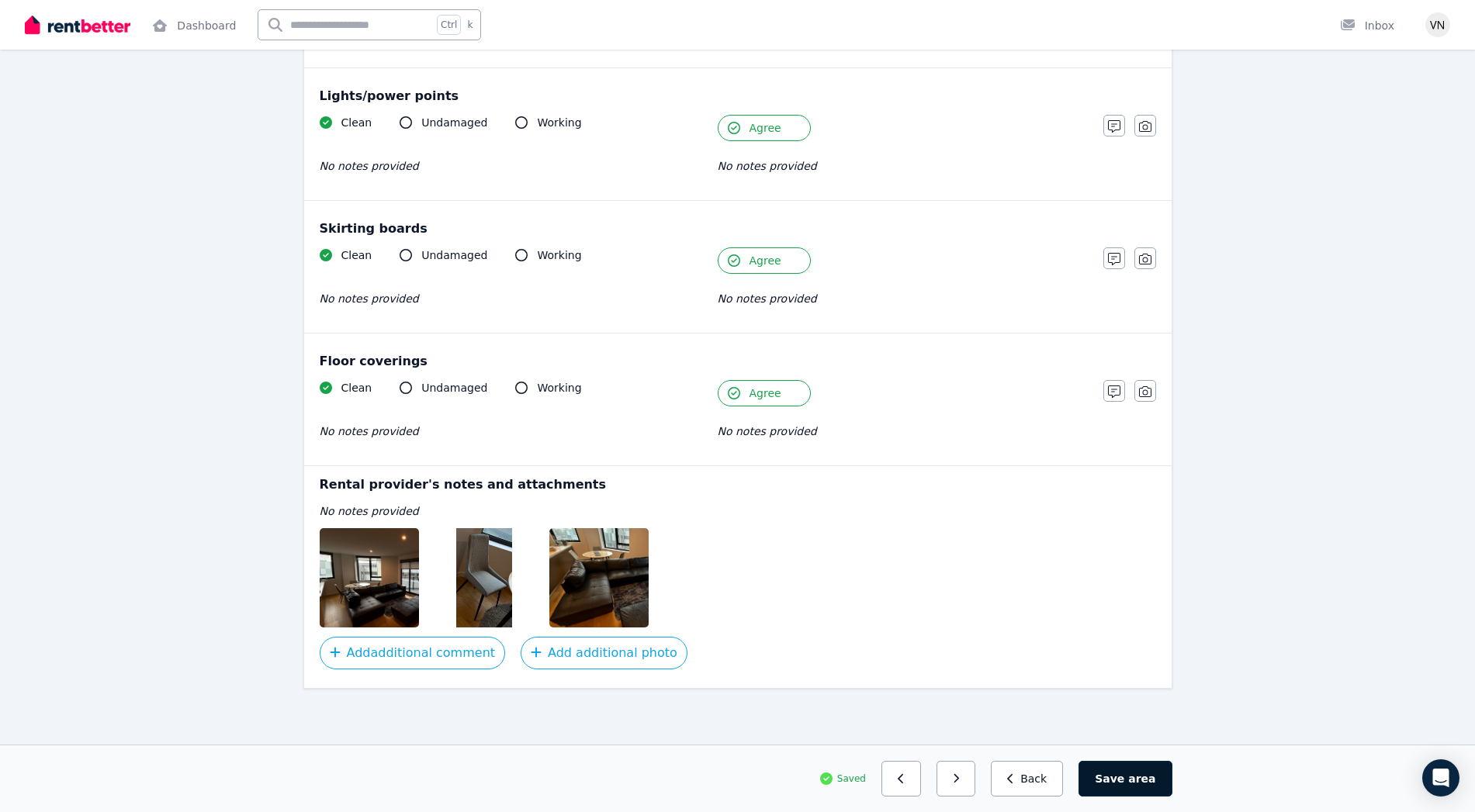
click at [1133, 790] on button "Save area" at bounding box center [1125, 778] width 93 height 36
click at [973, 787] on button "button" at bounding box center [962, 778] width 39 height 36
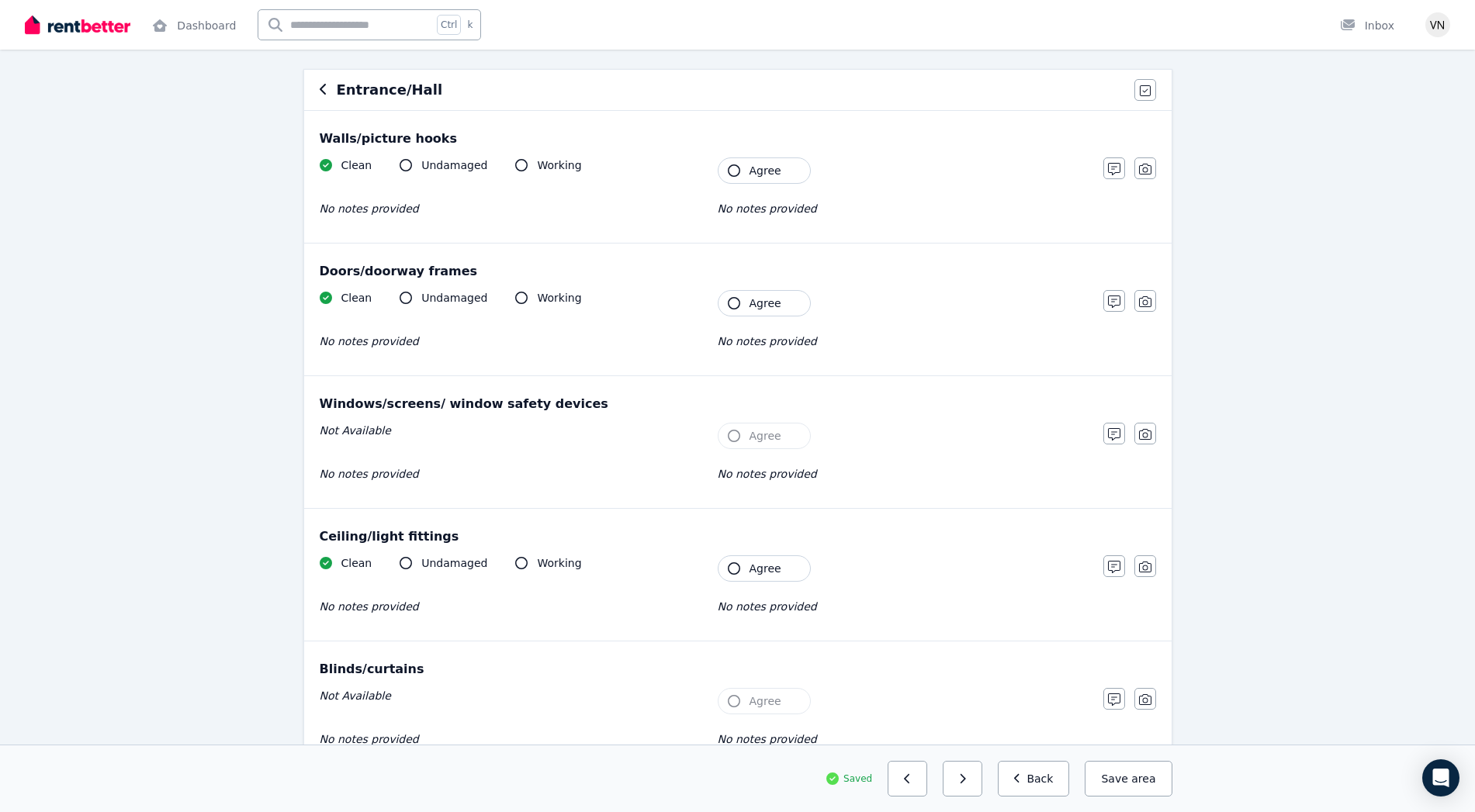
scroll to position [129, 0]
click at [735, 562] on icon "button" at bounding box center [734, 568] width 12 height 12
click at [738, 300] on icon "button" at bounding box center [734, 303] width 12 height 12
click at [732, 163] on icon "button" at bounding box center [734, 170] width 12 height 12
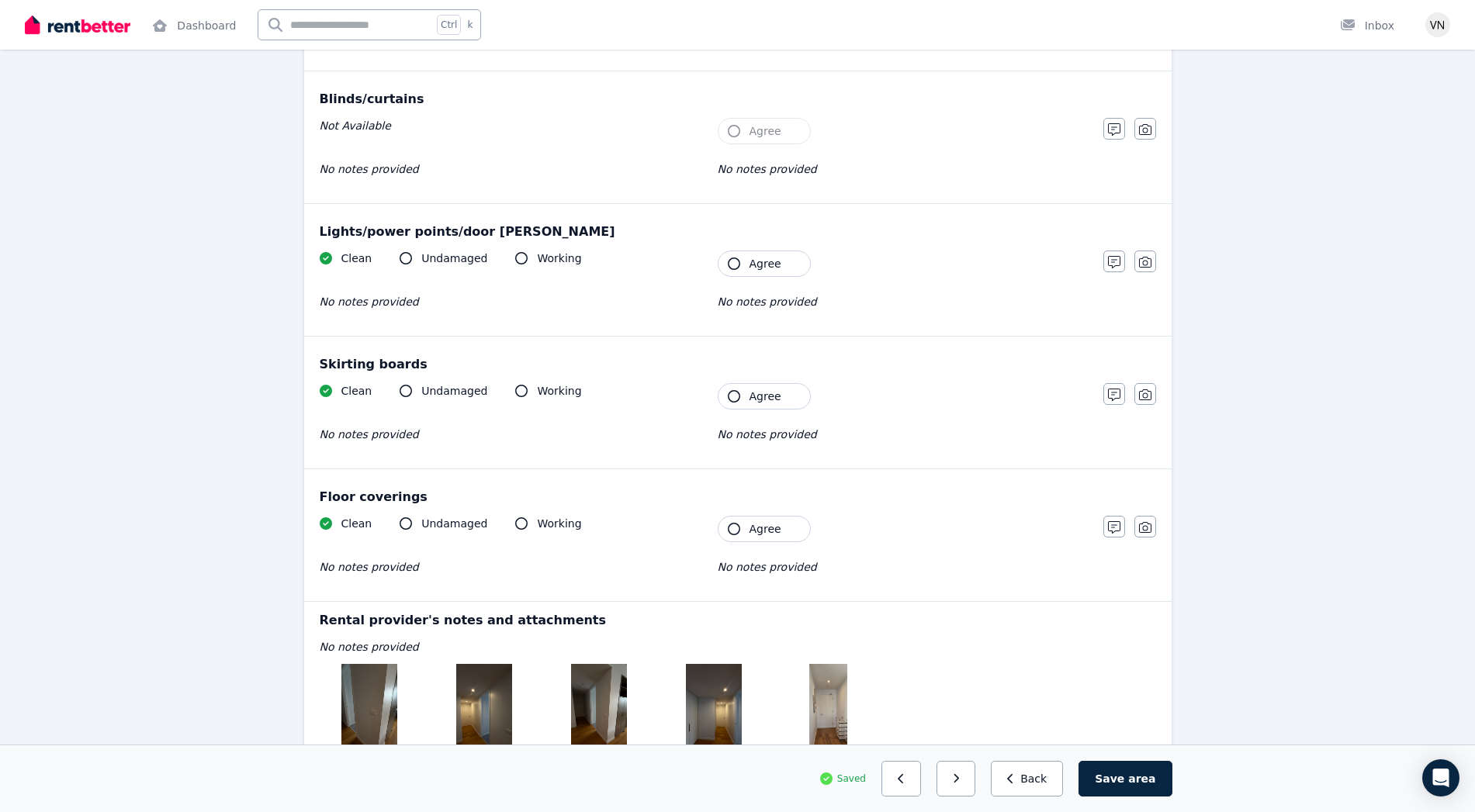
scroll to position [704, 0]
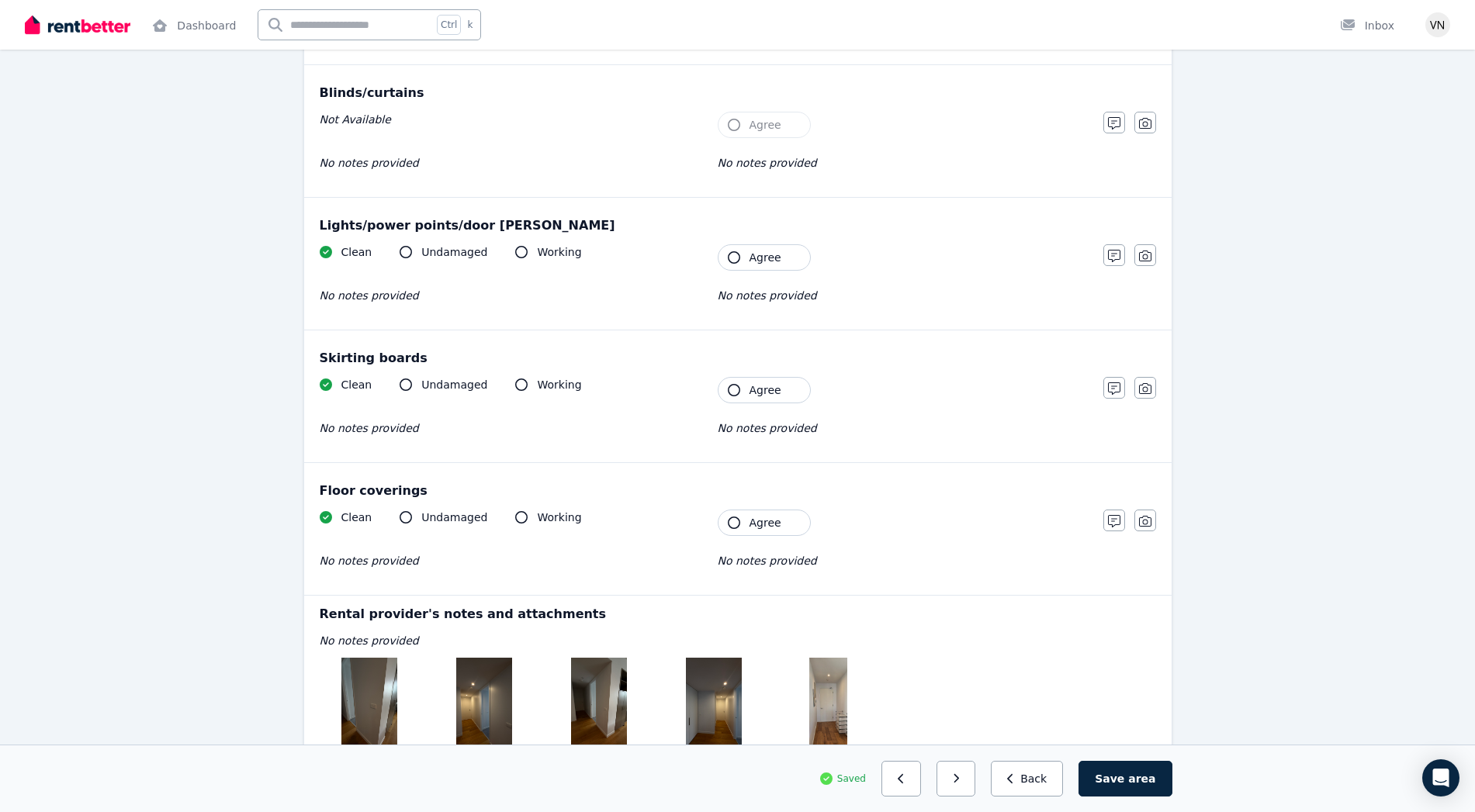
click at [733, 522] on icon "button" at bounding box center [734, 522] width 12 height 12
click at [732, 396] on icon "button" at bounding box center [734, 390] width 12 height 12
click at [738, 263] on button "Agree" at bounding box center [764, 257] width 93 height 26
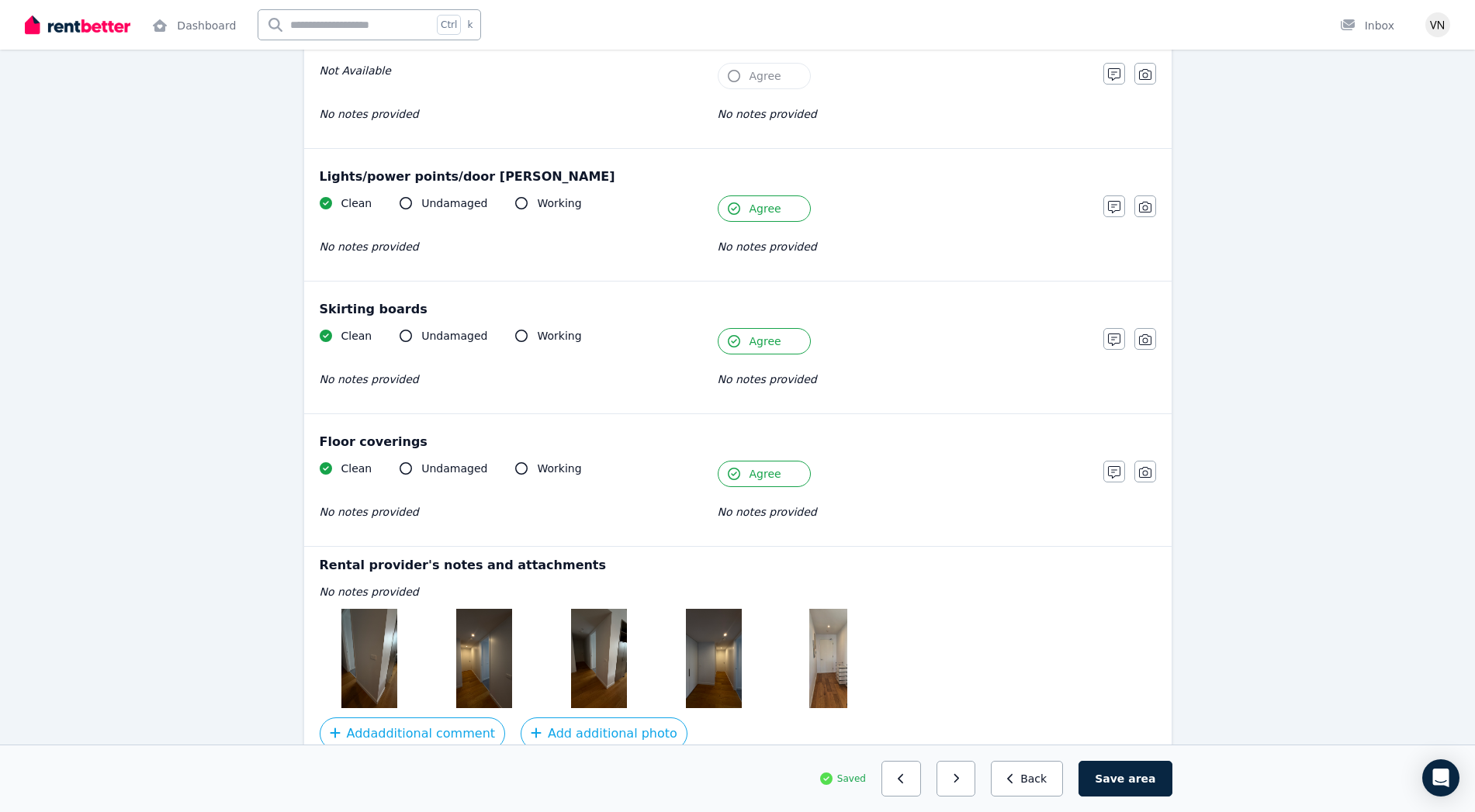
scroll to position [834, 0]
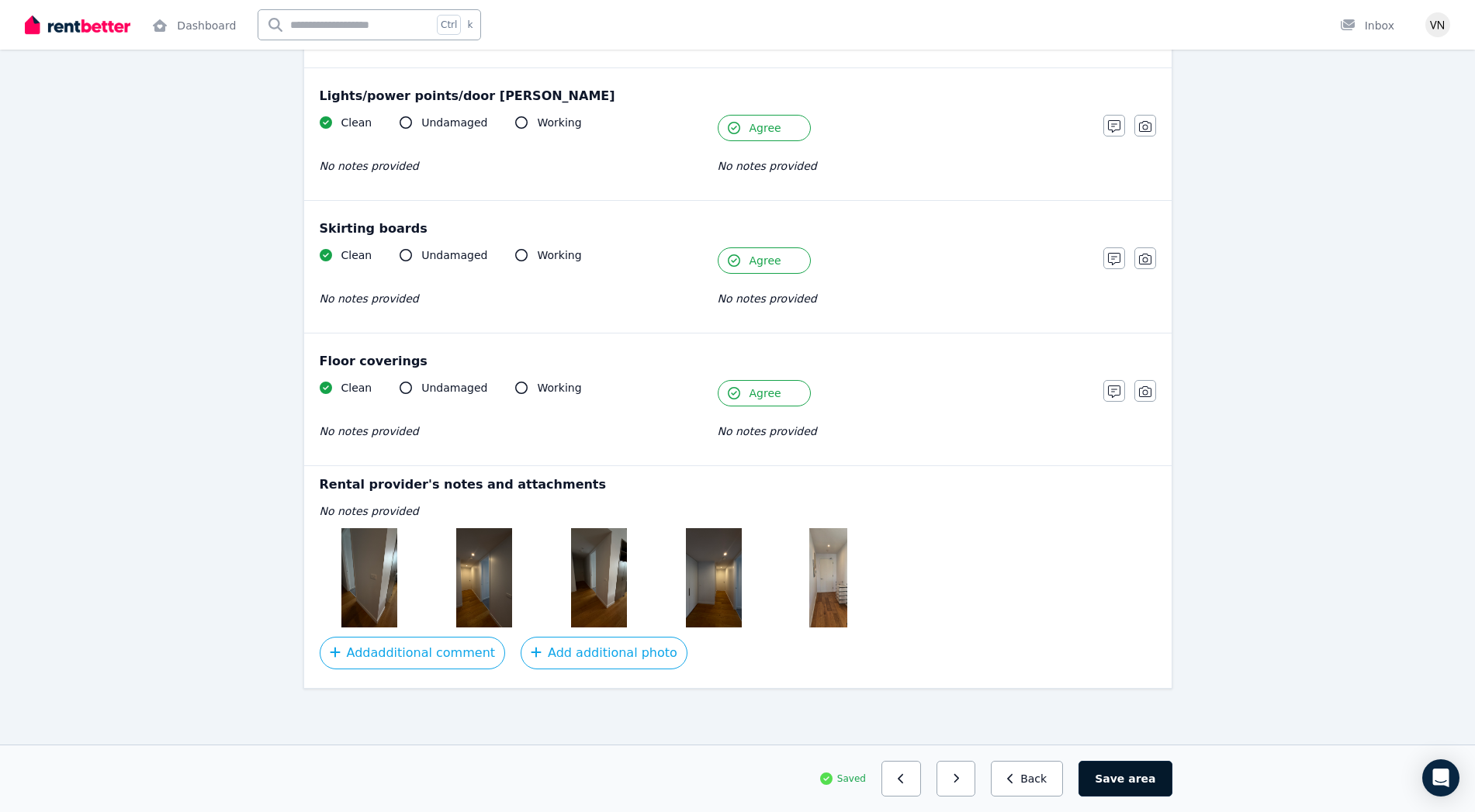
click at [1132, 782] on button "Save area" at bounding box center [1125, 778] width 93 height 36
click at [966, 781] on icon "button" at bounding box center [963, 778] width 7 height 10
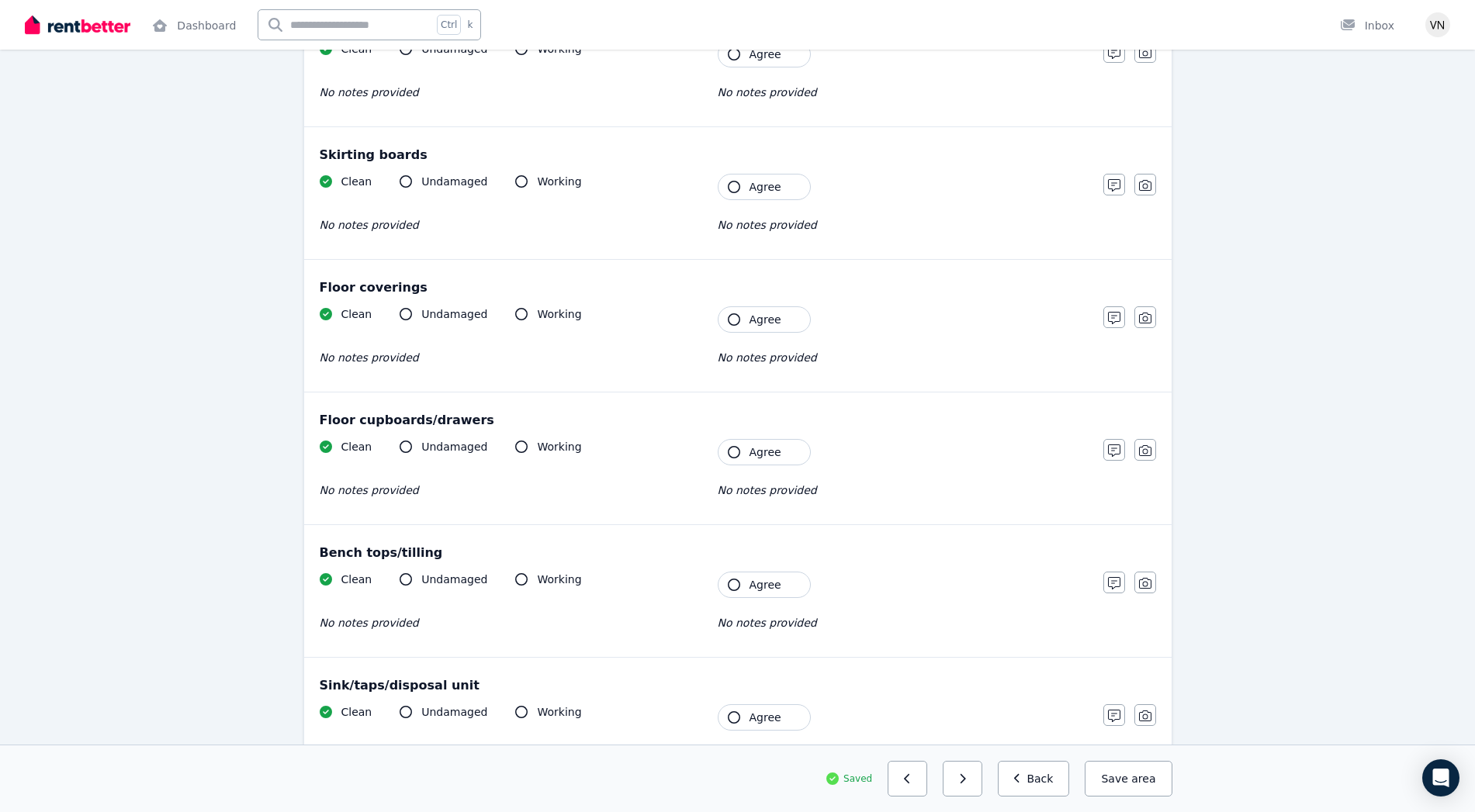
scroll to position [700, 0]
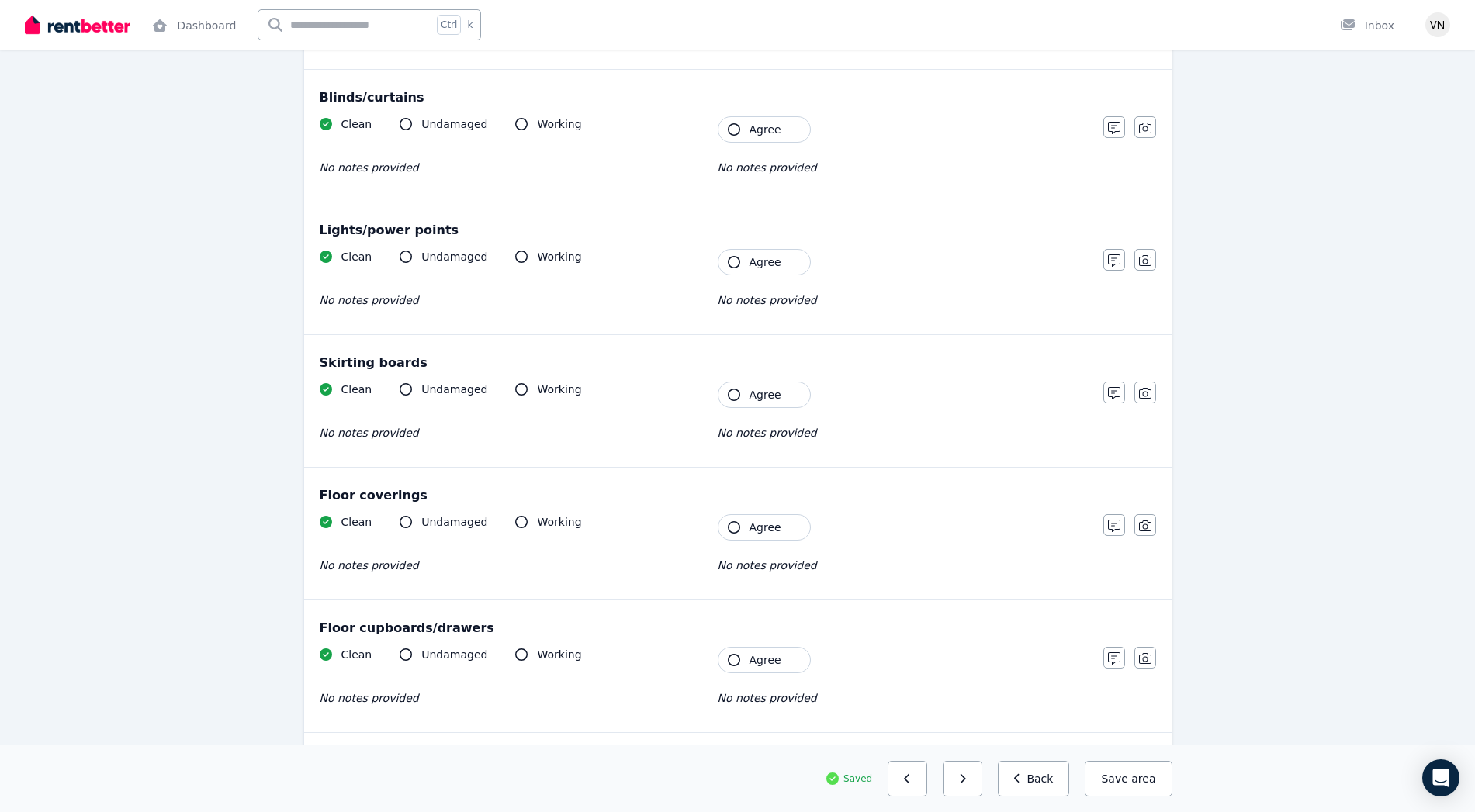
click at [725, 393] on button "Agree" at bounding box center [764, 395] width 93 height 26
click at [731, 526] on icon "button" at bounding box center [734, 527] width 12 height 12
click at [739, 256] on button "Agree" at bounding box center [764, 262] width 93 height 26
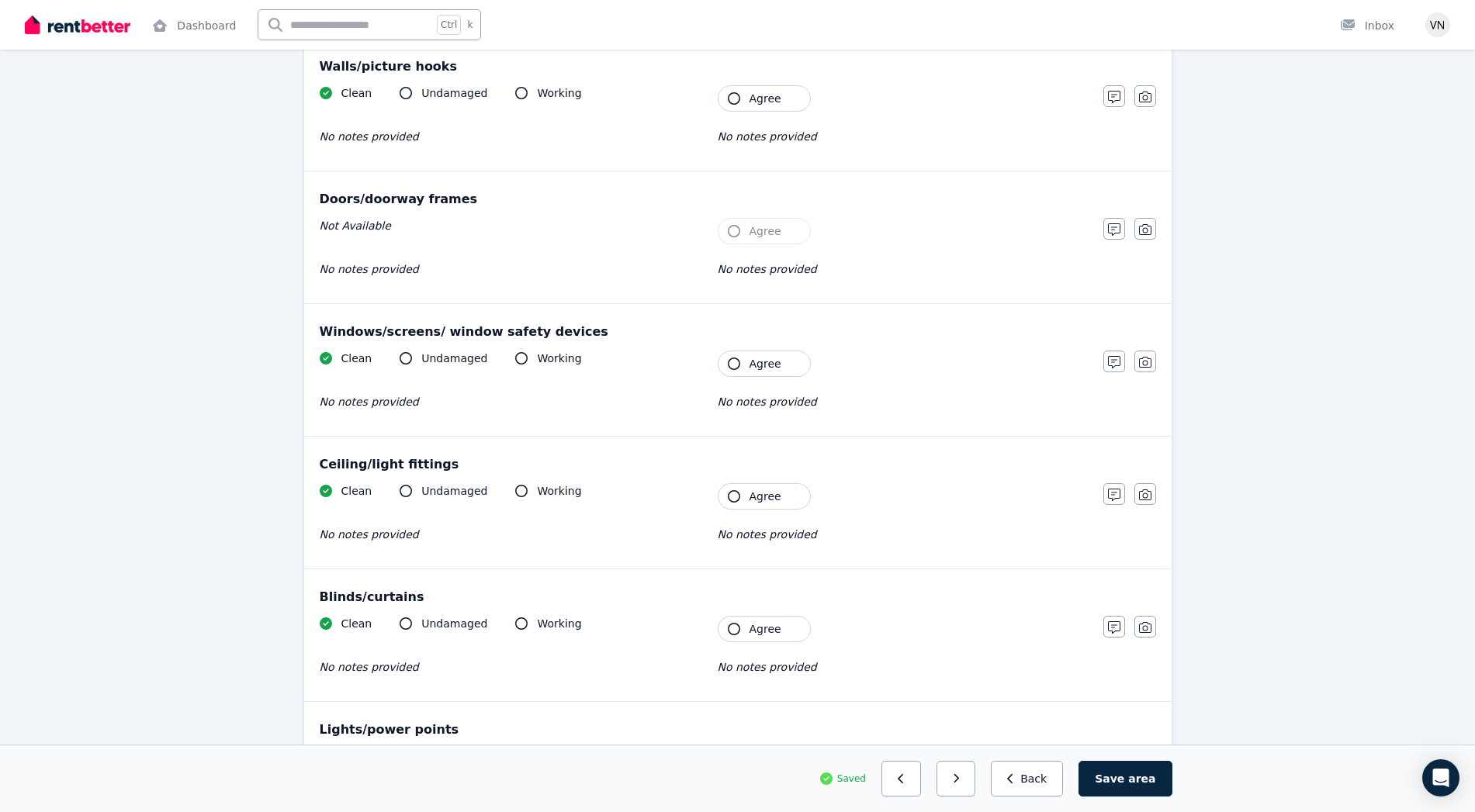
scroll to position [60, 0]
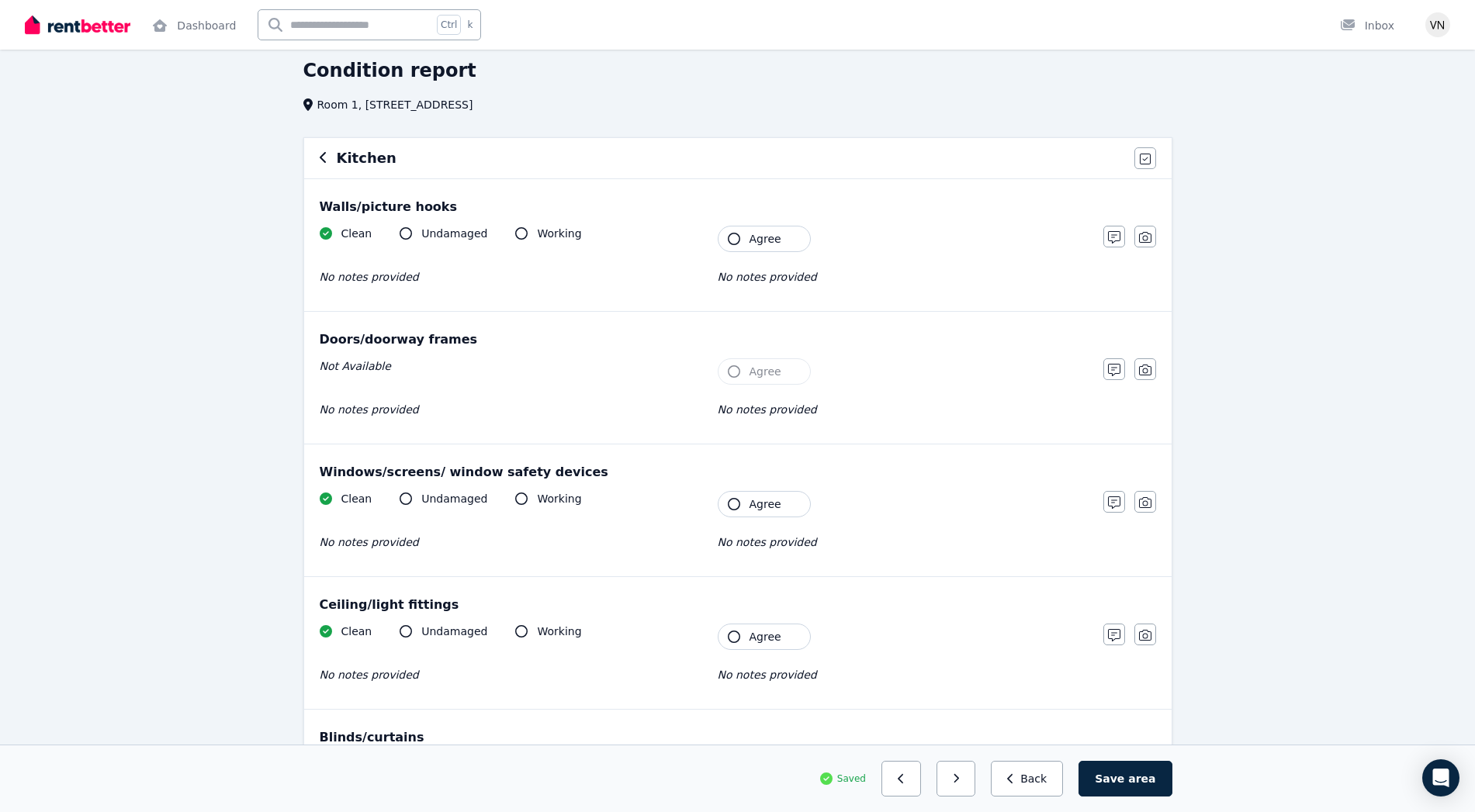
click at [738, 240] on icon "button" at bounding box center [734, 239] width 12 height 12
click at [732, 500] on icon "button" at bounding box center [734, 504] width 12 height 12
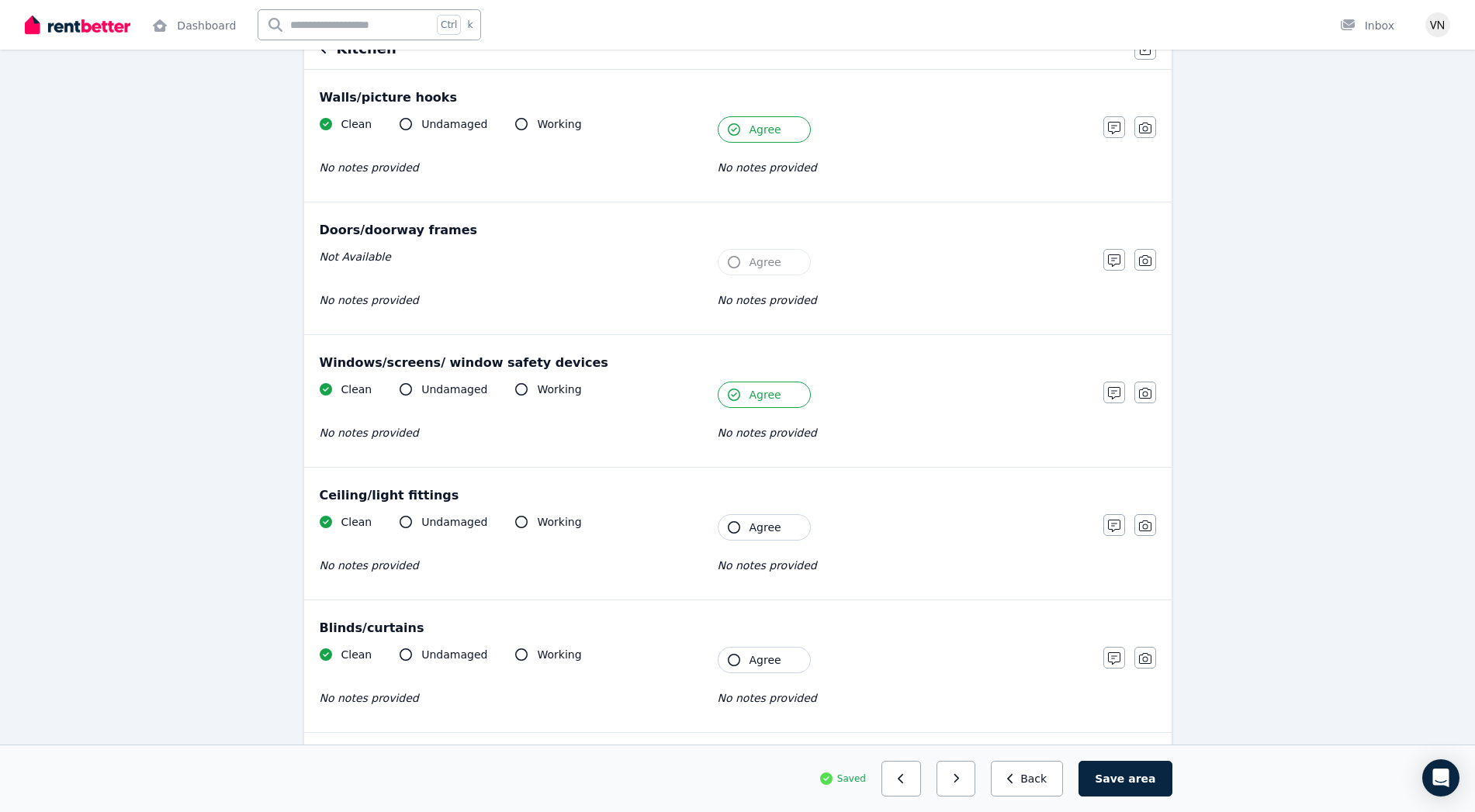
scroll to position [176, 0]
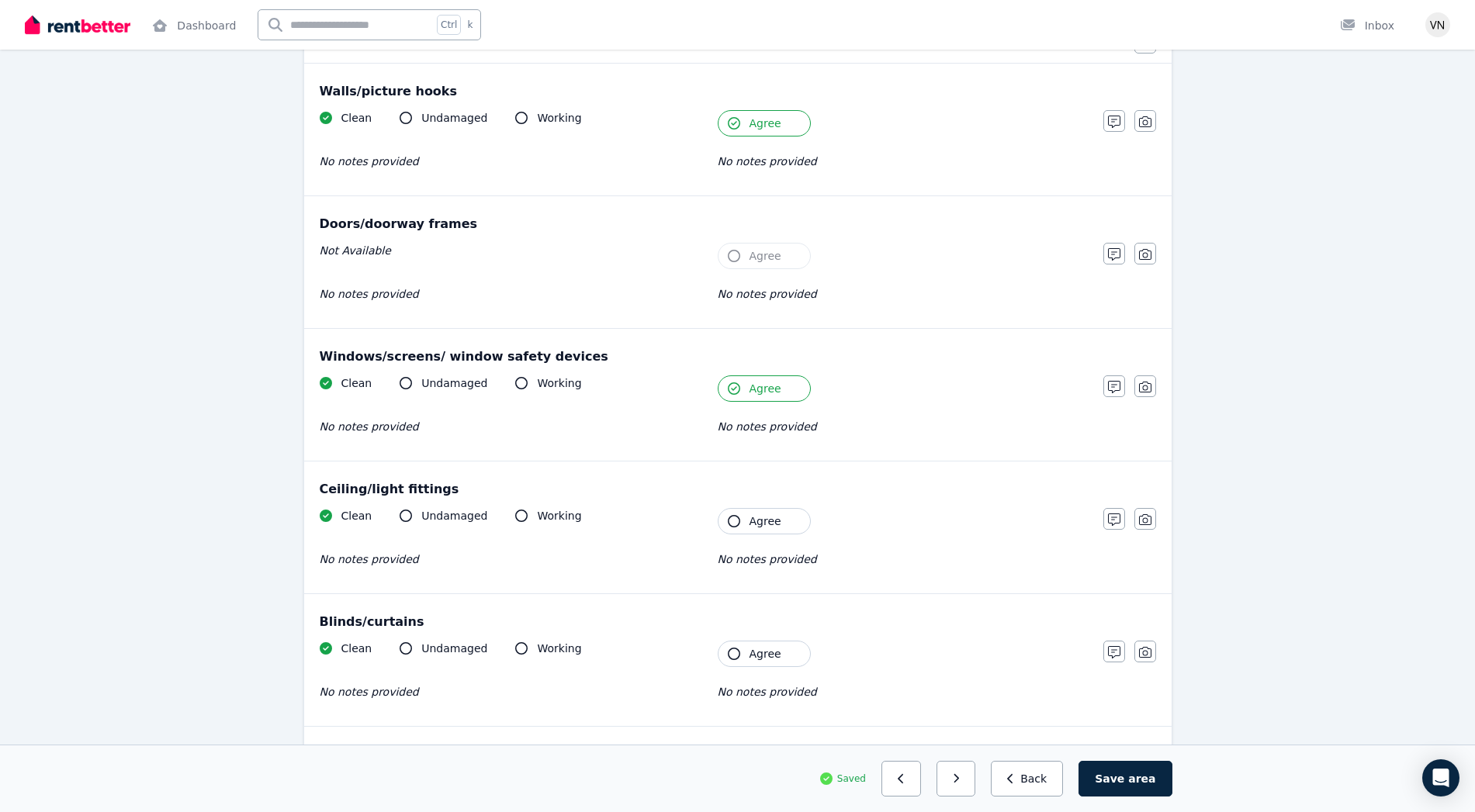
click at [735, 516] on icon "button" at bounding box center [734, 521] width 12 height 12
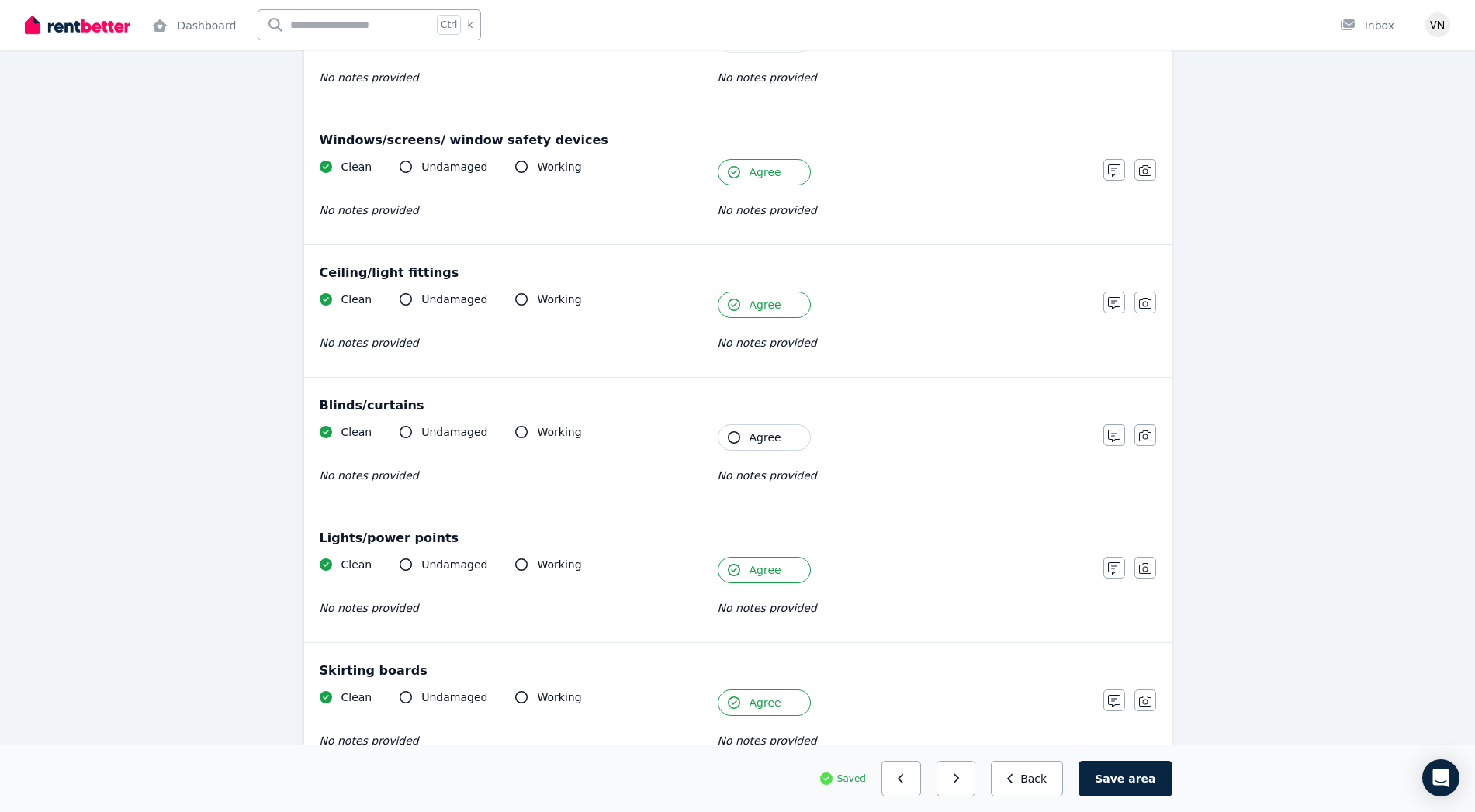
scroll to position [396, 0]
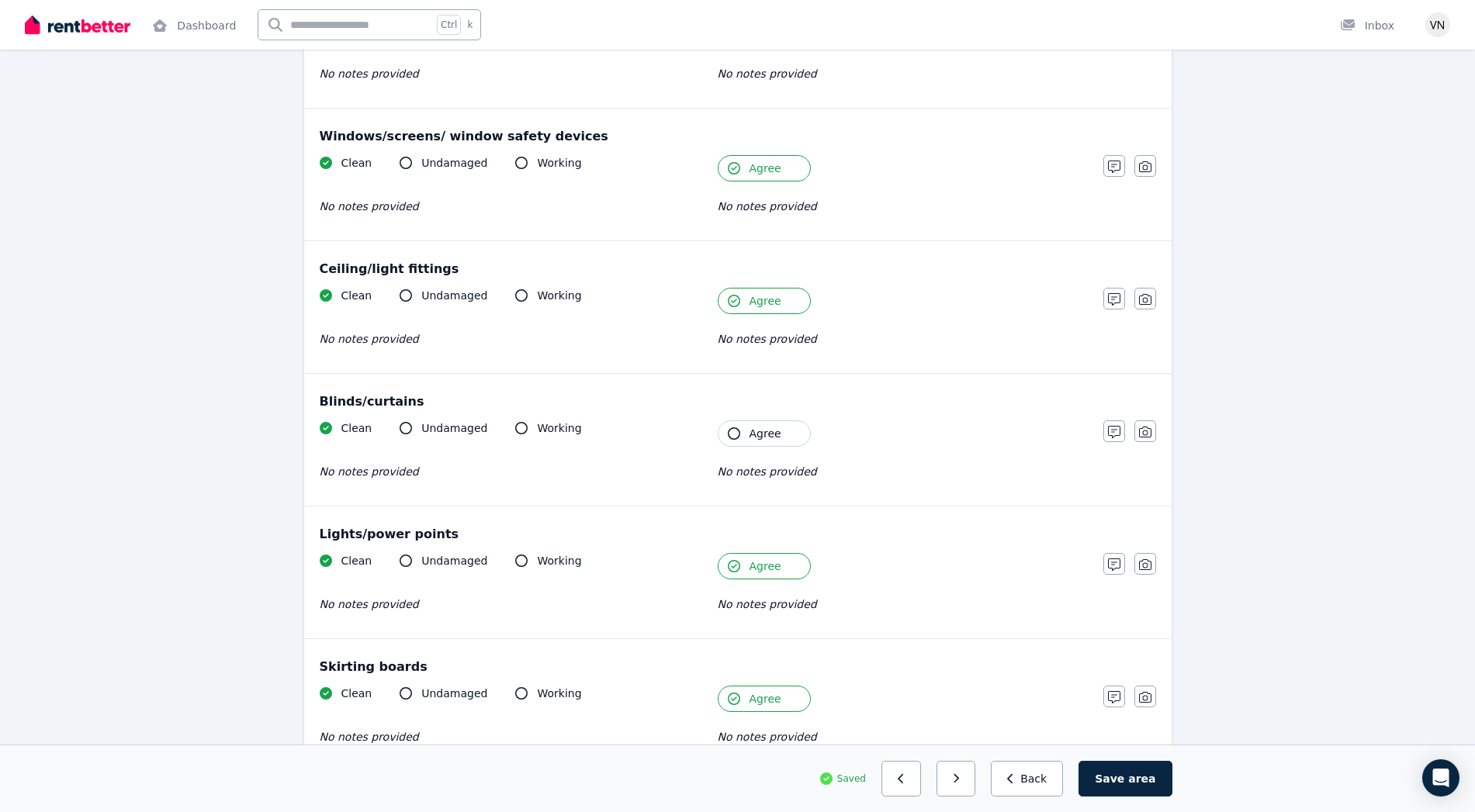
click at [736, 430] on icon "button" at bounding box center [734, 434] width 12 height 12
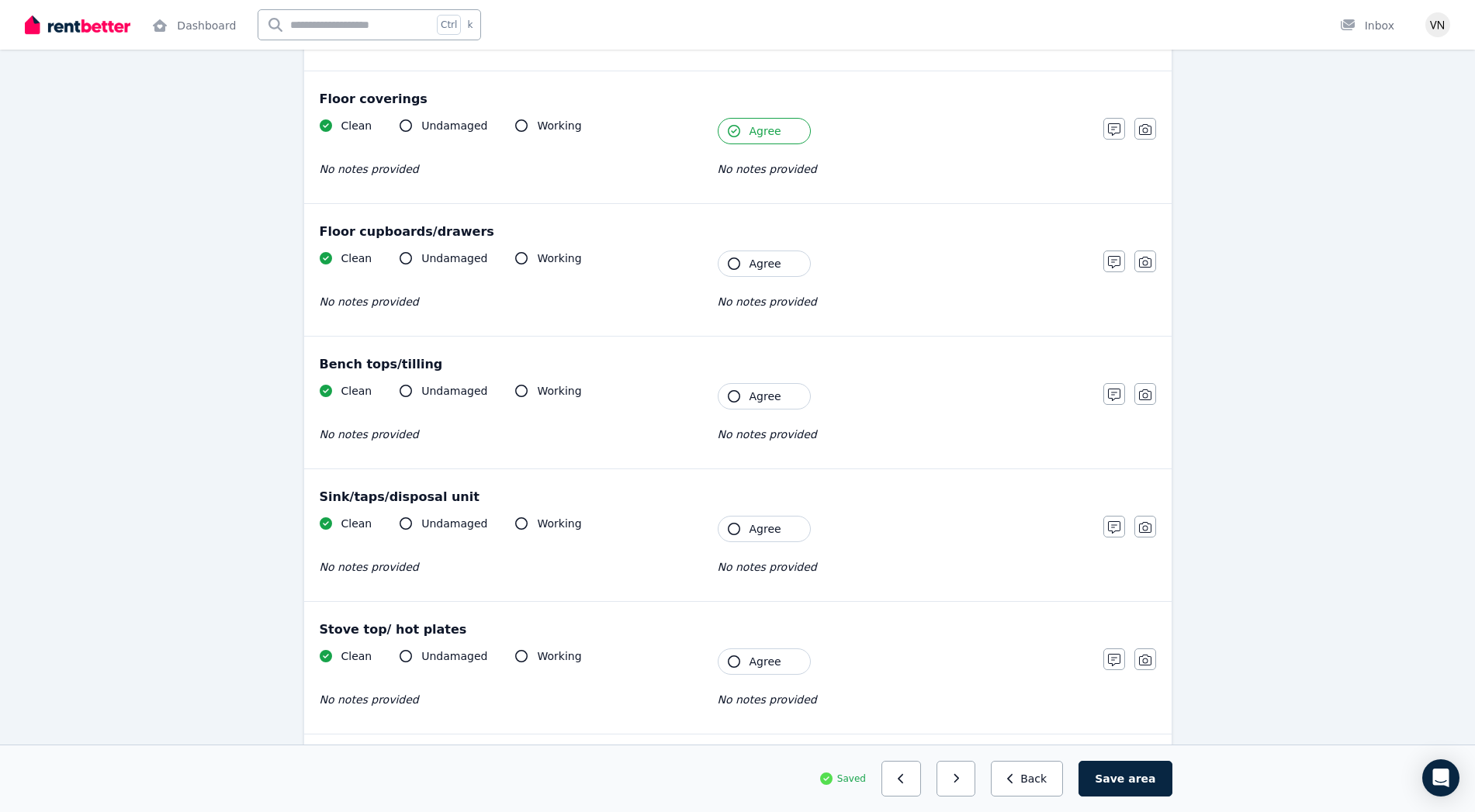
scroll to position [1098, 0]
click at [738, 256] on icon "button" at bounding box center [734, 261] width 12 height 12
click at [741, 387] on button "Agree" at bounding box center [764, 394] width 93 height 26
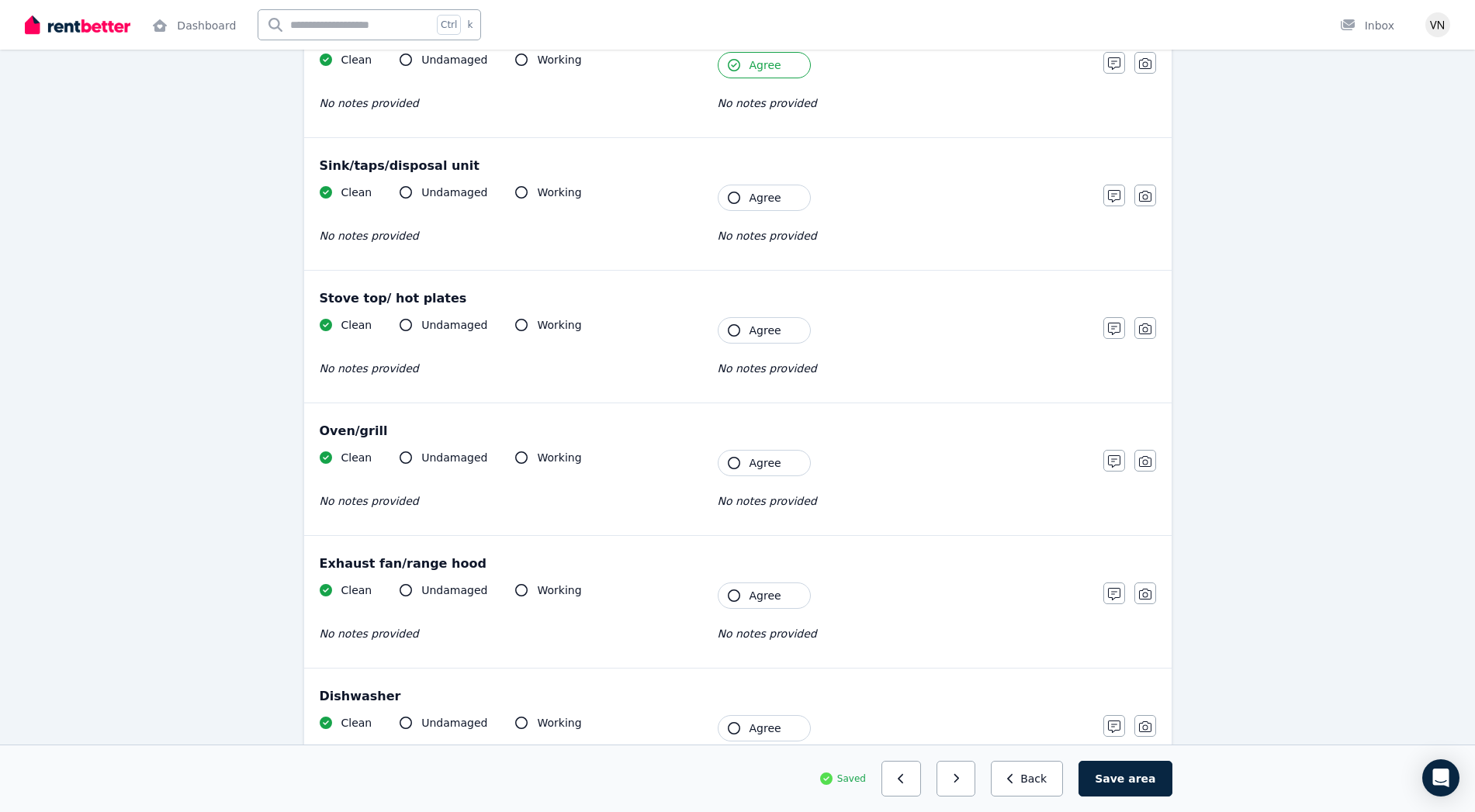
scroll to position [1448, 0]
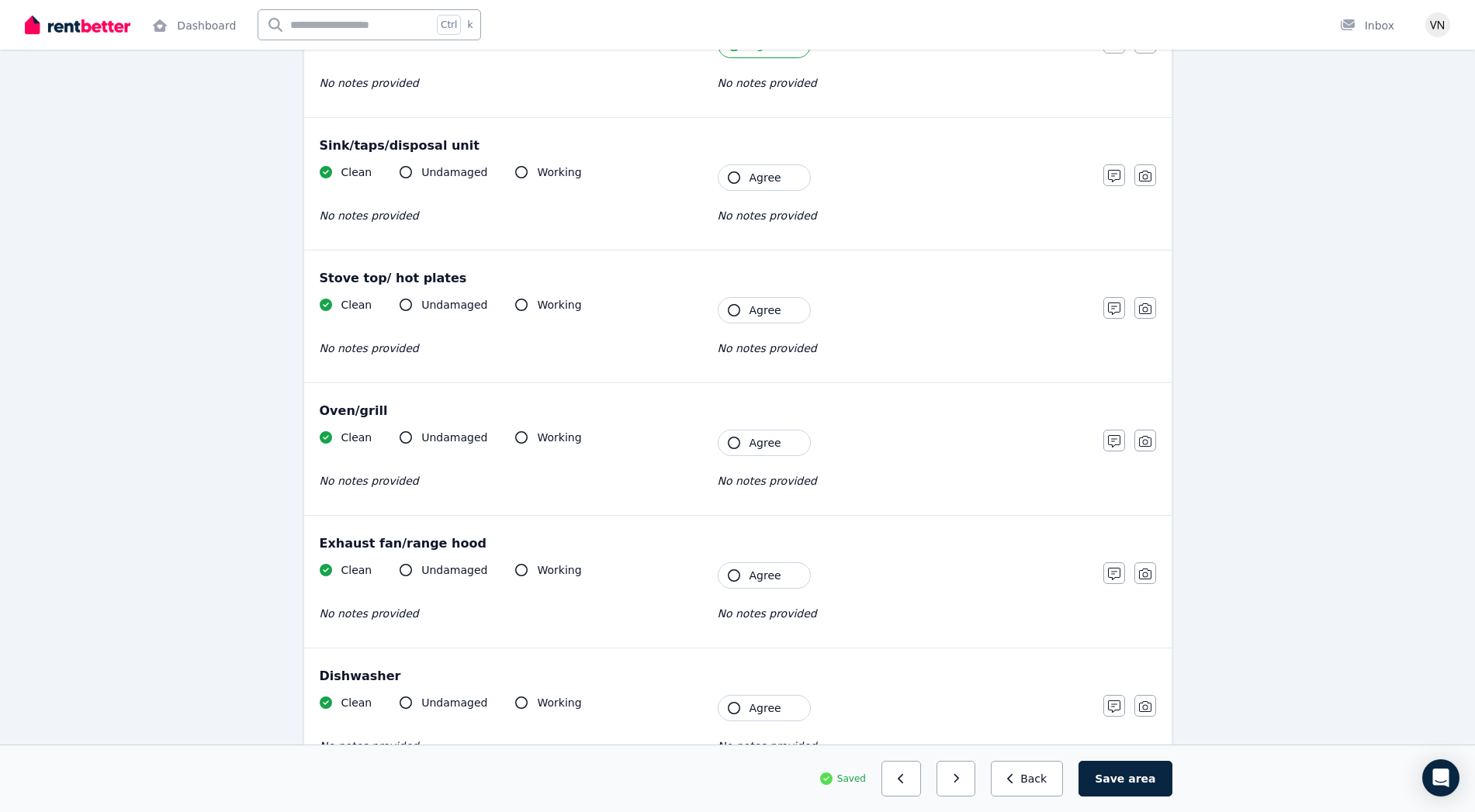
click at [738, 436] on button "Agree" at bounding box center [764, 443] width 93 height 26
click at [737, 310] on icon "button" at bounding box center [734, 310] width 12 height 12
click at [738, 185] on button "Agree" at bounding box center [764, 177] width 93 height 26
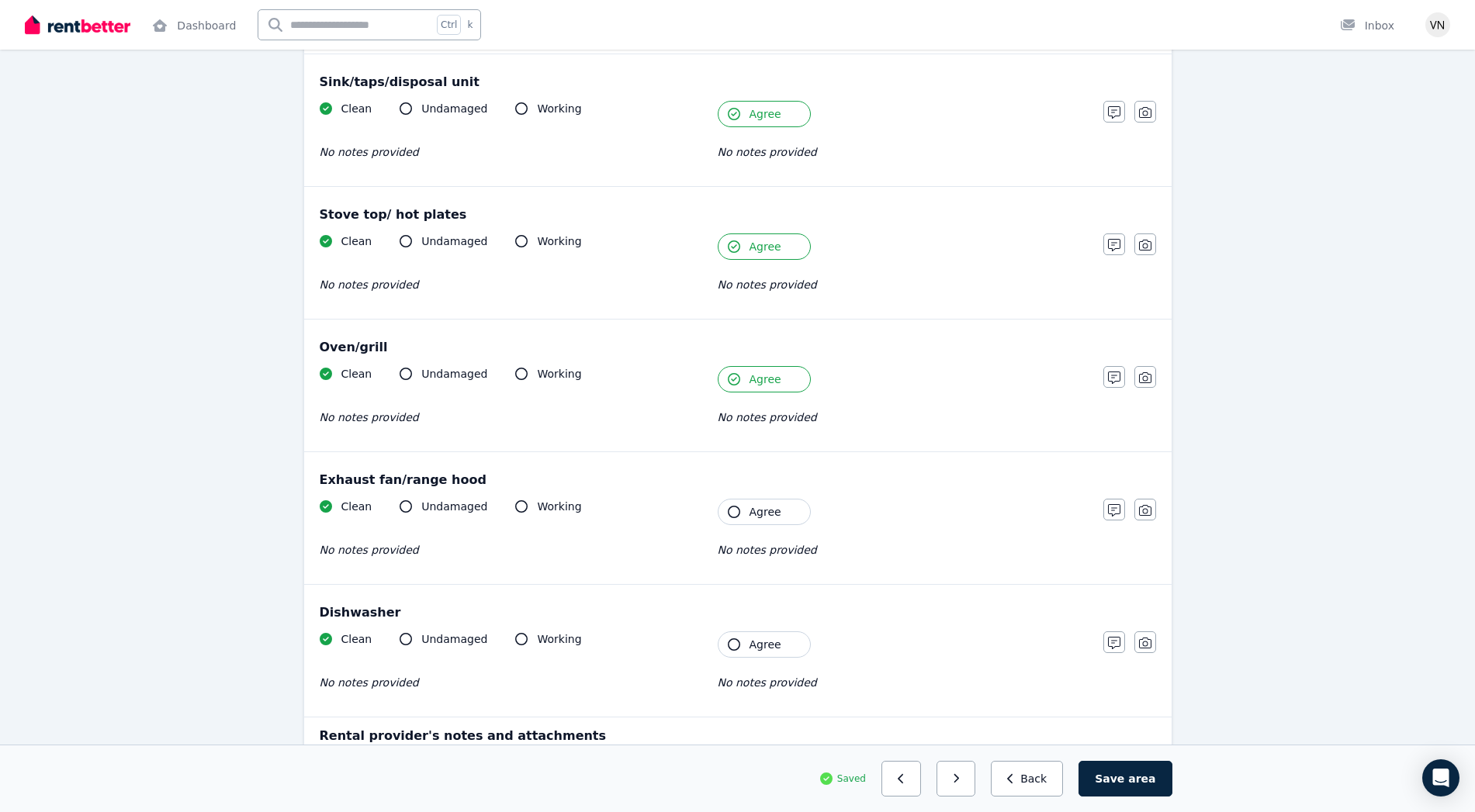
scroll to position [1780, 0]
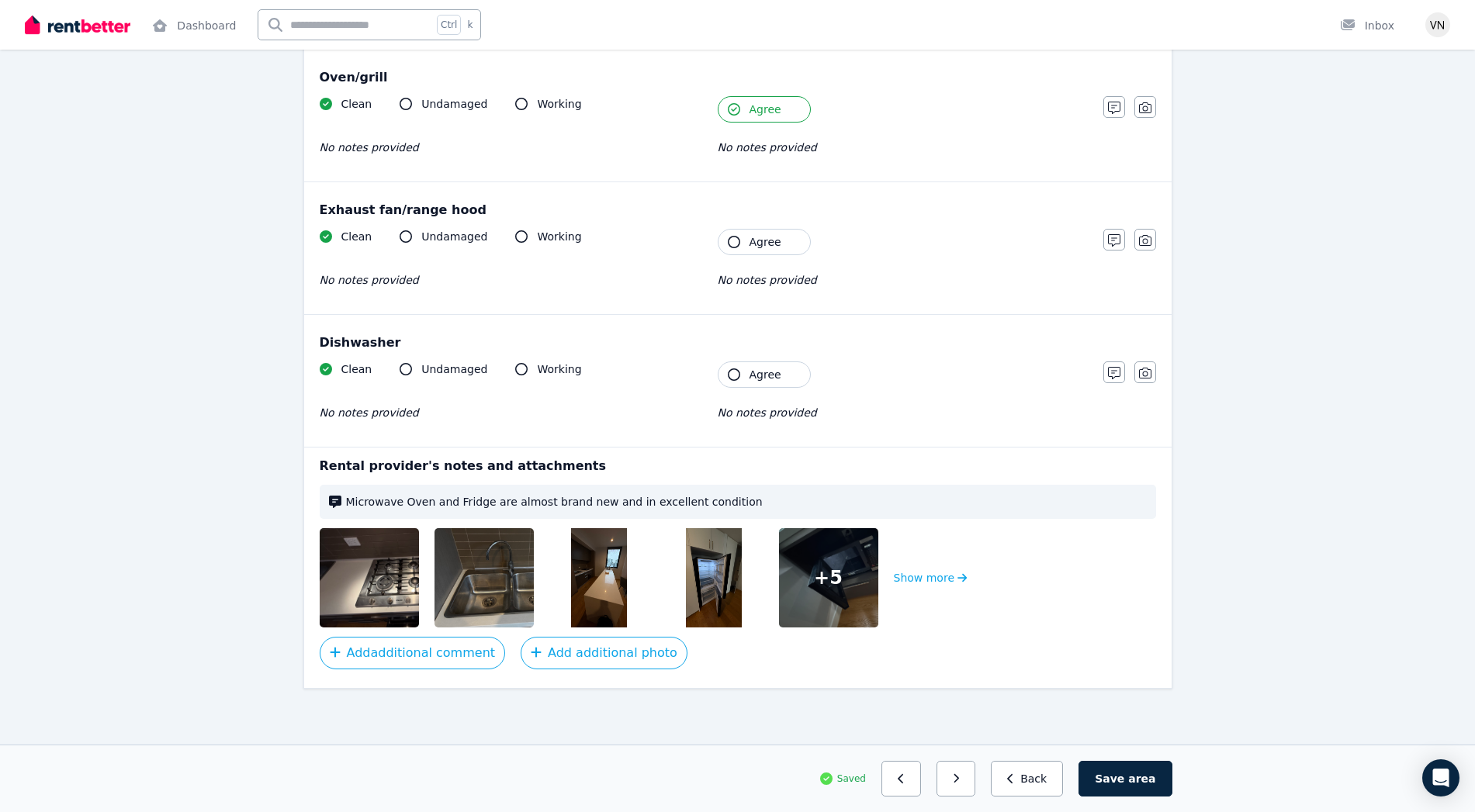
click at [733, 371] on icon "button" at bounding box center [734, 375] width 12 height 12
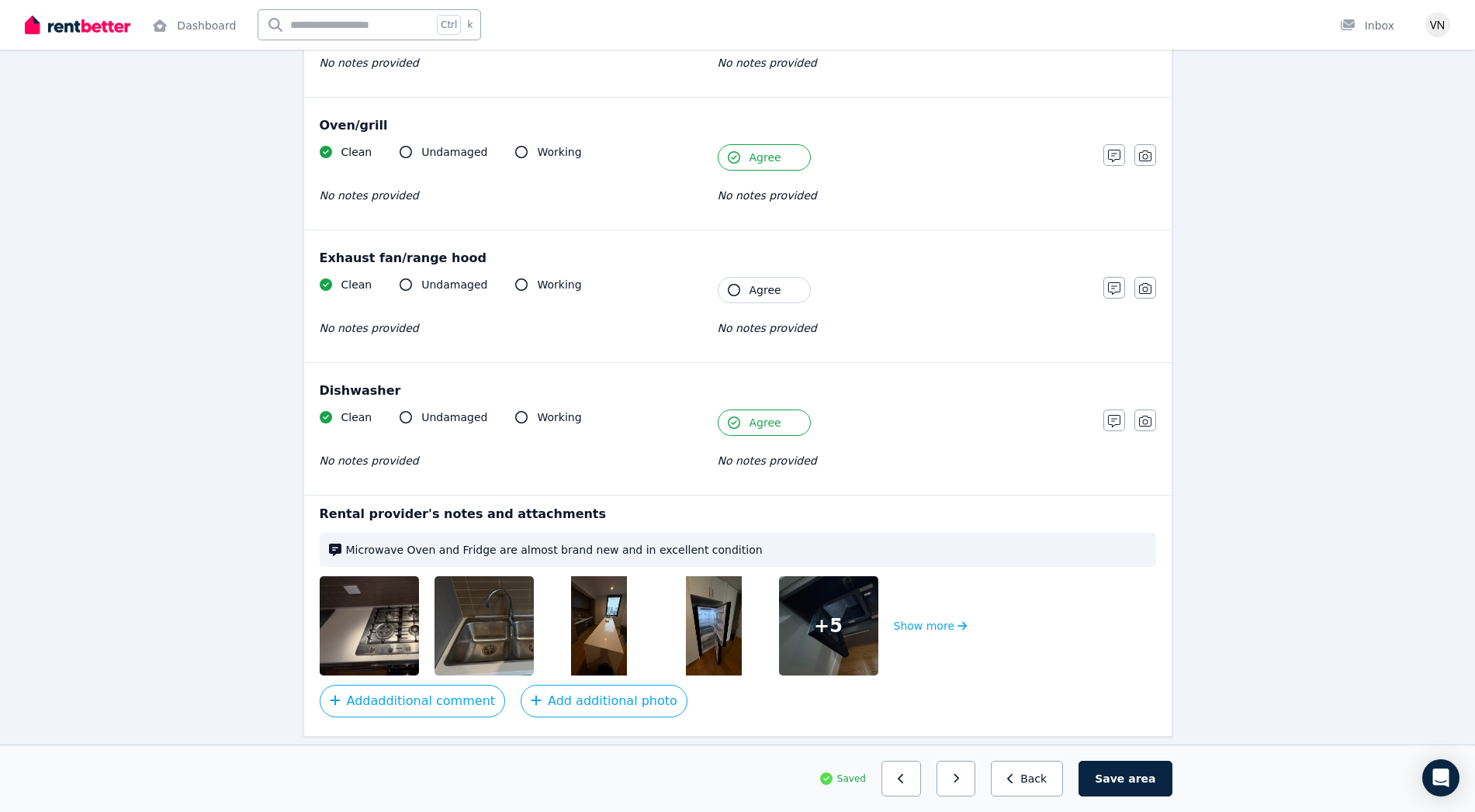
scroll to position [1753, 0]
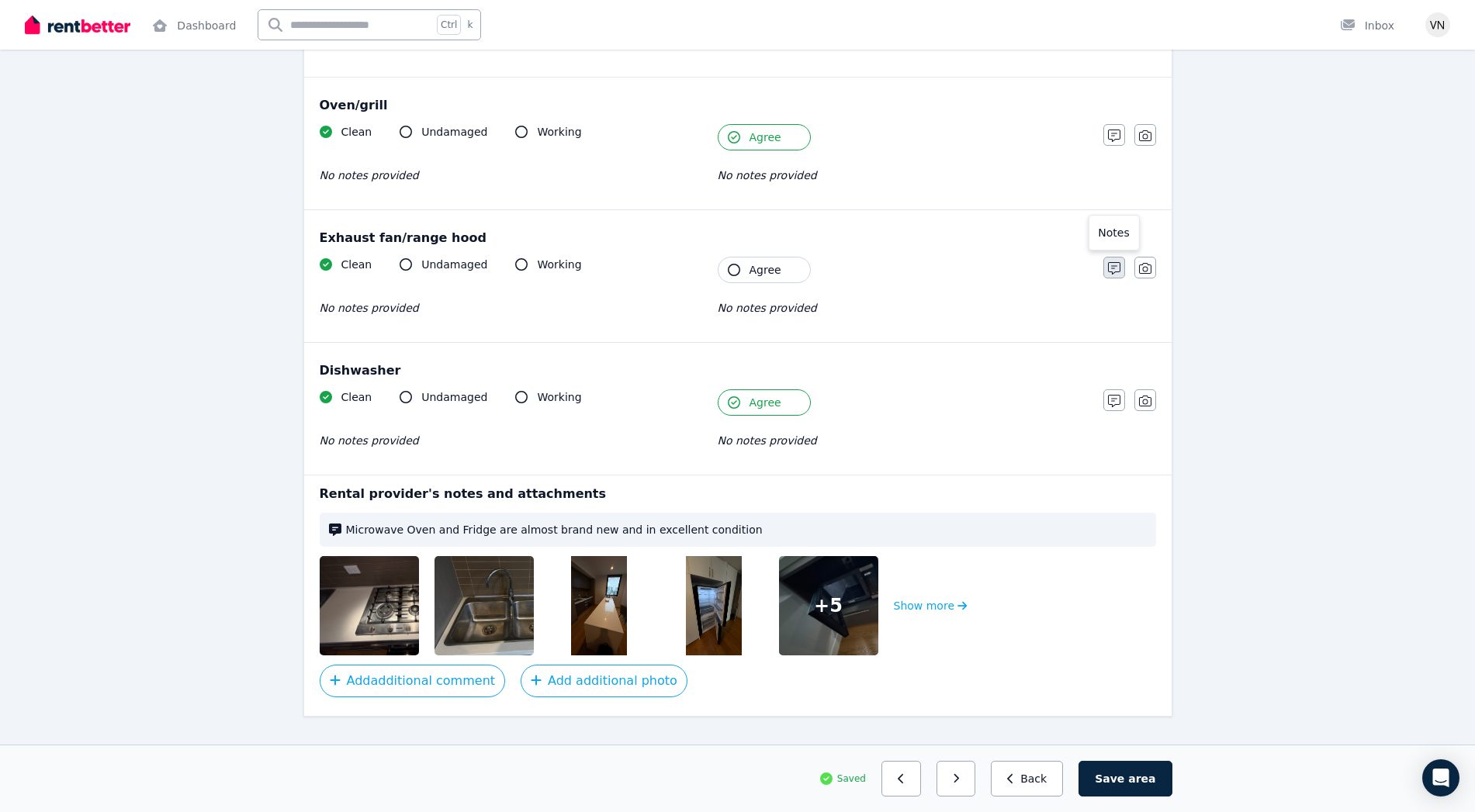
click at [1117, 264] on icon "button" at bounding box center [1114, 269] width 12 height 12
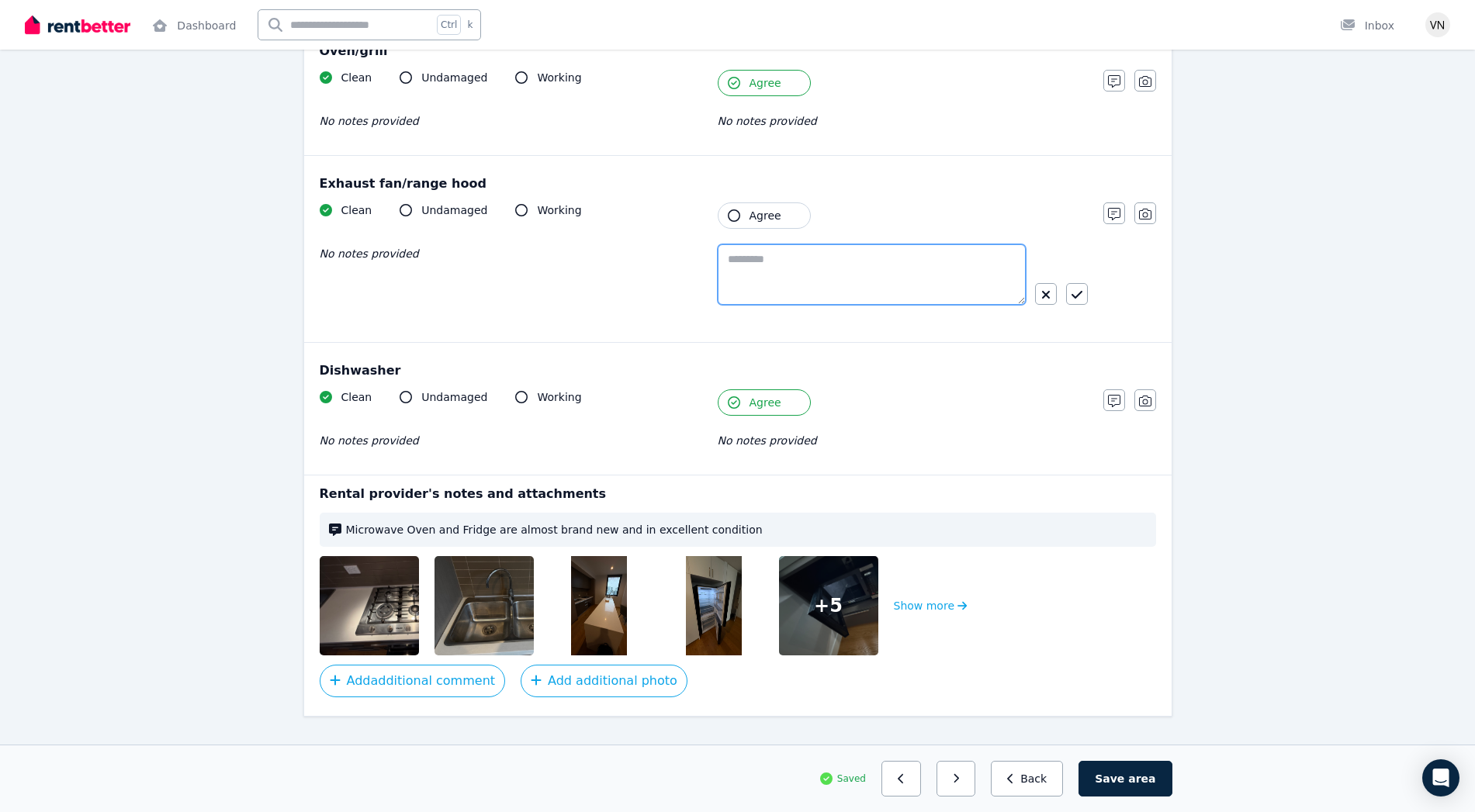
click at [824, 270] on textarea at bounding box center [871, 275] width 308 height 61
click at [711, 256] on div "**********" at bounding box center [704, 268] width 768 height 130
click at [718, 256] on textarea "**********" at bounding box center [871, 275] width 308 height 61
type textarea "**********"
click at [1080, 304] on button "button" at bounding box center [1077, 294] width 22 height 22
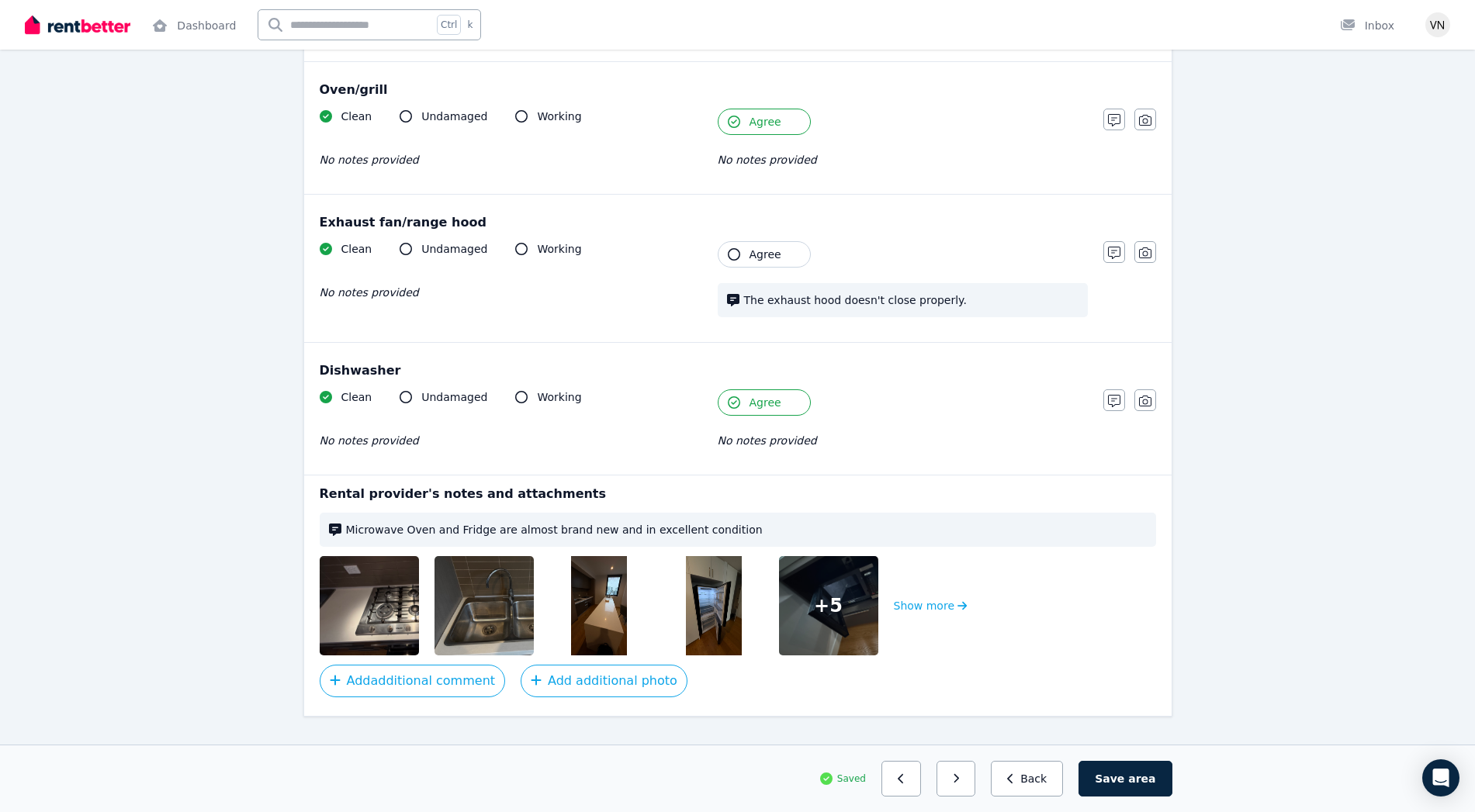
scroll to position [1796, 0]
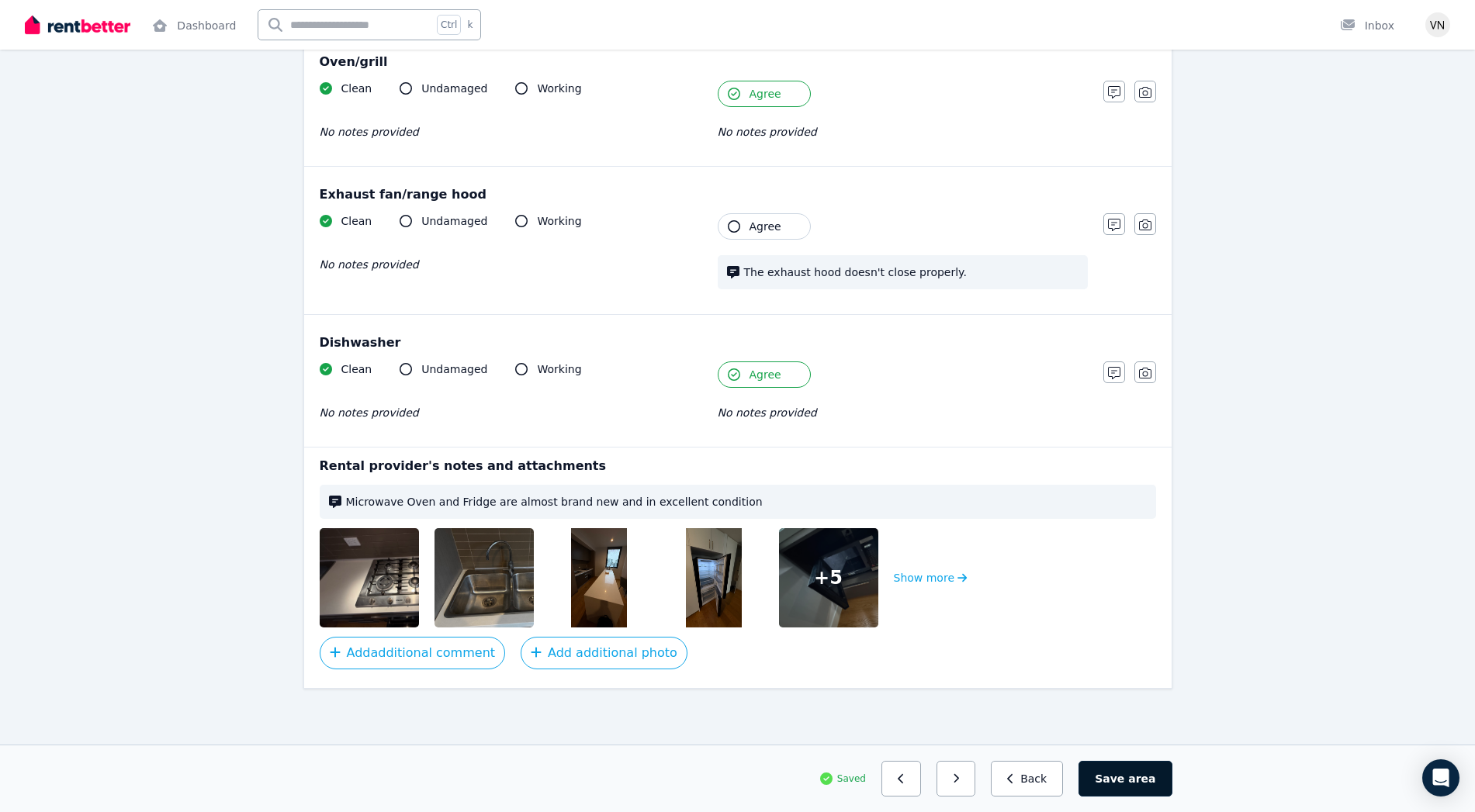
click at [1125, 781] on button "Save area" at bounding box center [1125, 778] width 93 height 36
click at [966, 781] on icon "button" at bounding box center [963, 778] width 7 height 10
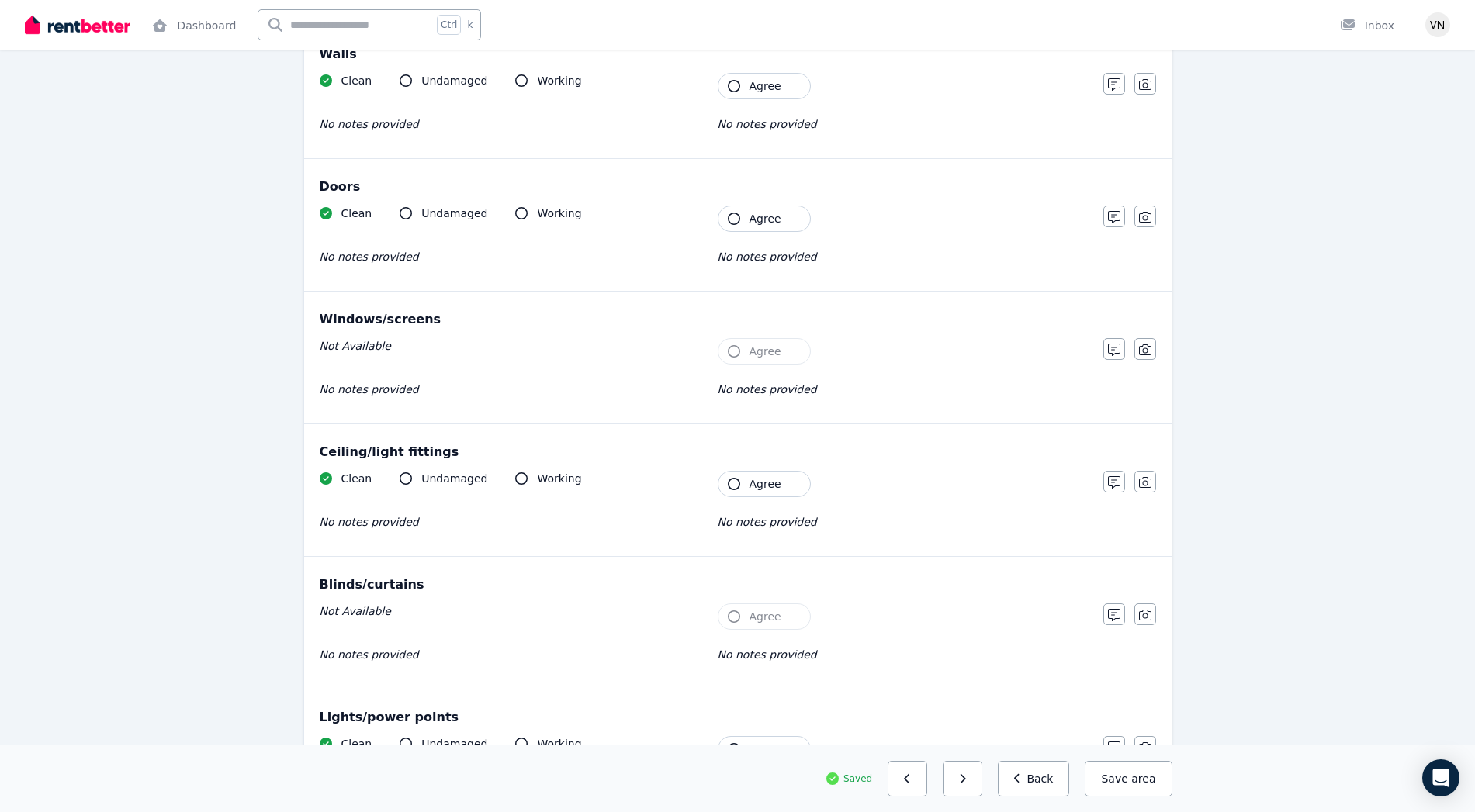
scroll to position [0, 0]
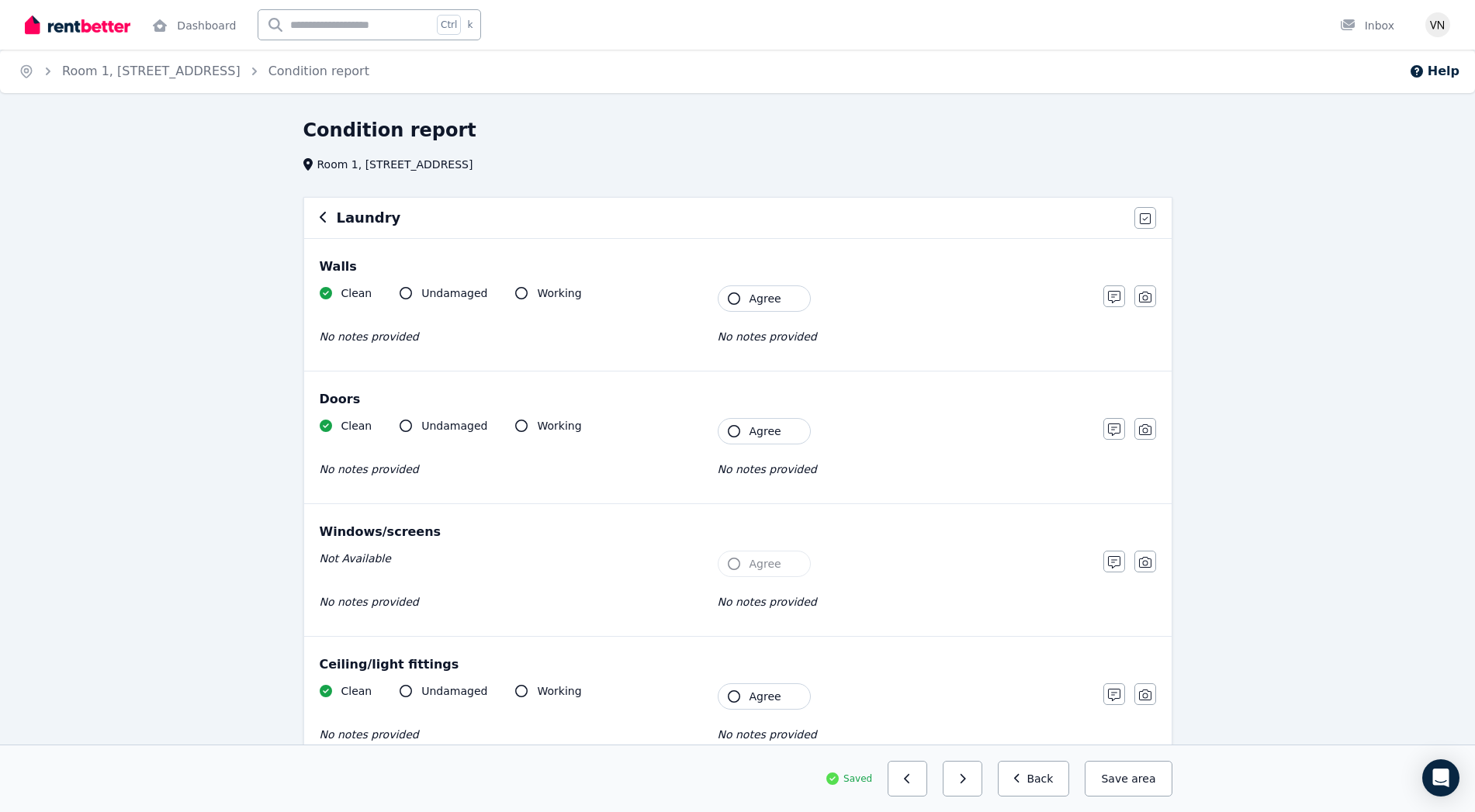
click at [736, 302] on icon "button" at bounding box center [734, 298] width 12 height 12
click at [744, 432] on button "Agree" at bounding box center [764, 431] width 93 height 26
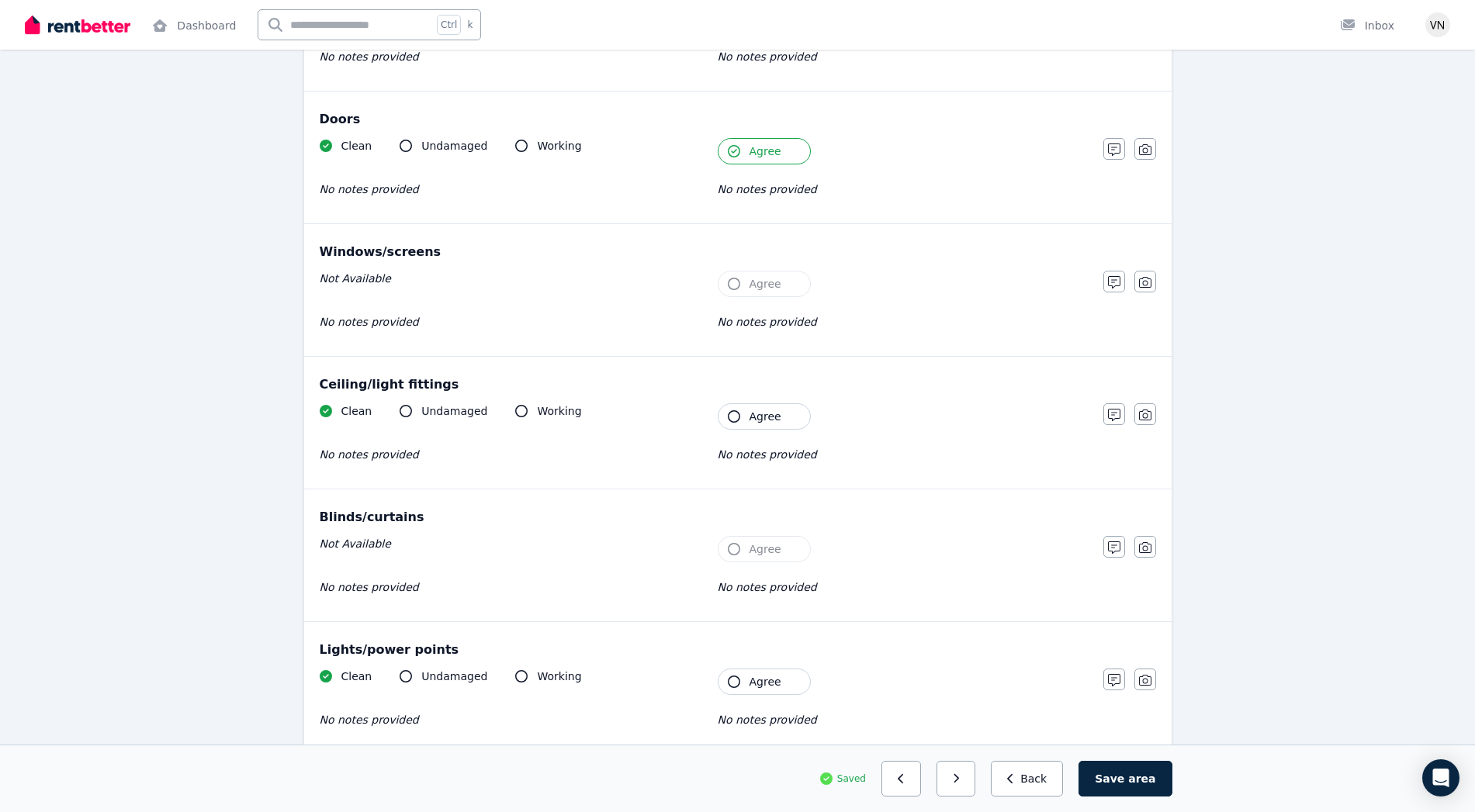
scroll to position [282, 0]
click at [748, 415] on button "Agree" at bounding box center [764, 415] width 93 height 26
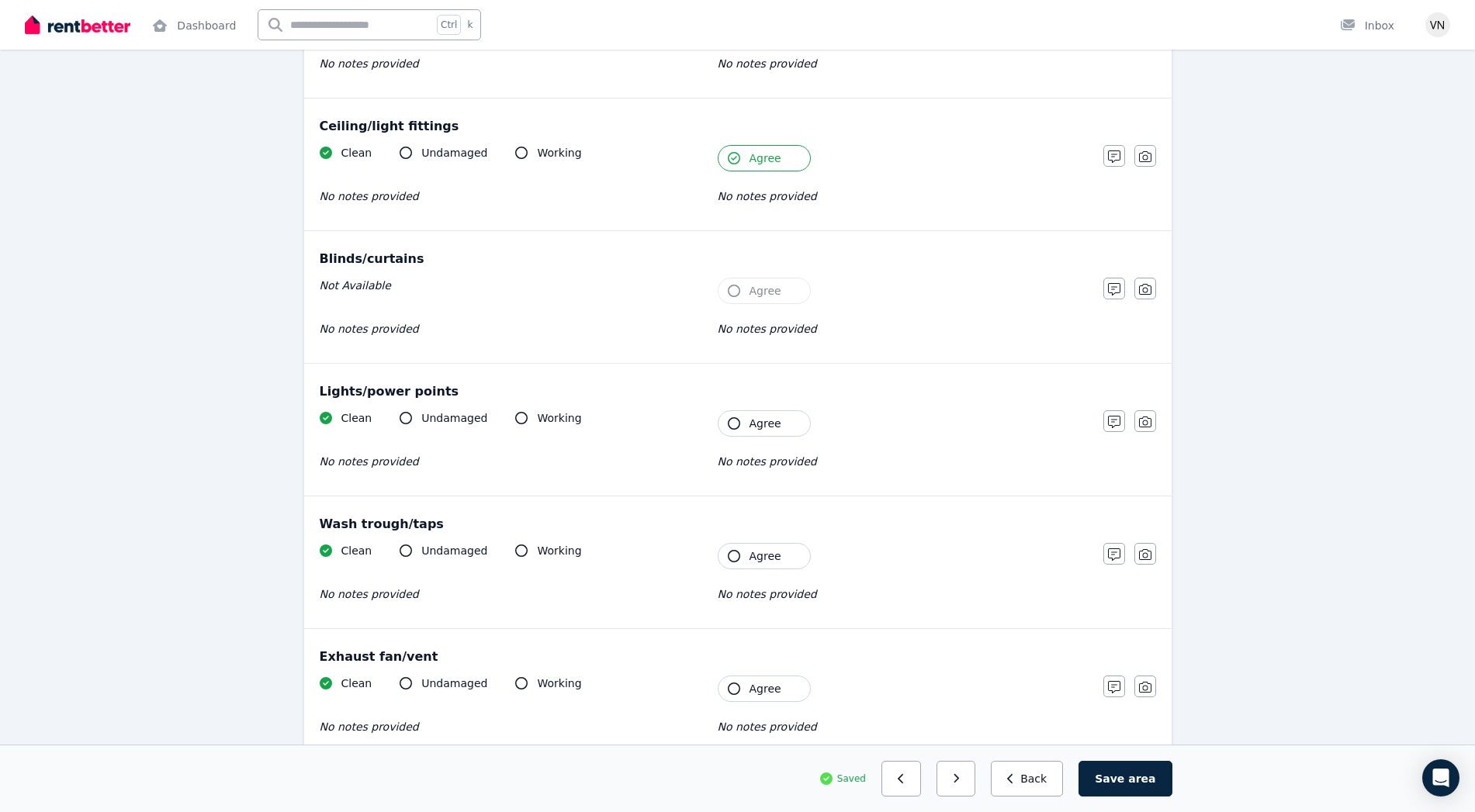
scroll to position [539, 0]
click at [750, 423] on span "Agree" at bounding box center [765, 423] width 32 height 16
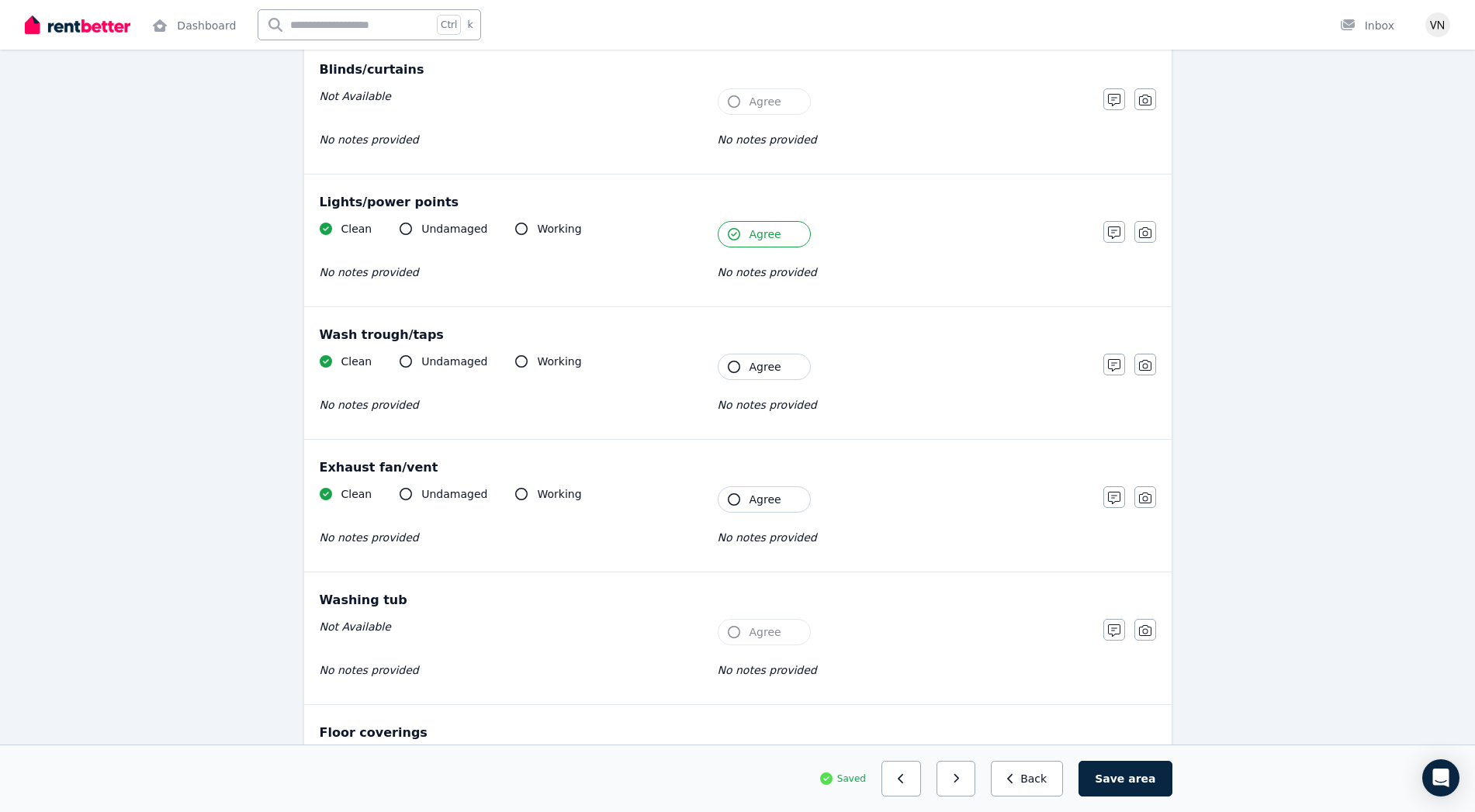
scroll to position [737, 0]
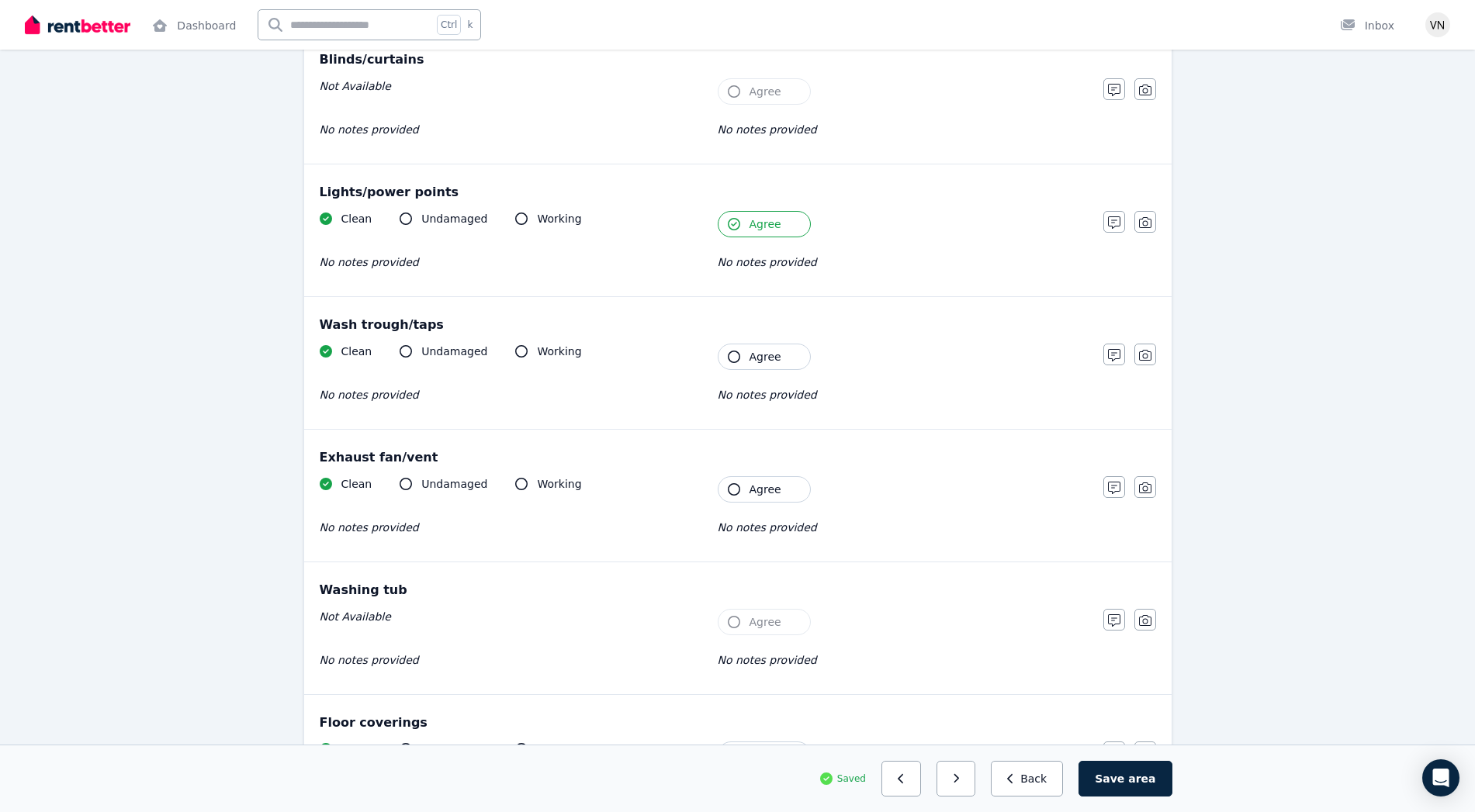
click at [757, 368] on button "Agree" at bounding box center [764, 356] width 93 height 26
click at [758, 494] on span "Agree" at bounding box center [765, 489] width 32 height 16
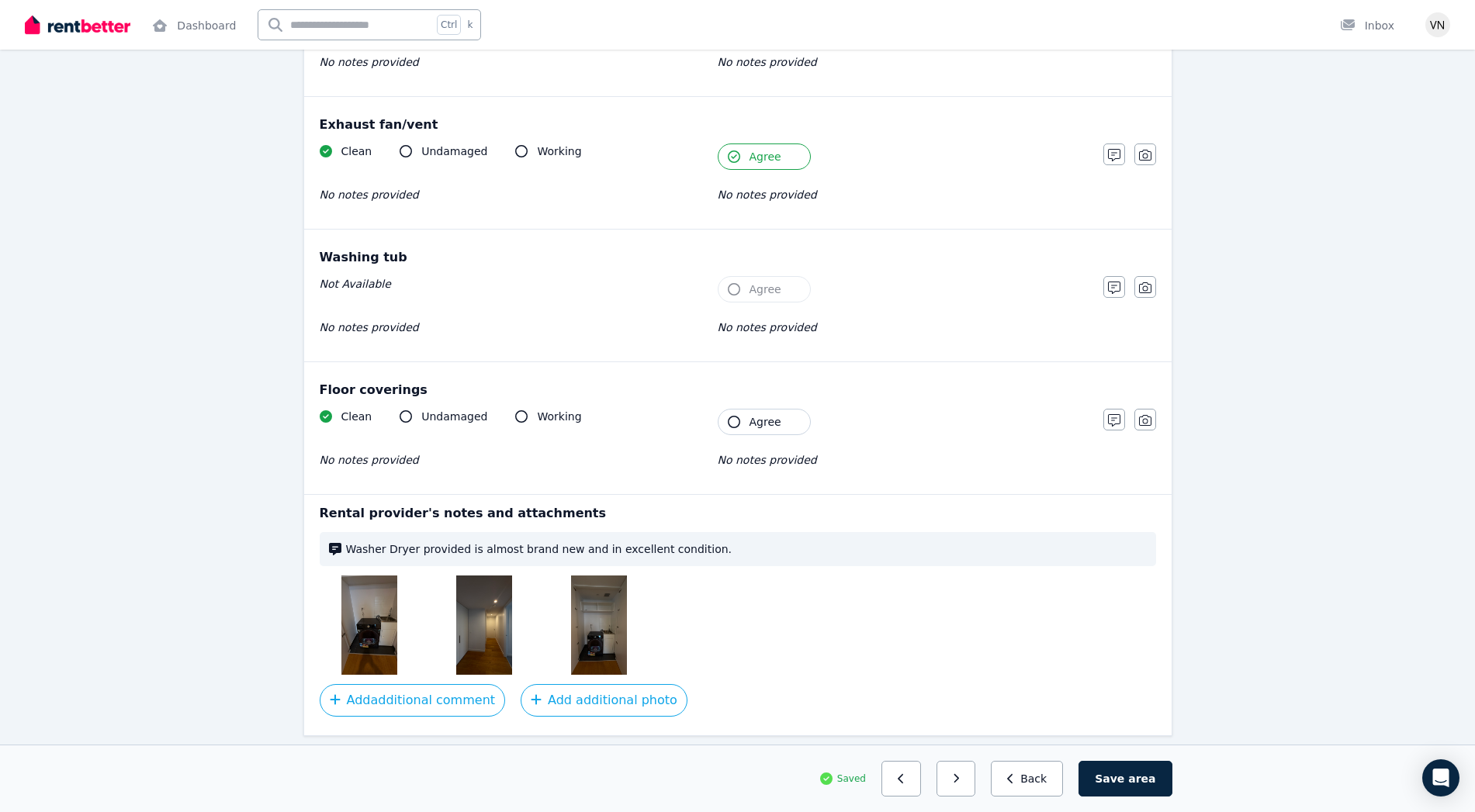
scroll to position [1073, 0]
click at [753, 412] on span "Agree" at bounding box center [765, 420] width 32 height 16
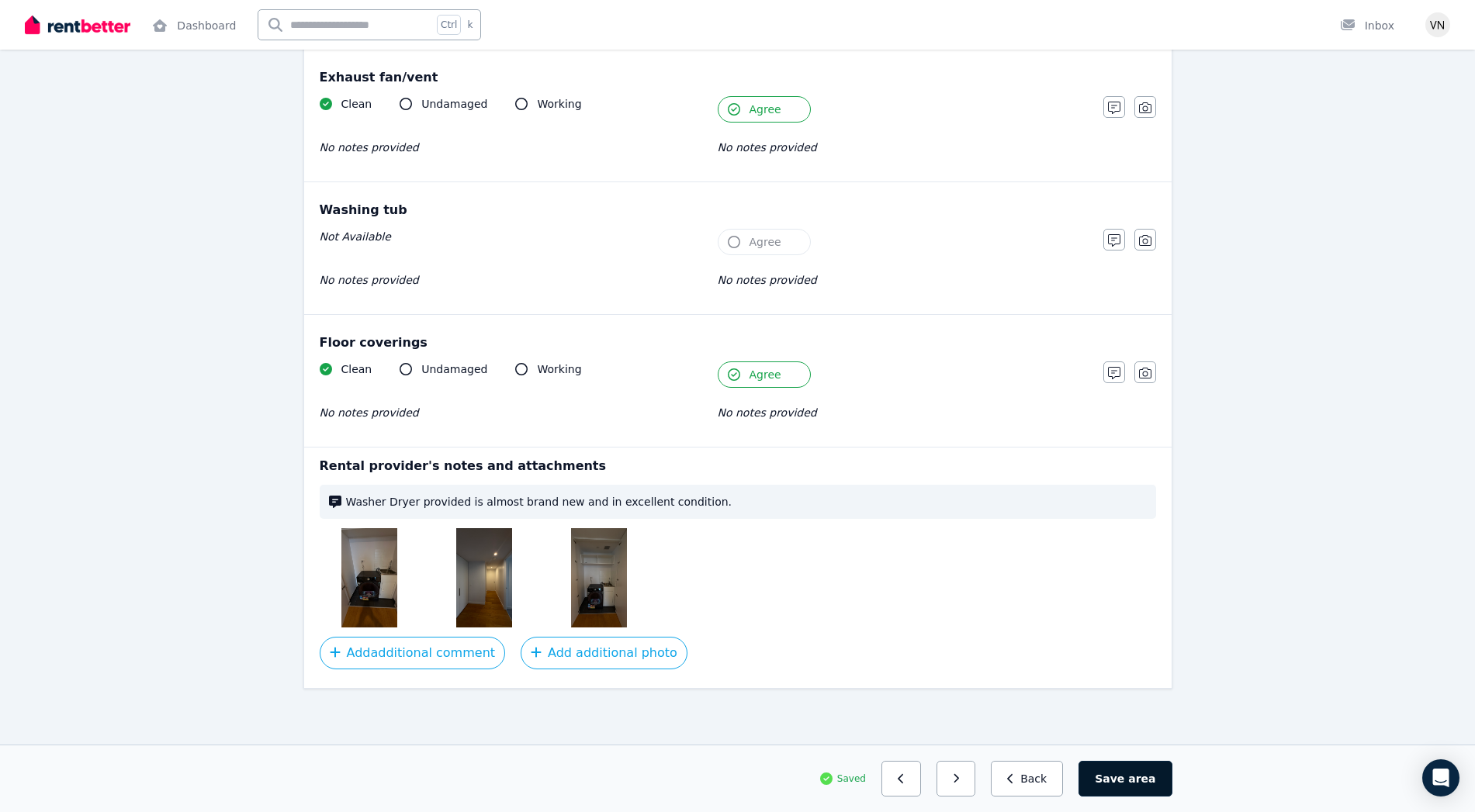
click at [1132, 776] on button "Save area" at bounding box center [1125, 778] width 93 height 36
click at [968, 769] on button "button" at bounding box center [962, 778] width 39 height 36
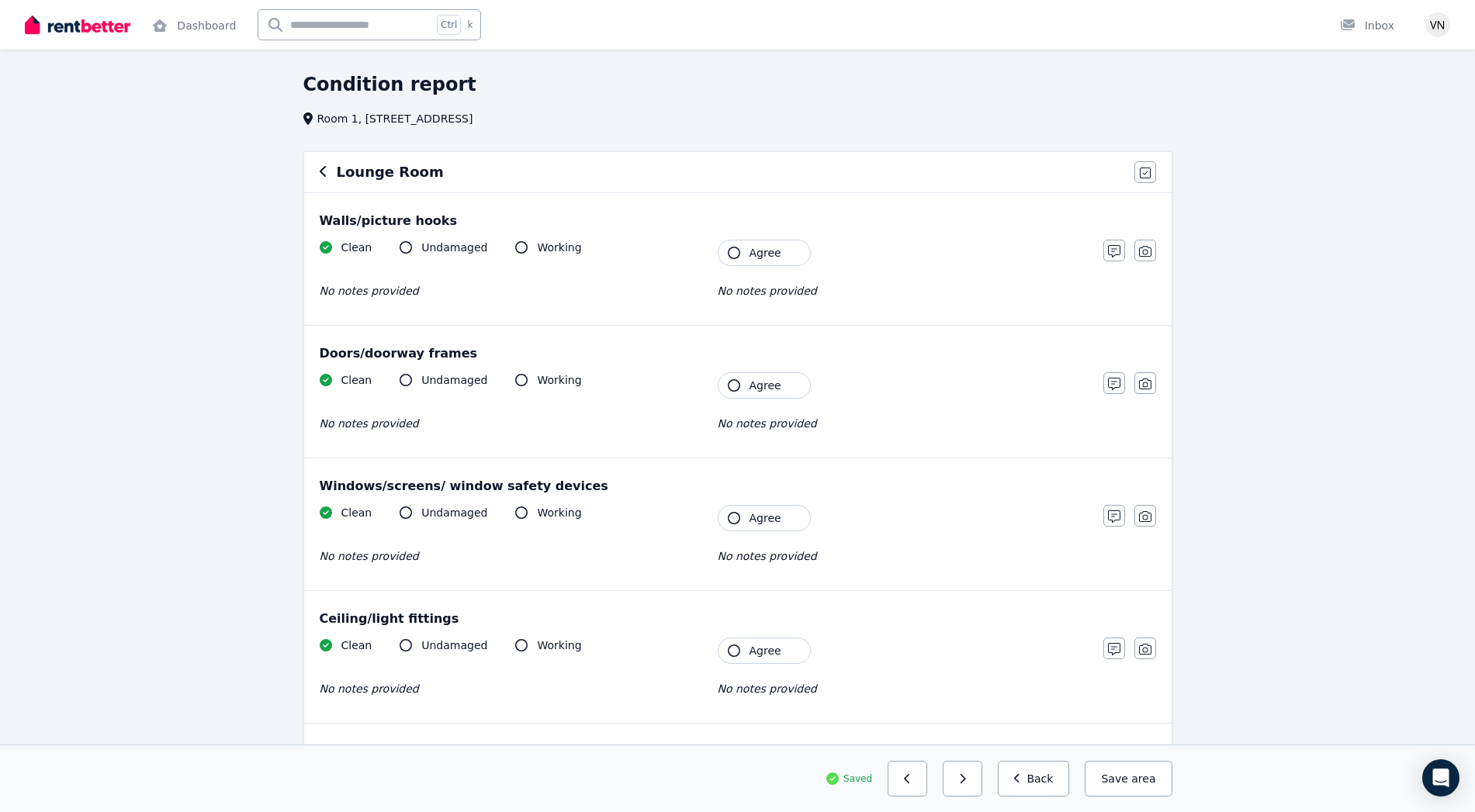
scroll to position [75, 0]
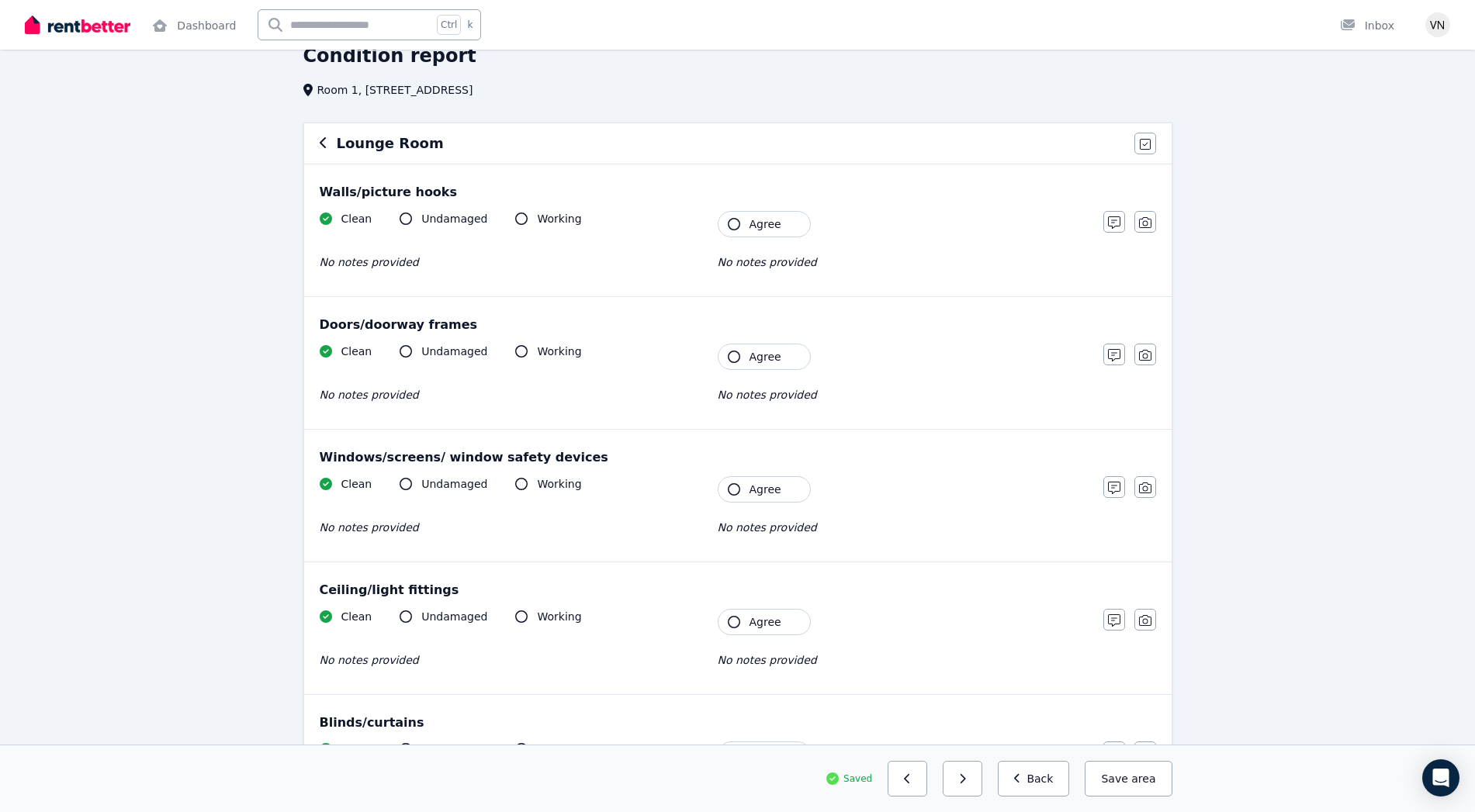
click at [755, 219] on span "Agree" at bounding box center [765, 224] width 32 height 16
click at [769, 349] on span "Agree" at bounding box center [765, 356] width 32 height 16
click at [761, 484] on span "Agree" at bounding box center [765, 489] width 32 height 16
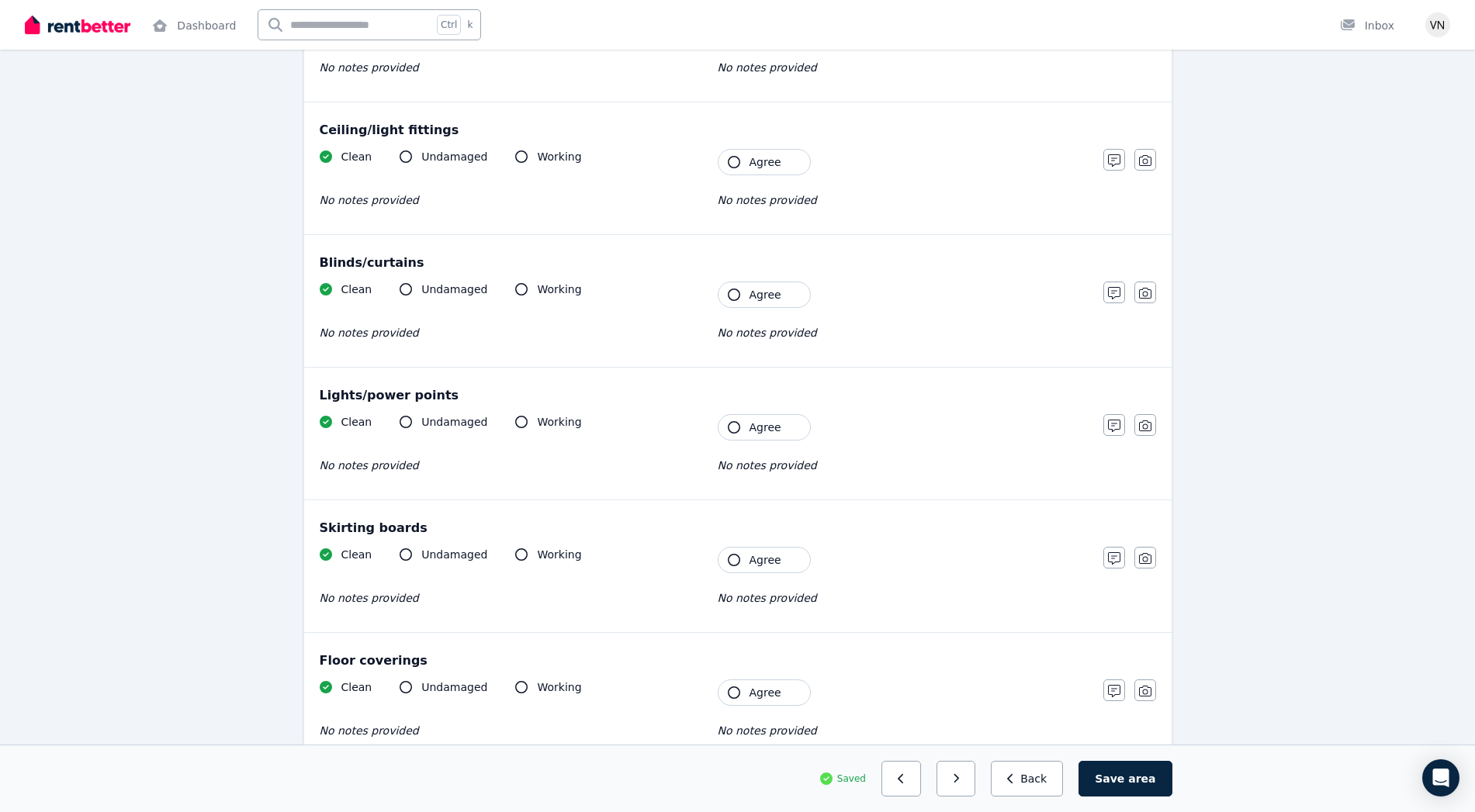
scroll to position [530, 0]
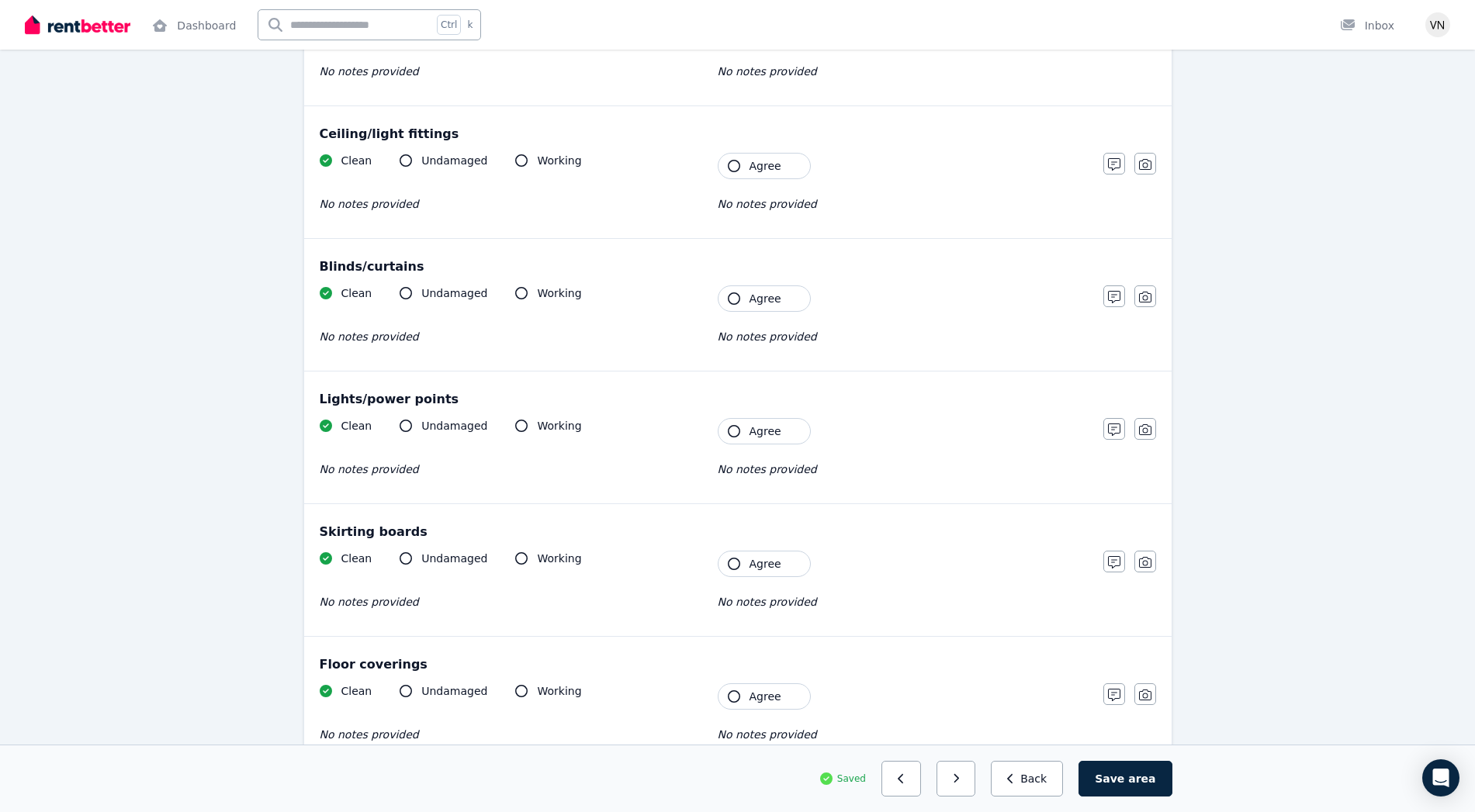
click at [733, 420] on button "Agree" at bounding box center [764, 431] width 93 height 26
drag, startPoint x: 779, startPoint y: 163, endPoint x: 778, endPoint y: 309, distance: 146.0
click at [778, 309] on div "Walls/picture hooks Clean Undamaged Working No notes provided Tenant Agree No n…" at bounding box center [738, 238] width 867 height 1060
click at [778, 309] on button "Agree" at bounding box center [764, 298] width 93 height 26
click at [738, 166] on icon "button" at bounding box center [734, 166] width 12 height 12
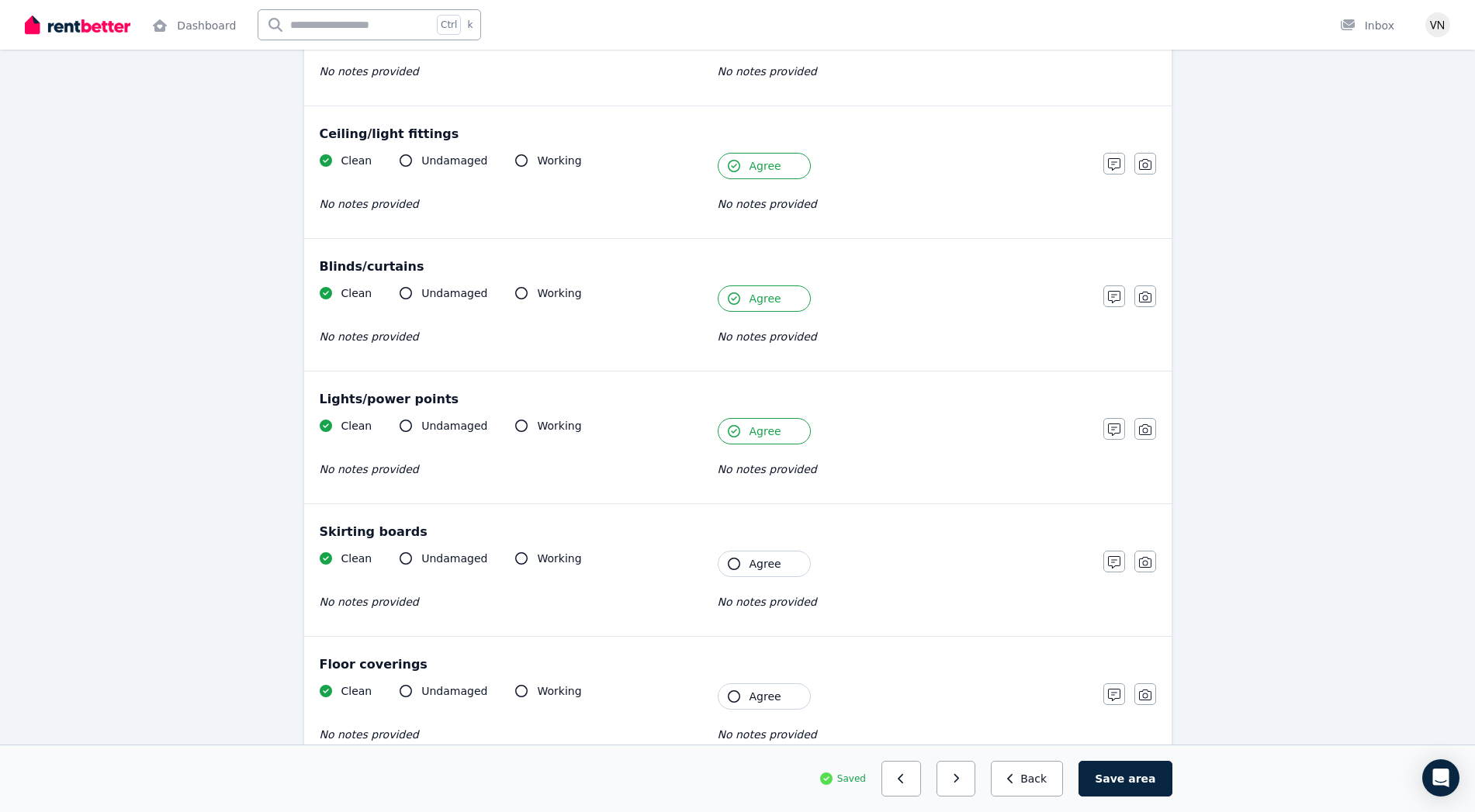
click at [738, 566] on icon "button" at bounding box center [734, 563] width 12 height 12
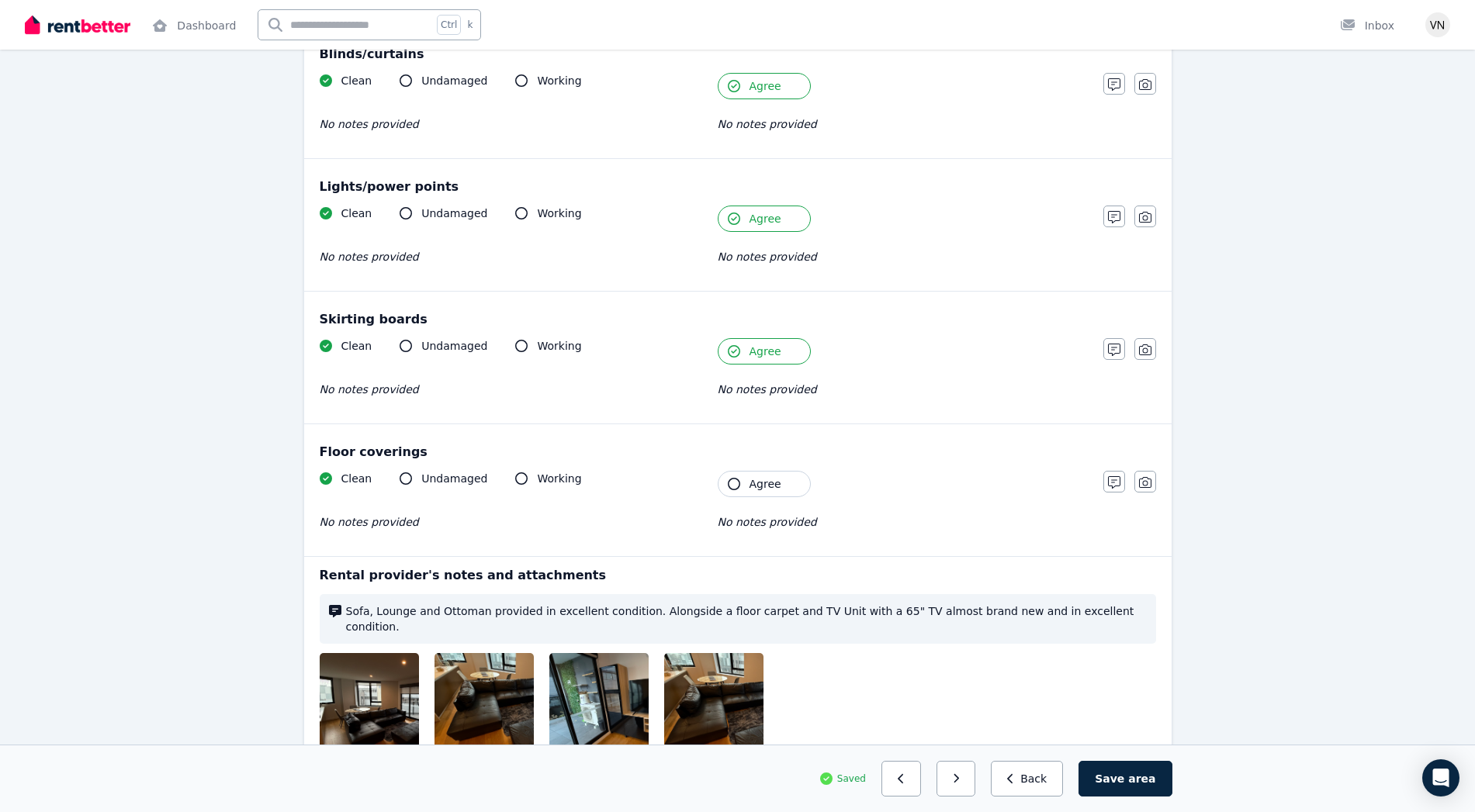
scroll to position [759, 0]
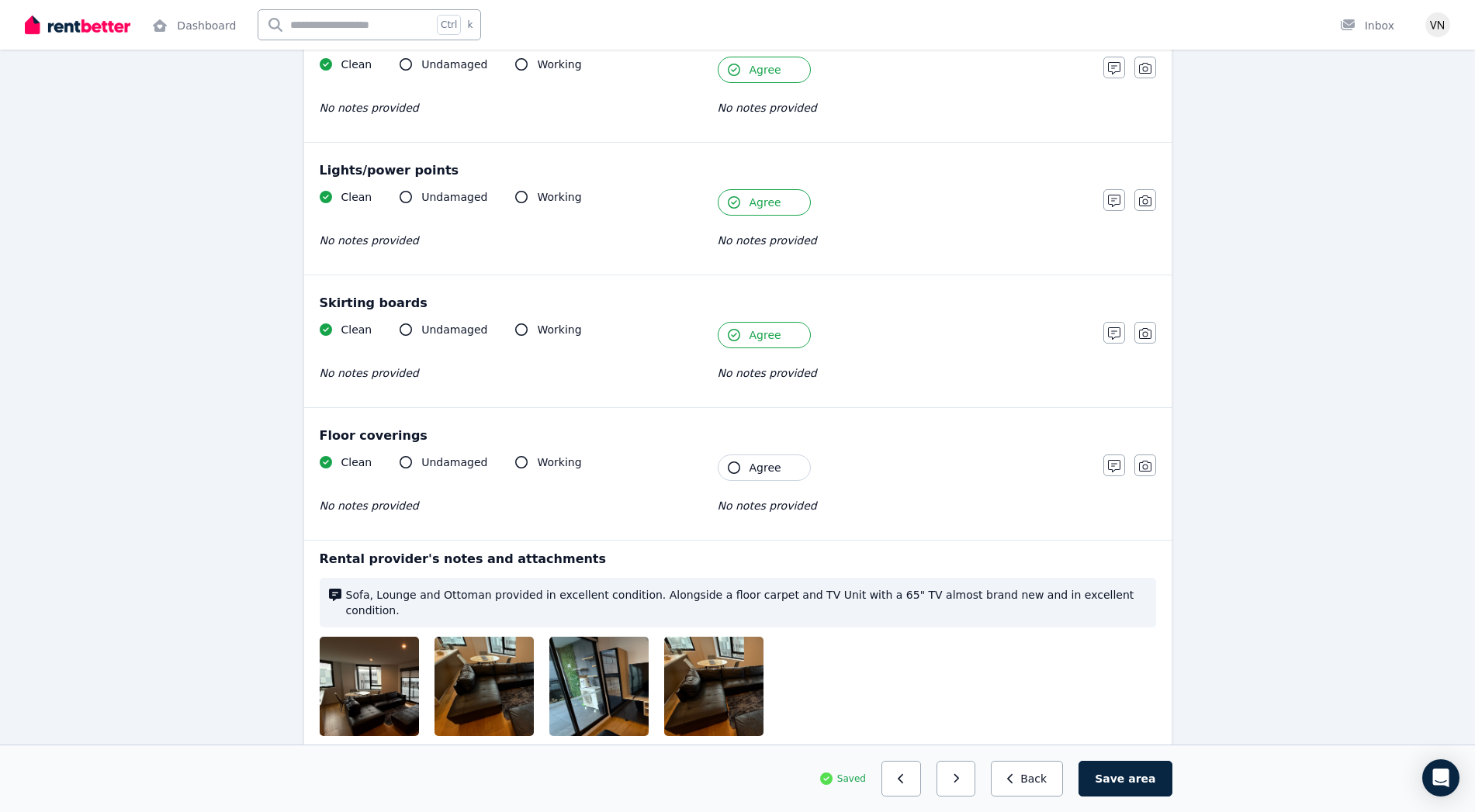
click at [734, 464] on icon "button" at bounding box center [734, 468] width 12 height 12
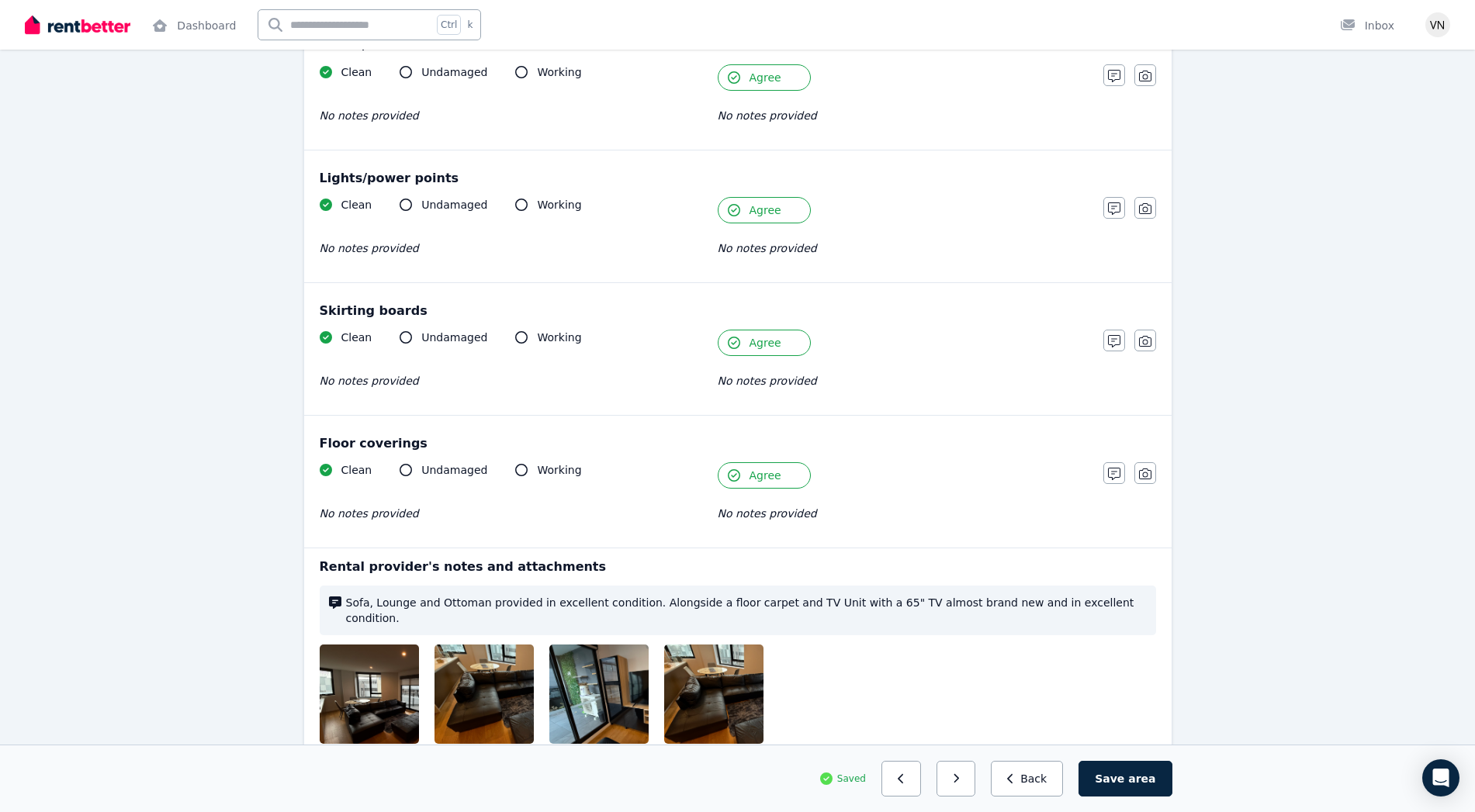
scroll to position [852, 0]
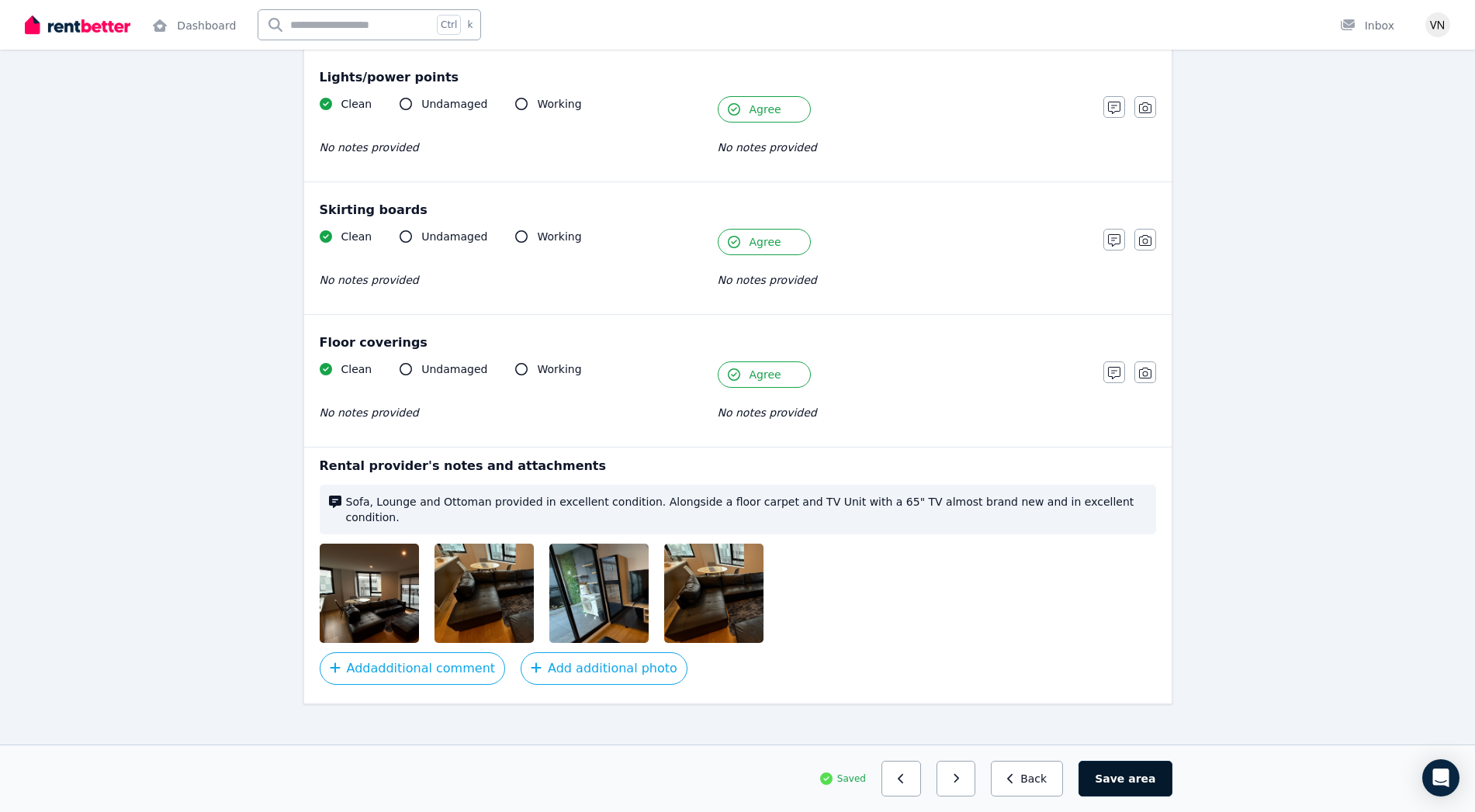
click at [1142, 778] on span "area" at bounding box center [1141, 779] width 27 height 16
click at [981, 785] on button "button" at bounding box center [962, 778] width 39 height 36
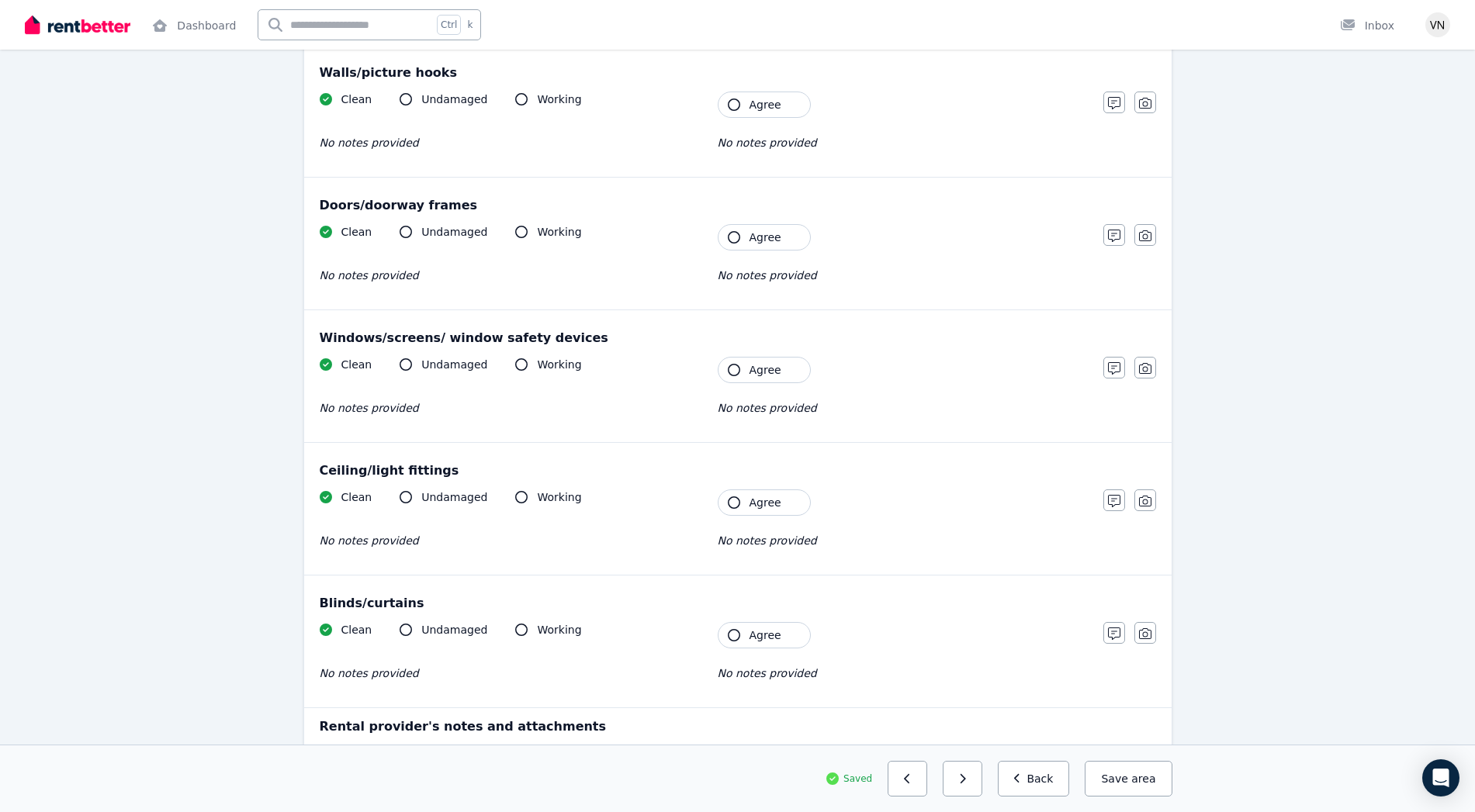
scroll to position [159, 0]
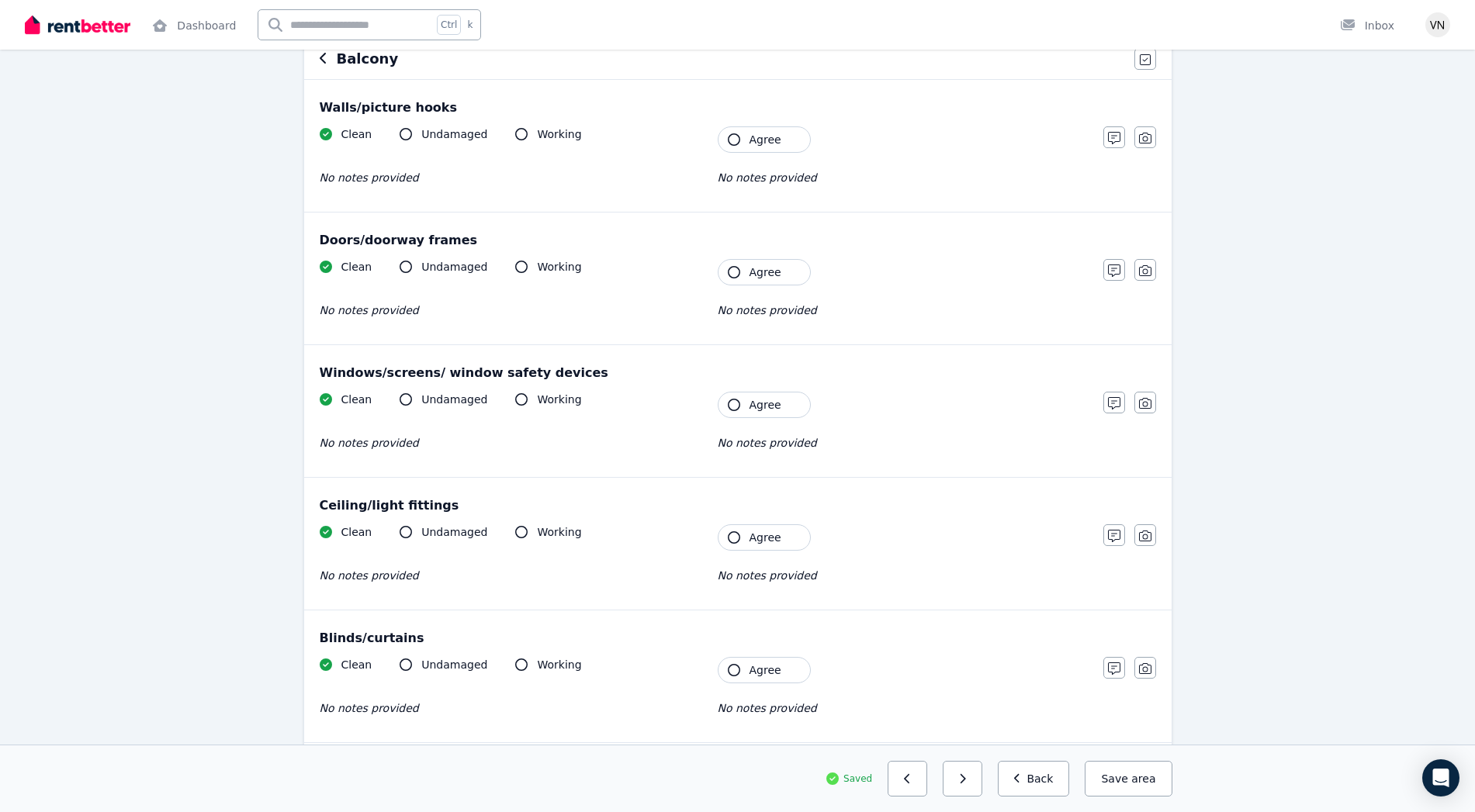
click at [748, 670] on button "Agree" at bounding box center [764, 670] width 93 height 26
click at [763, 535] on span "Agree" at bounding box center [765, 537] width 32 height 16
click at [776, 393] on button "Agree" at bounding box center [764, 404] width 93 height 26
click at [758, 270] on span "Agree" at bounding box center [765, 272] width 32 height 16
click at [771, 133] on span "Agree" at bounding box center [765, 140] width 32 height 16
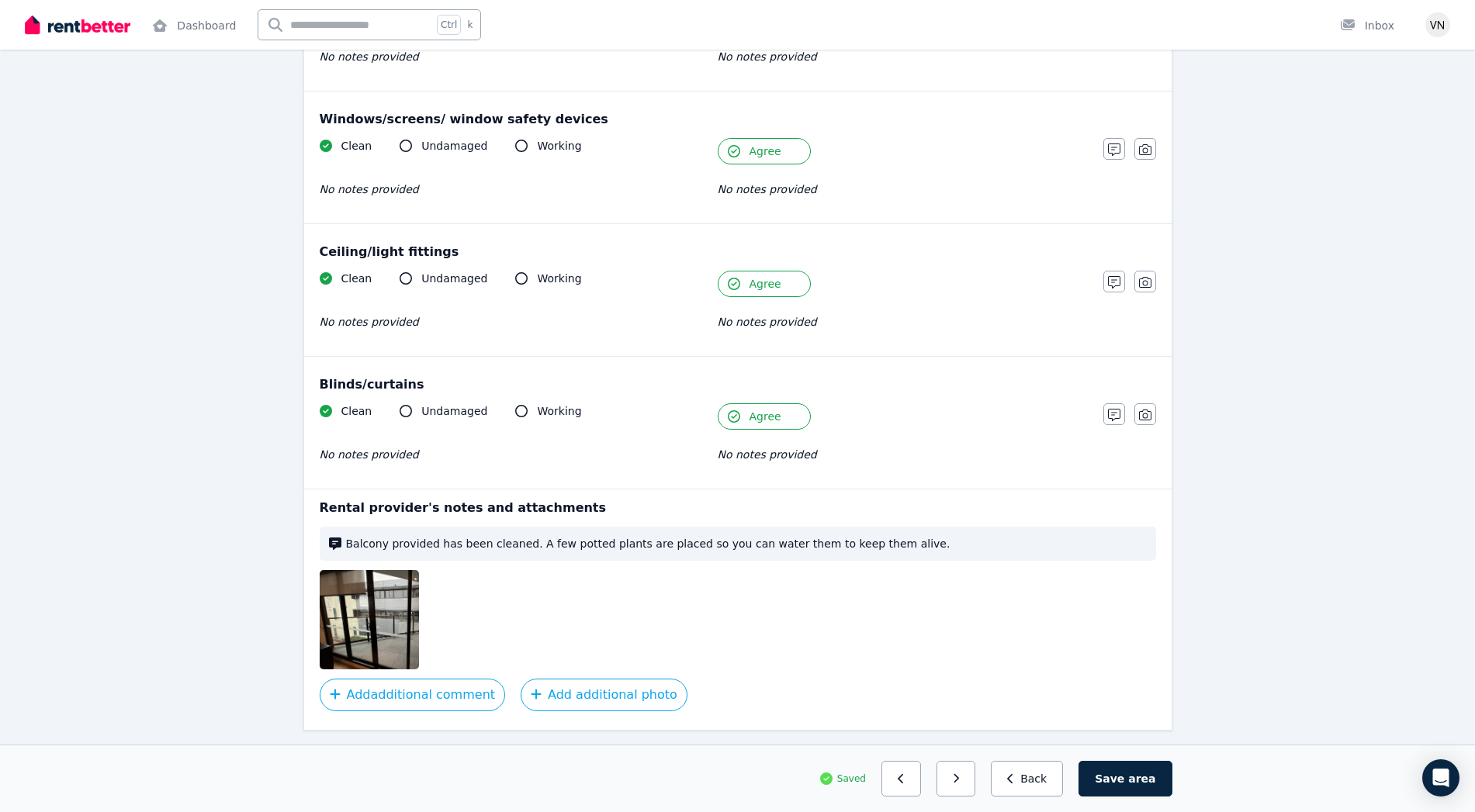
scroll to position [455, 0]
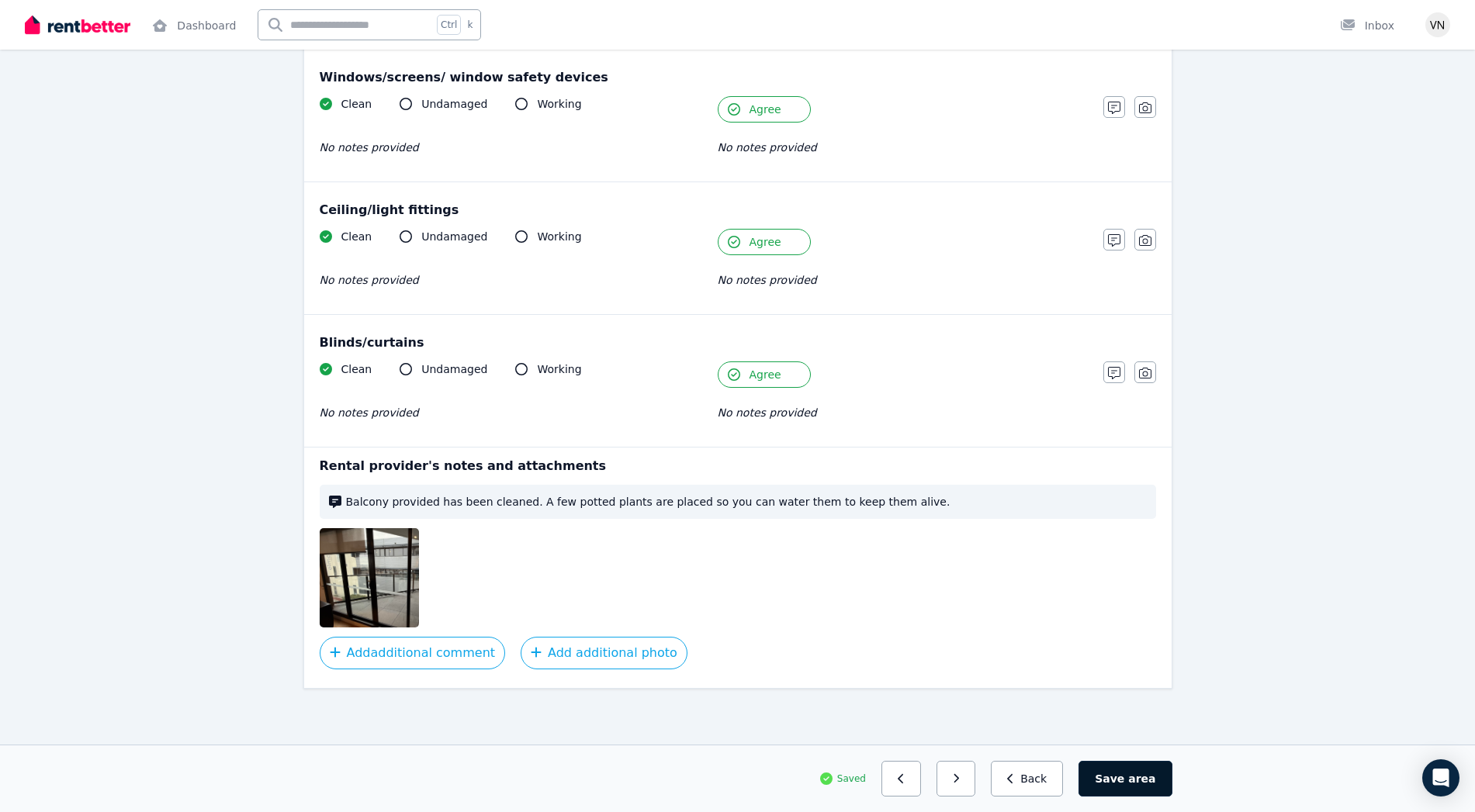
click at [1131, 775] on button "Save area" at bounding box center [1125, 778] width 93 height 36
click at [978, 786] on button "button" at bounding box center [962, 778] width 39 height 36
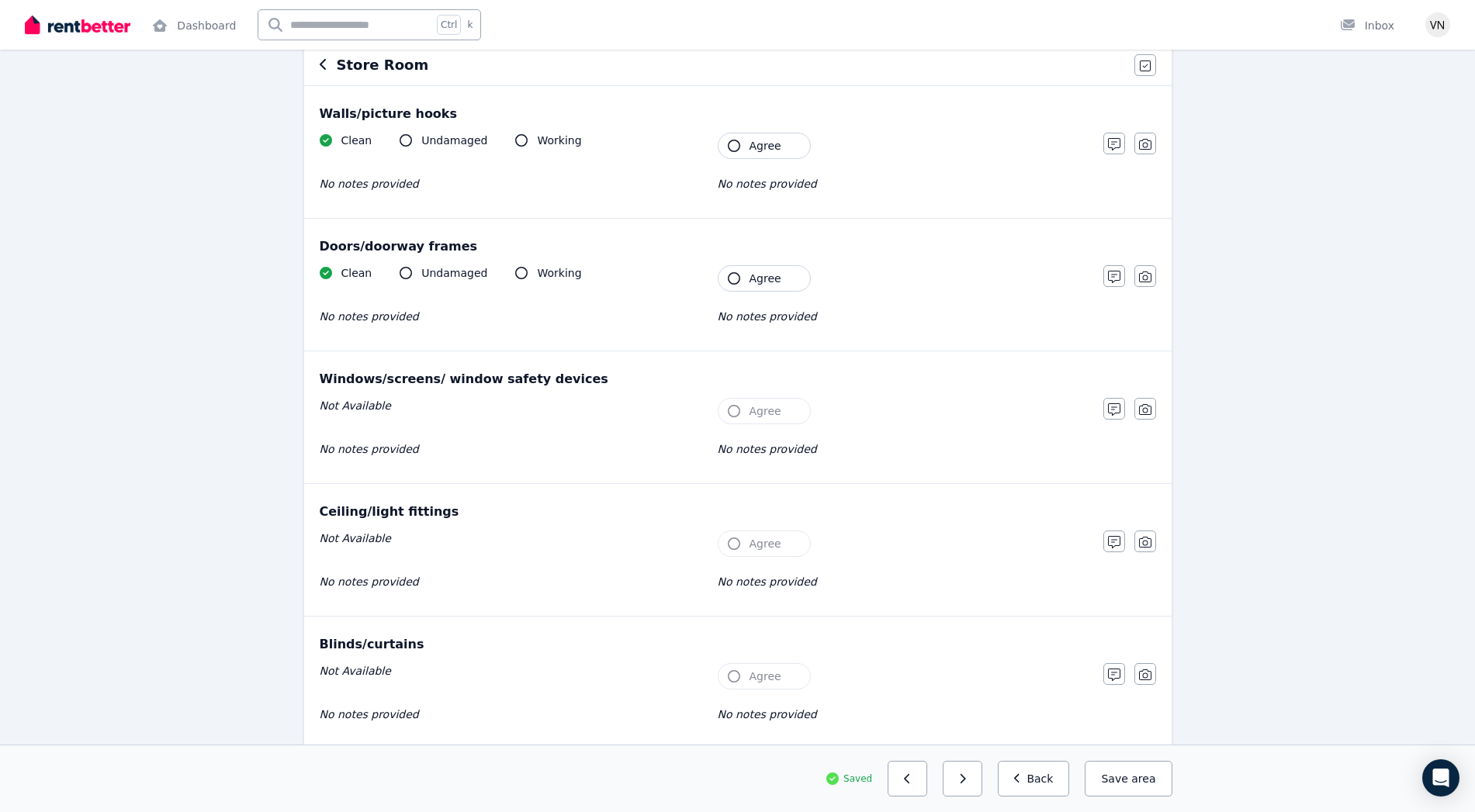
scroll to position [152, 0]
click at [773, 271] on span "Agree" at bounding box center [765, 279] width 32 height 16
click at [764, 139] on span "Agree" at bounding box center [765, 147] width 32 height 16
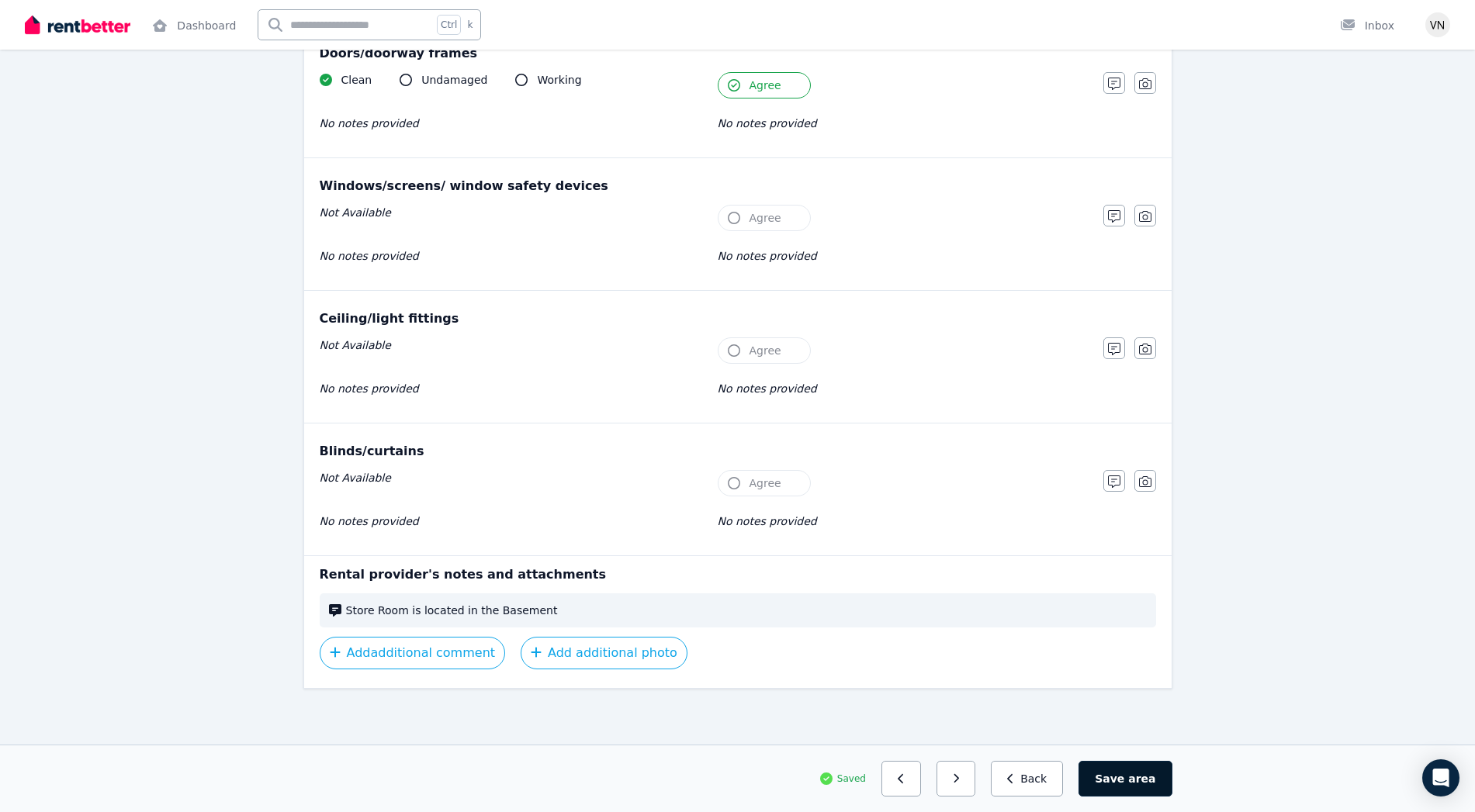
click at [1125, 772] on button "Save area" at bounding box center [1125, 778] width 93 height 36
click at [974, 788] on button "button" at bounding box center [962, 778] width 39 height 36
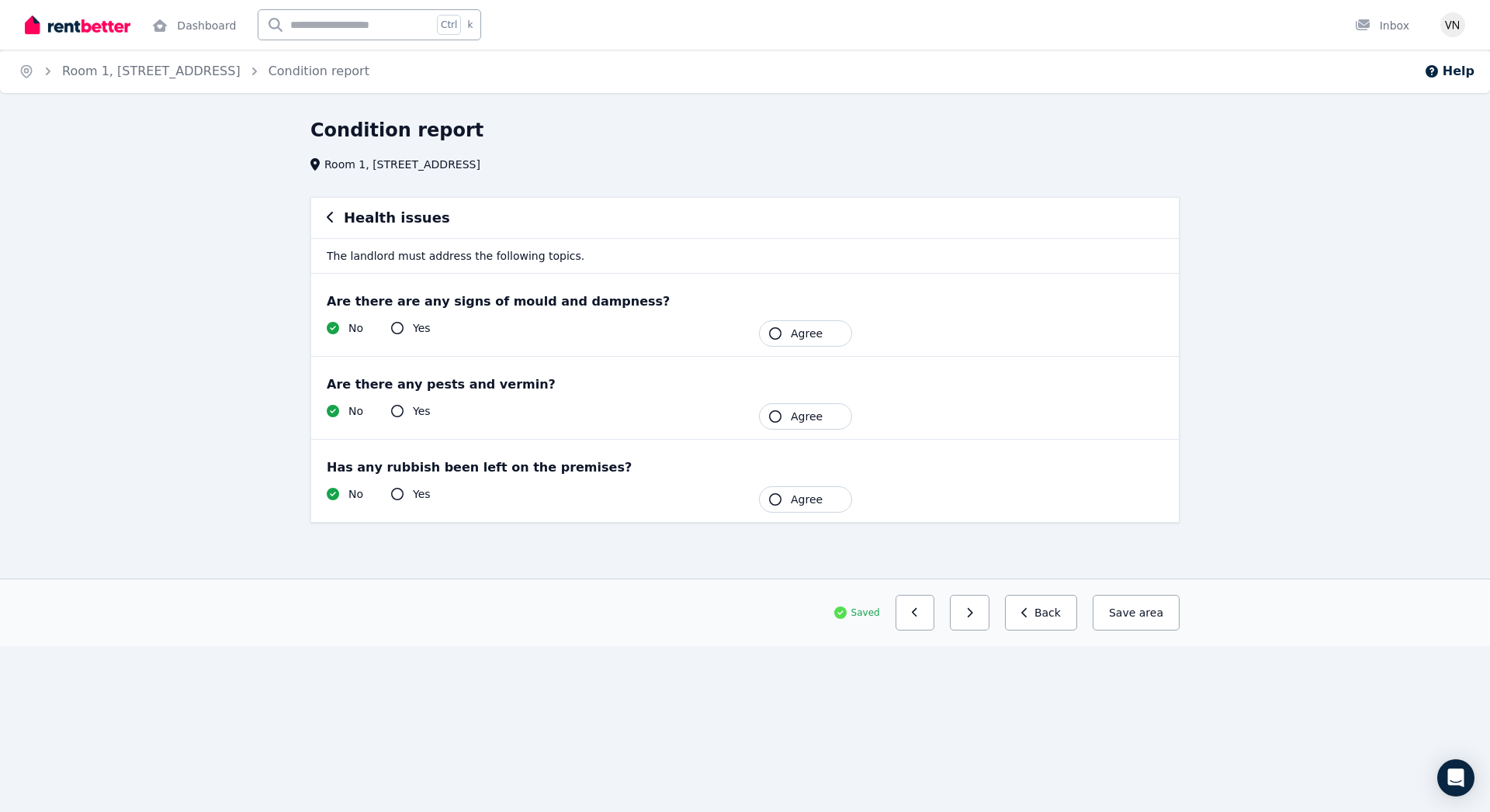
click at [801, 497] on span "Agree" at bounding box center [806, 500] width 32 height 16
click at [808, 411] on span "Agree" at bounding box center [806, 416] width 32 height 16
click at [809, 341] on span "Agree" at bounding box center [806, 334] width 32 height 16
click at [1133, 613] on button "Save area" at bounding box center [1133, 612] width 93 height 36
click at [989, 608] on button "button" at bounding box center [969, 612] width 39 height 36
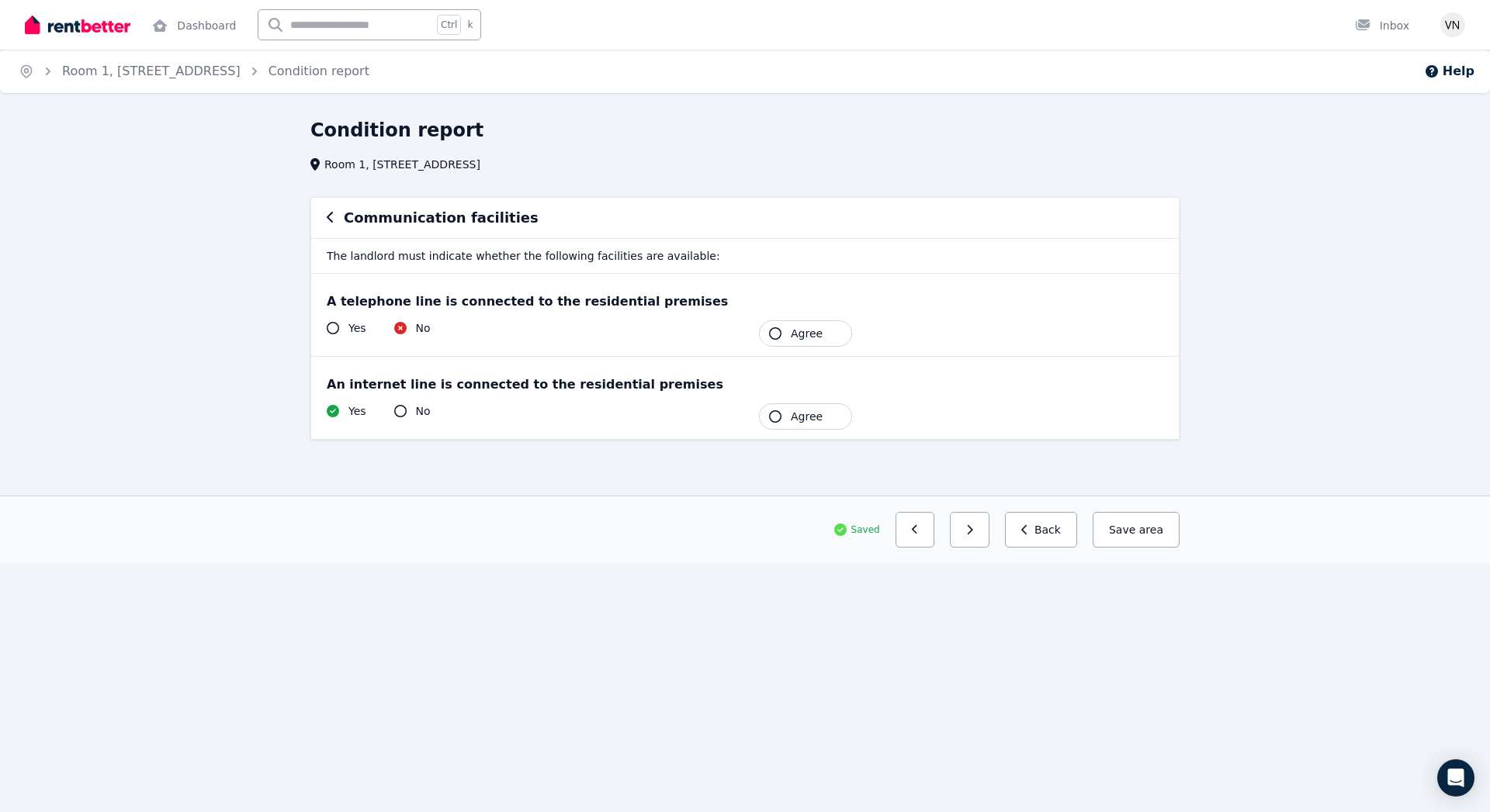
click at [776, 410] on icon "button" at bounding box center [775, 416] width 12 height 12
click at [804, 330] on span "Agree" at bounding box center [806, 334] width 32 height 16
click at [1134, 529] on button "Save area" at bounding box center [1133, 529] width 93 height 36
click at [977, 526] on button "button" at bounding box center [969, 529] width 39 height 36
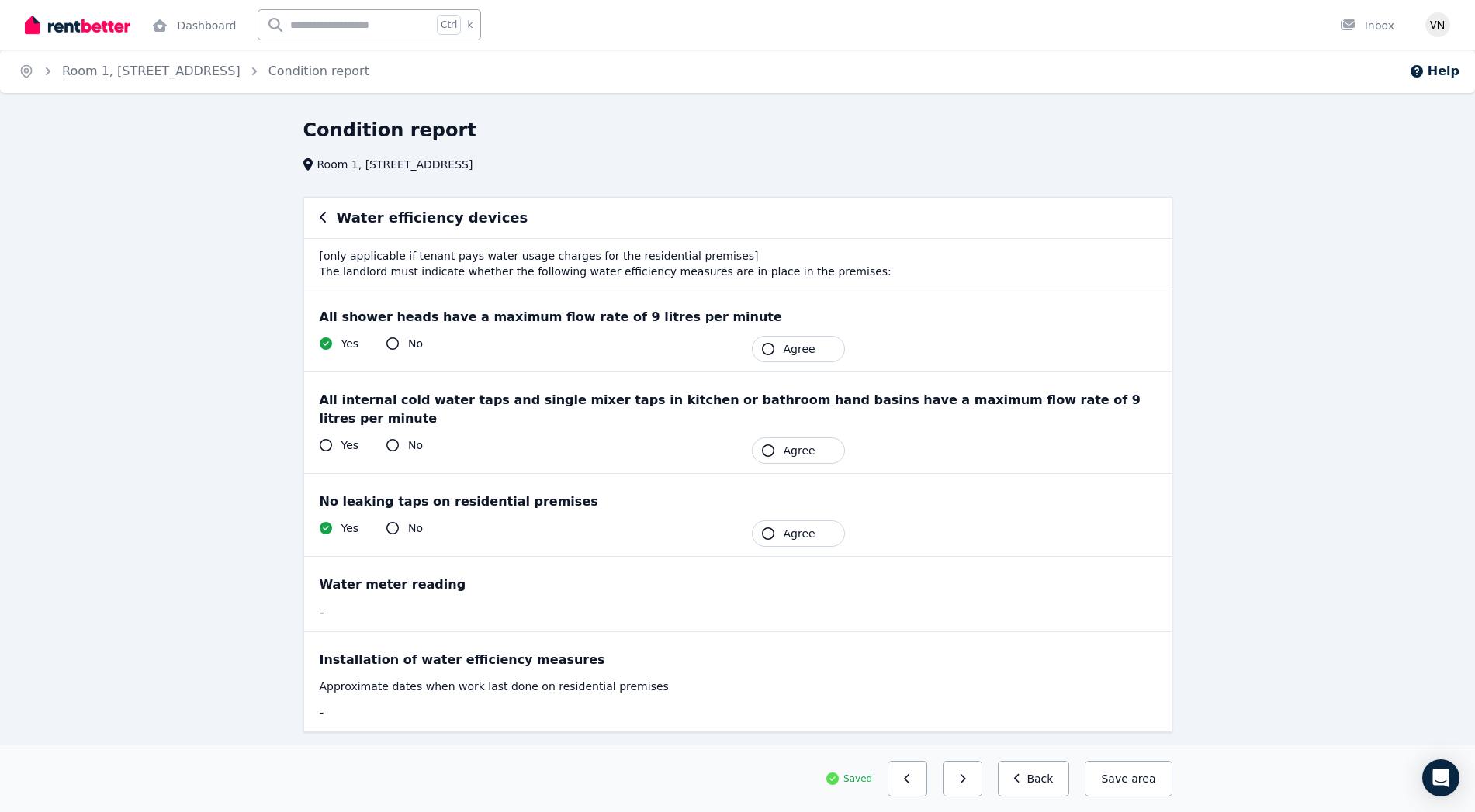
click at [823, 329] on div "All shower heads have a maximum flow rate of 9 litres per minute Yes No Tenant …" at bounding box center [738, 330] width 867 height 83
click at [779, 521] on button "Agree" at bounding box center [798, 534] width 93 height 26
click at [802, 339] on button "Agree" at bounding box center [798, 349] width 93 height 26
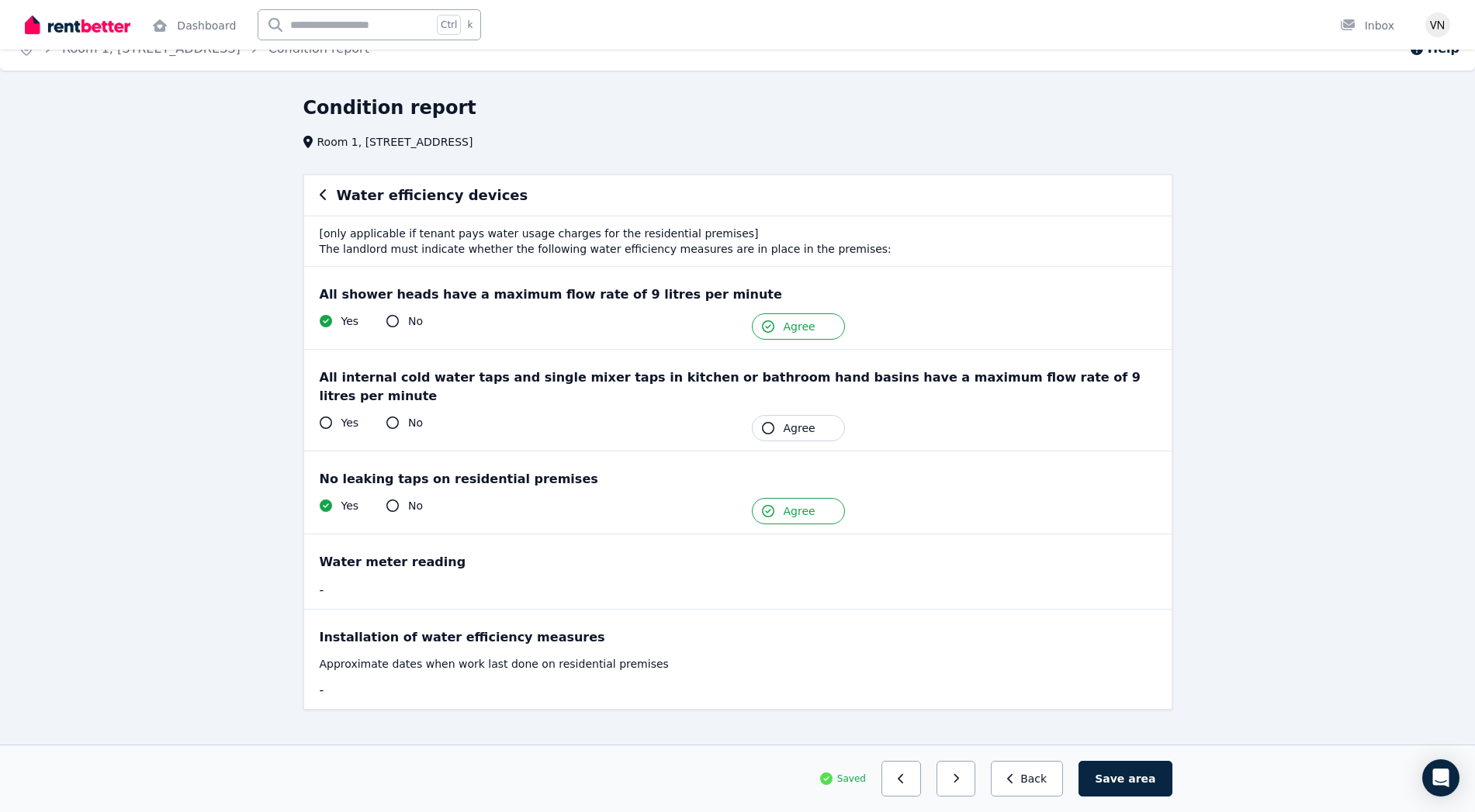
scroll to position [25, 0]
click at [1126, 775] on button "Save area" at bounding box center [1125, 778] width 93 height 36
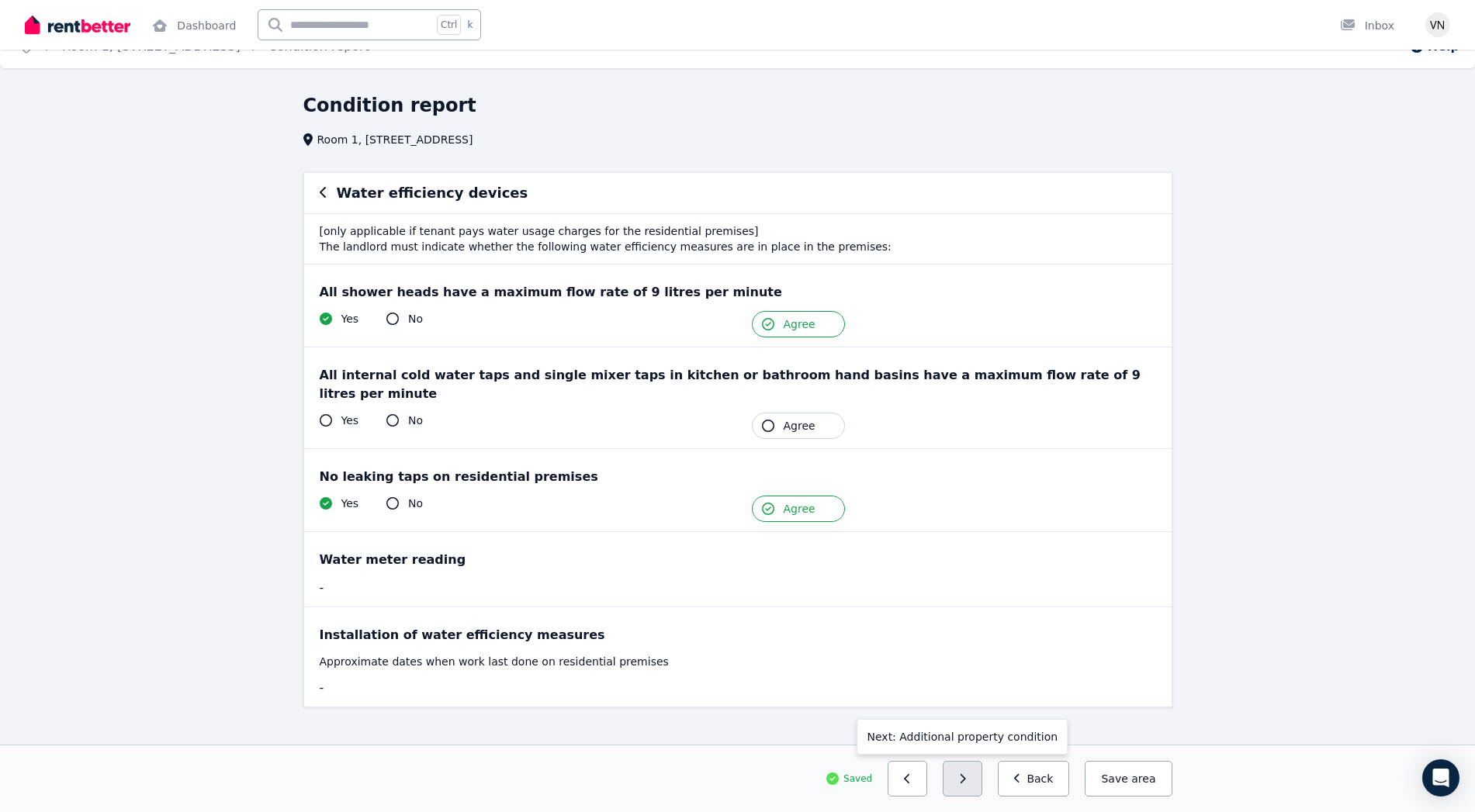
click at [966, 779] on icon "button" at bounding box center [963, 778] width 5 height 10
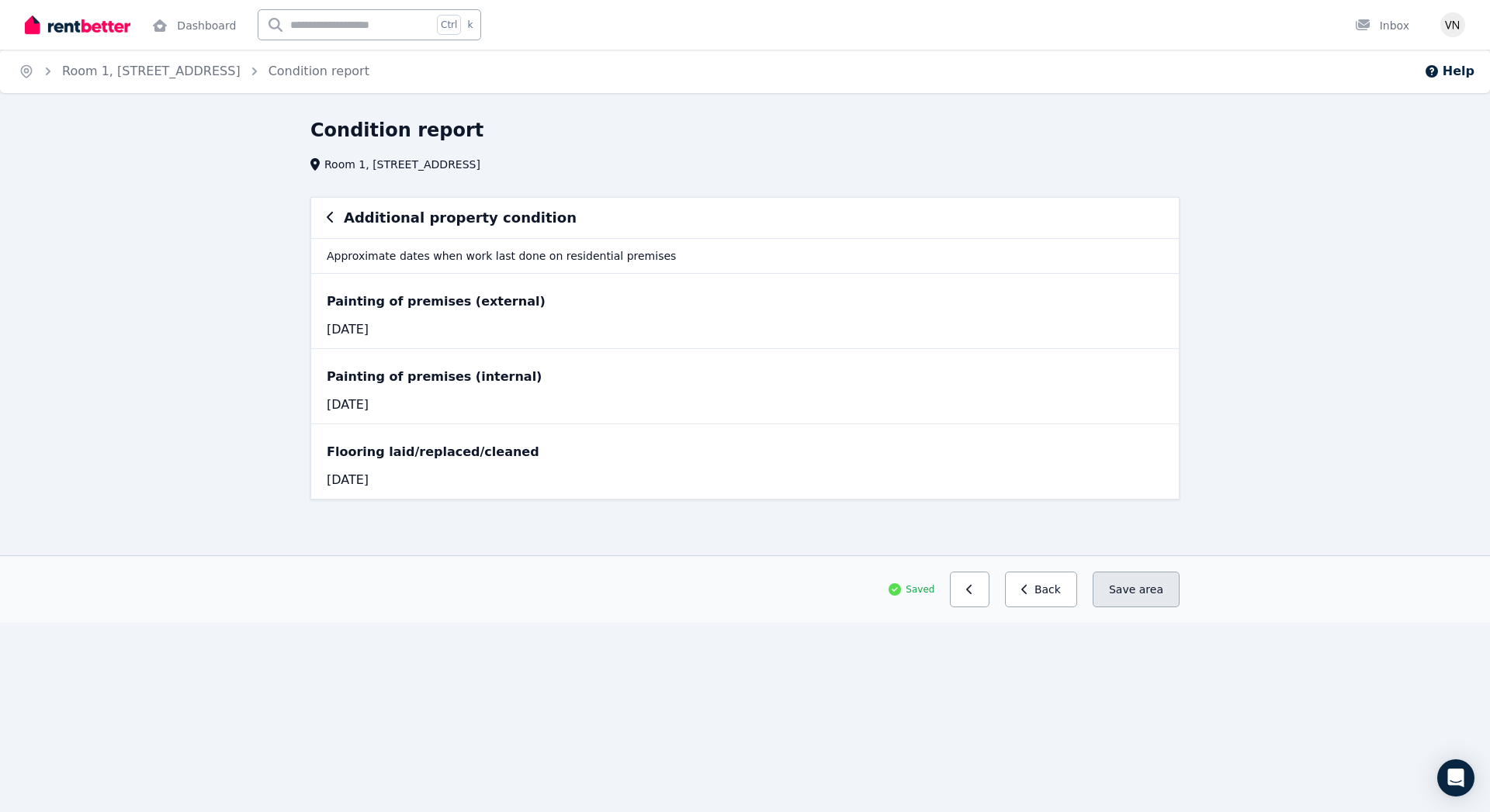
click at [1147, 593] on span "area" at bounding box center [1151, 589] width 24 height 16
click at [1046, 592] on button "Back" at bounding box center [1040, 589] width 72 height 36
